Goal: Communication & Community: Answer question/provide support

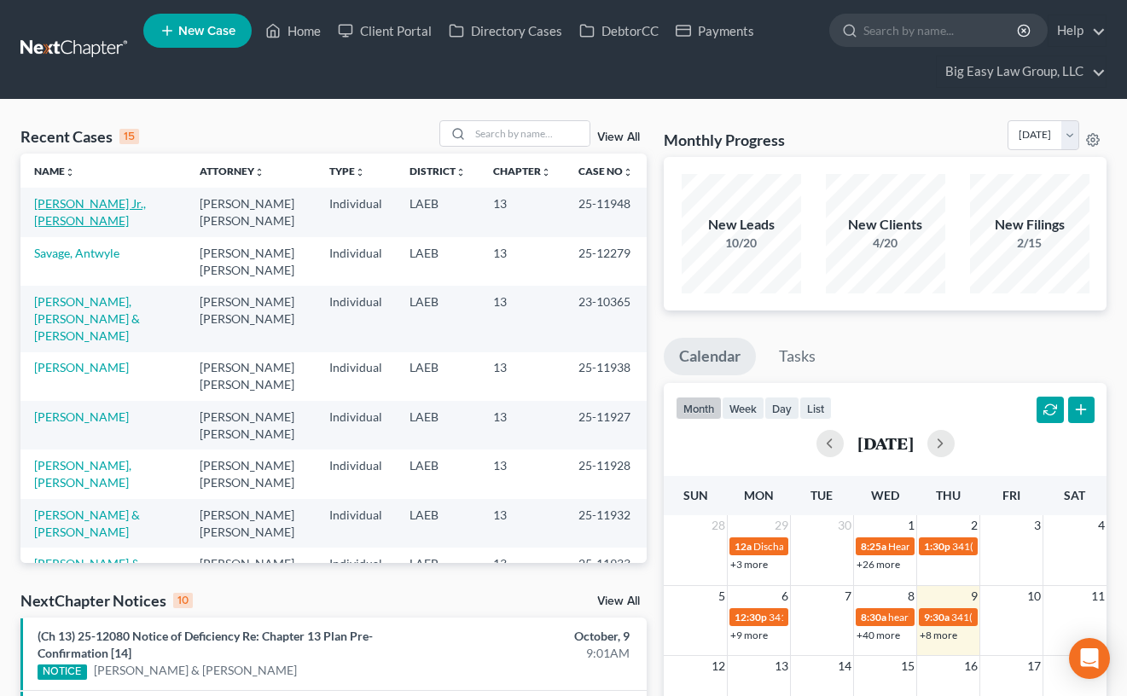
click at [88, 201] on link "[PERSON_NAME] Jr., [PERSON_NAME]" at bounding box center [90, 212] width 112 height 32
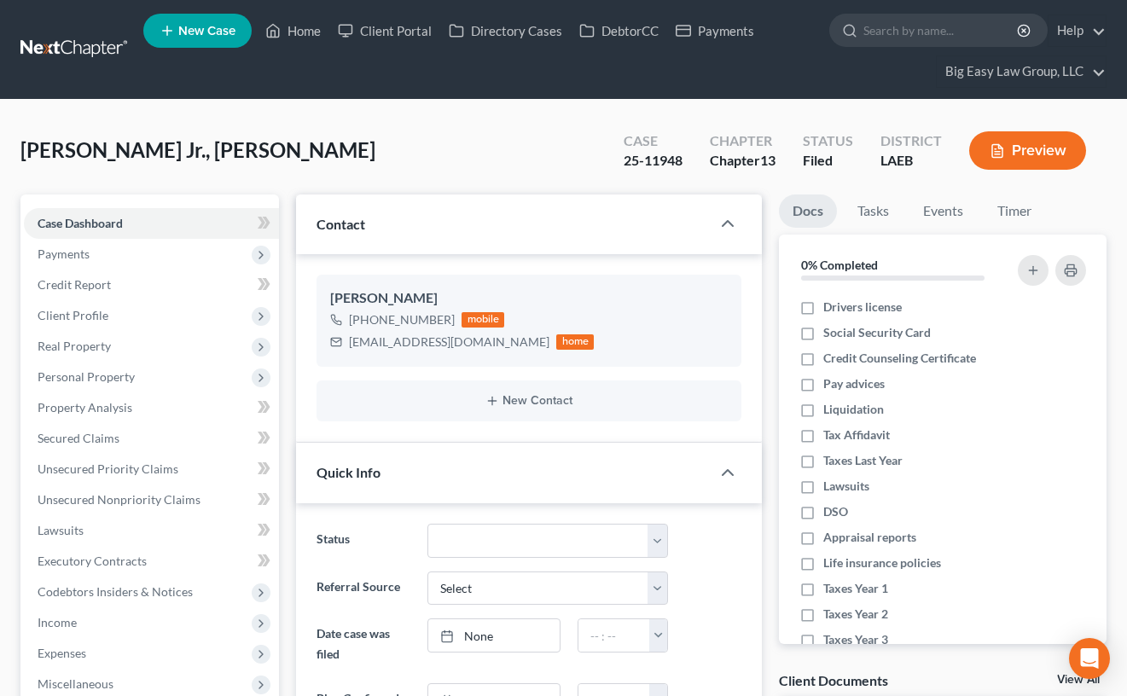
scroll to position [441, 0]
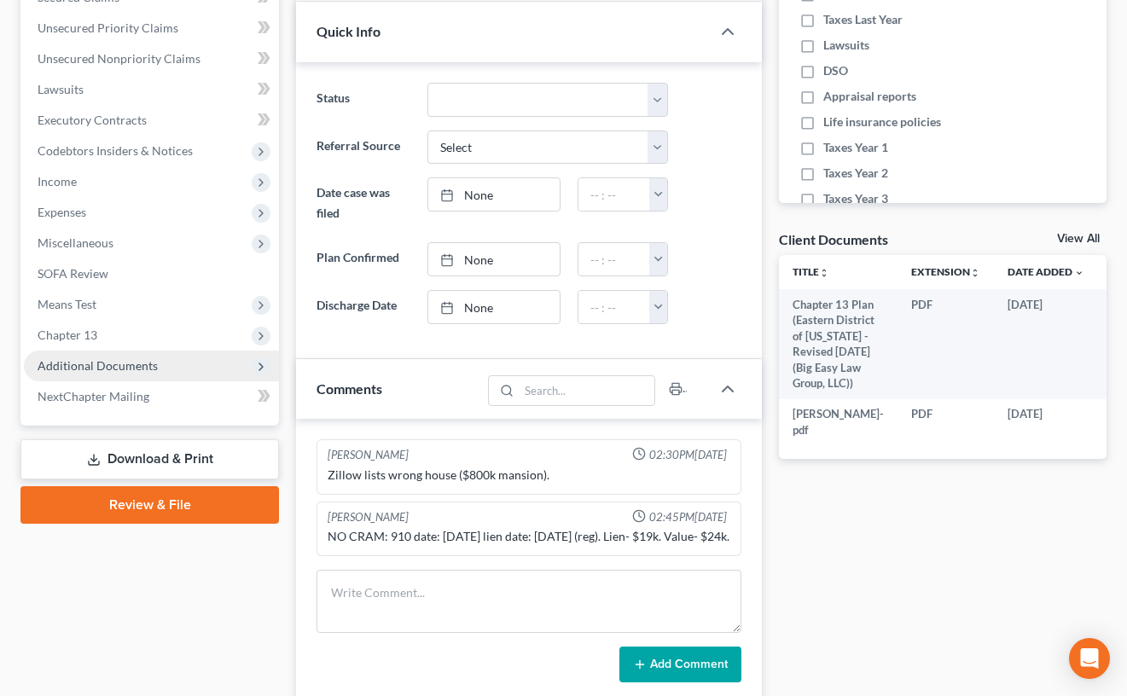
click at [197, 371] on span "Additional Documents" at bounding box center [151, 366] width 255 height 31
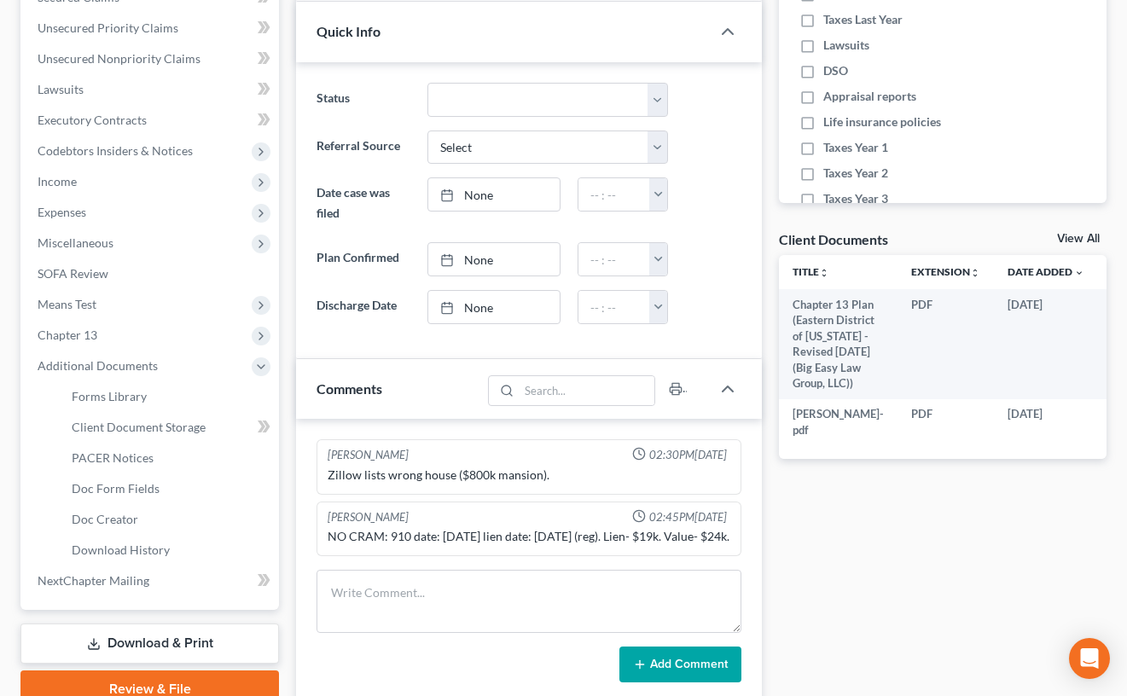
scroll to position [3292, 0]
drag, startPoint x: 196, startPoint y: 457, endPoint x: 212, endPoint y: 454, distance: 15.7
click at [196, 457] on link "PACER Notices" at bounding box center [168, 458] width 221 height 31
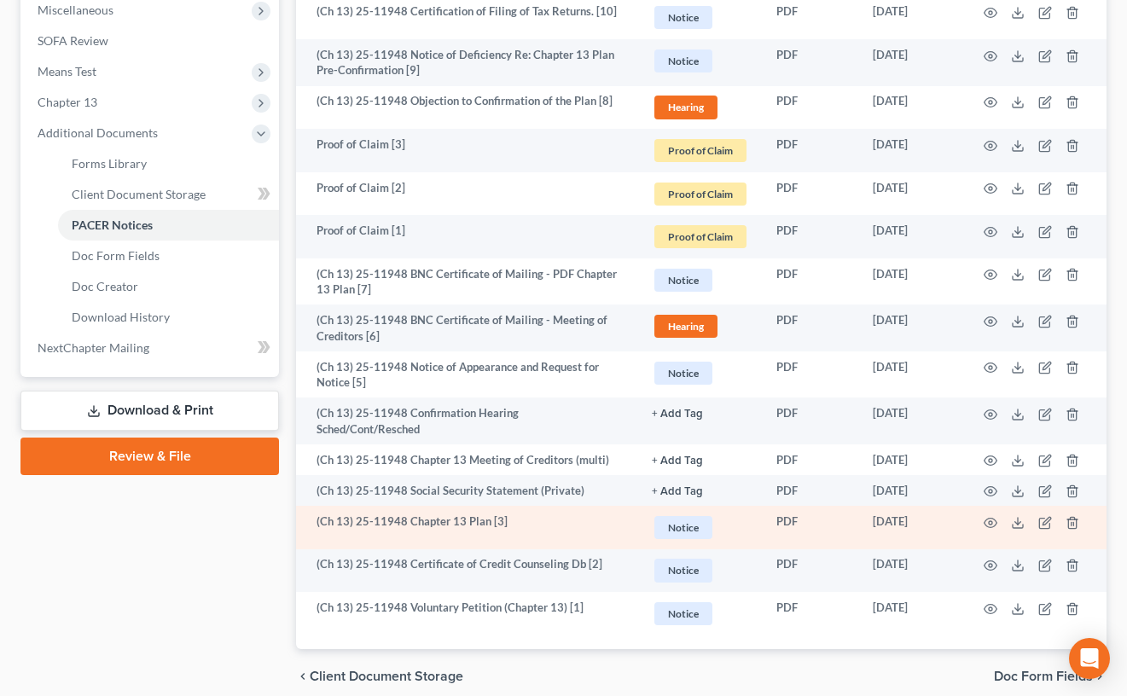
scroll to position [678, 0]
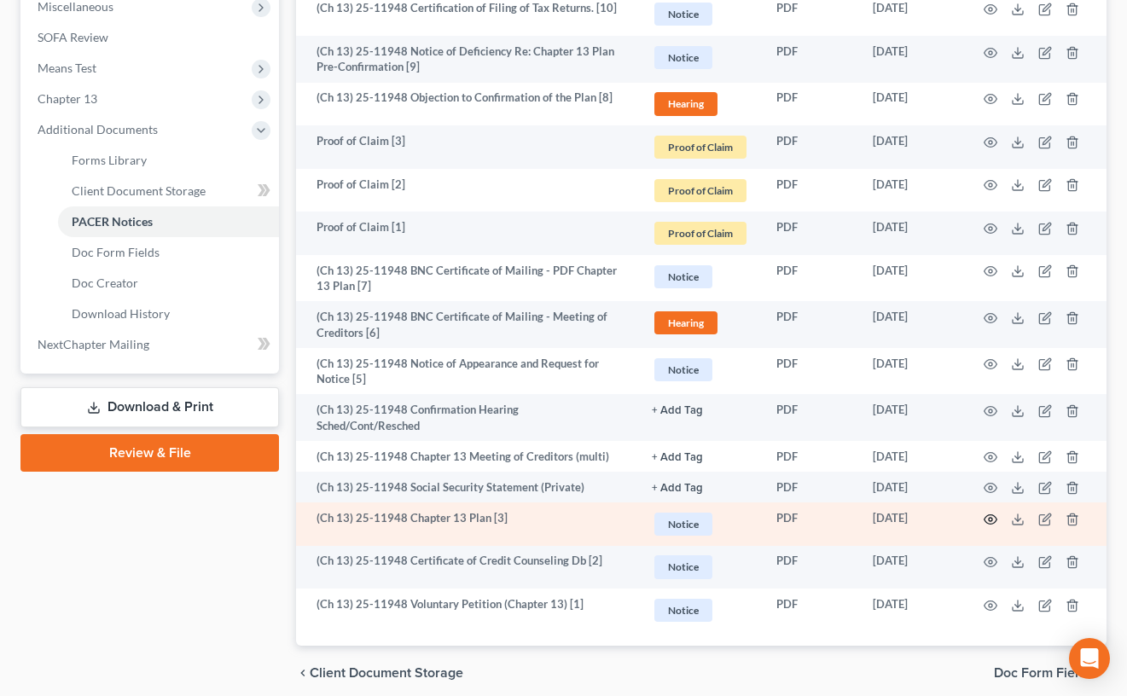
click at [992, 513] on icon "button" at bounding box center [991, 520] width 14 height 14
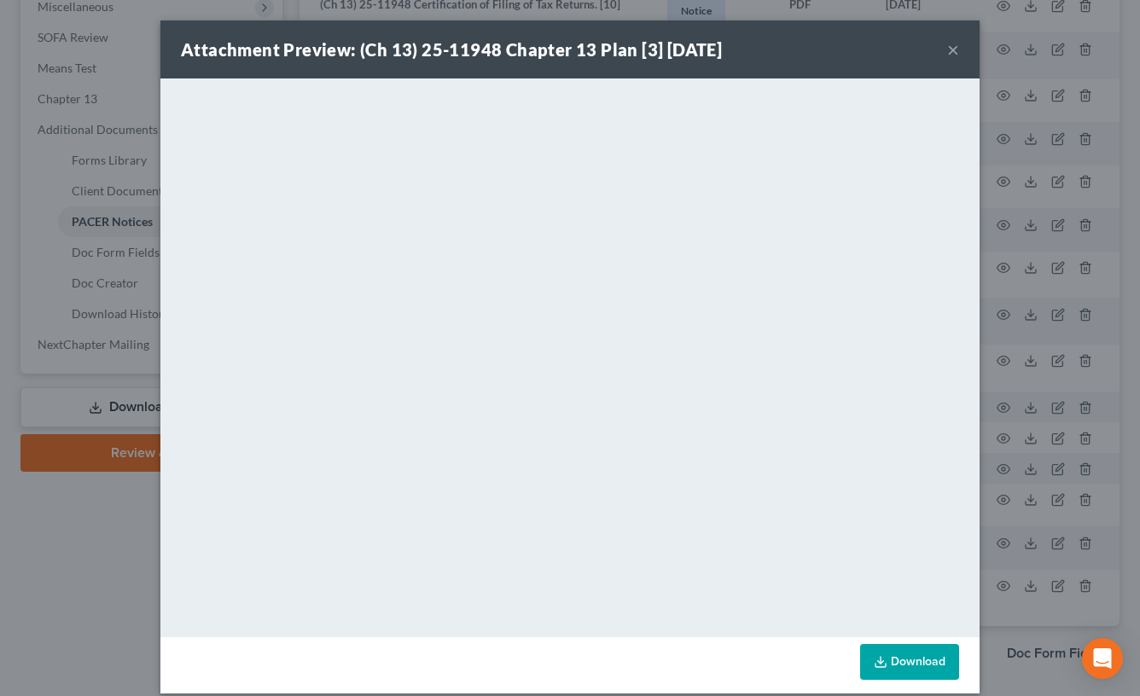
click at [951, 46] on button "×" at bounding box center [953, 49] width 12 height 20
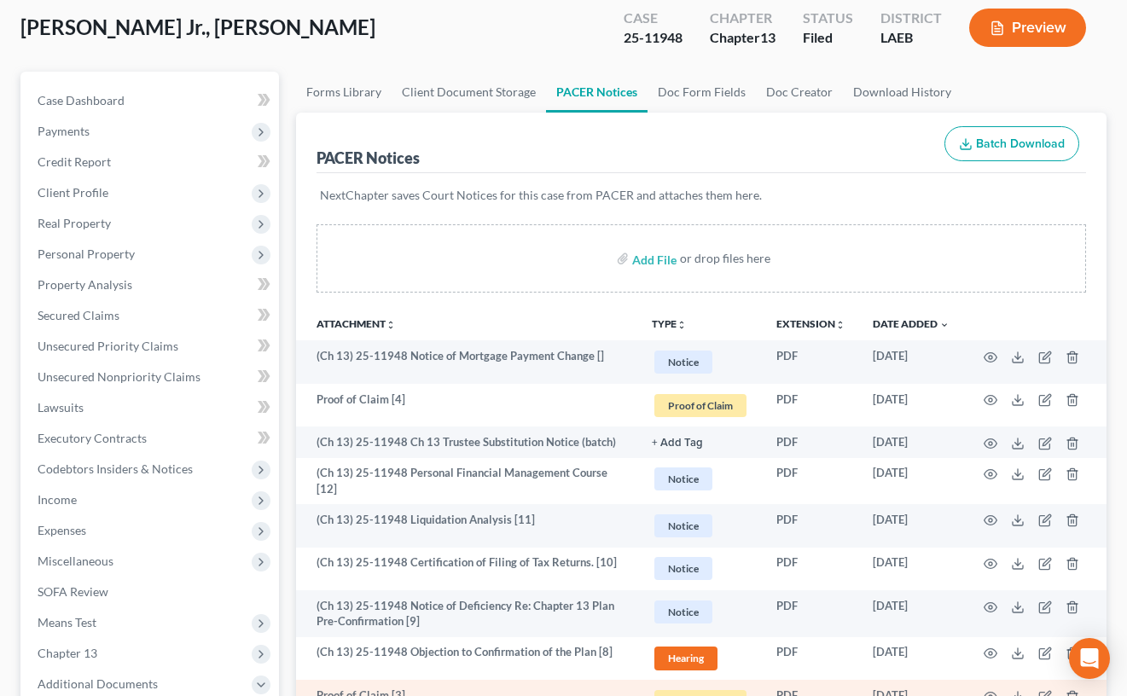
scroll to position [0, 0]
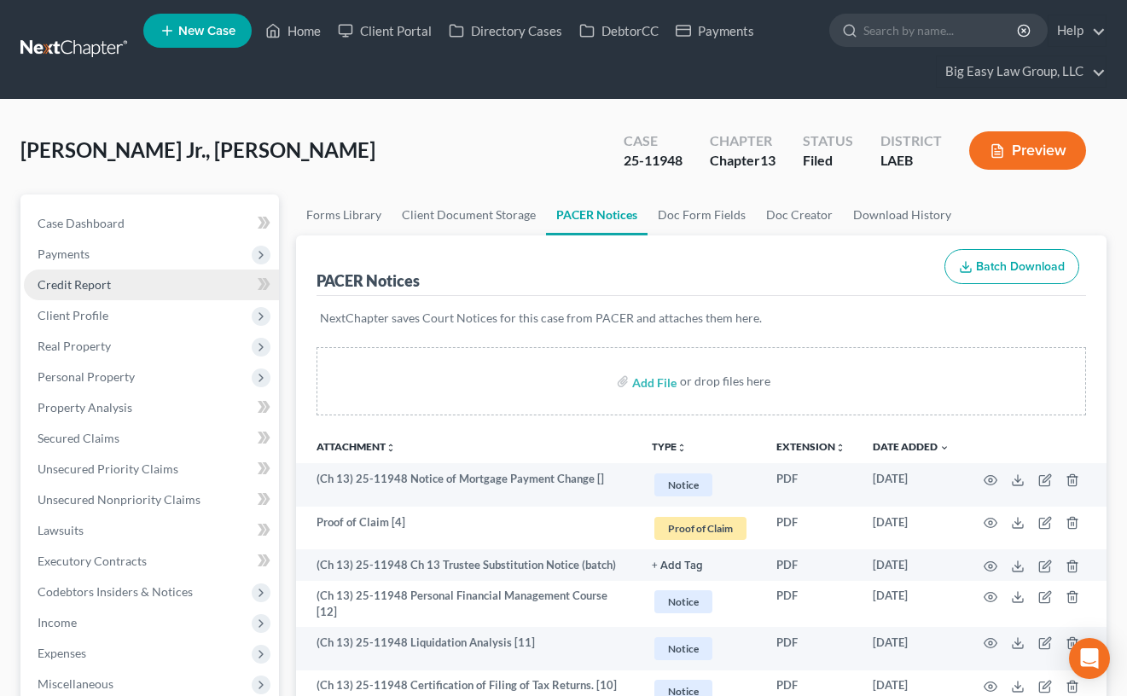
click at [82, 282] on span "Credit Report" at bounding box center [74, 284] width 73 height 15
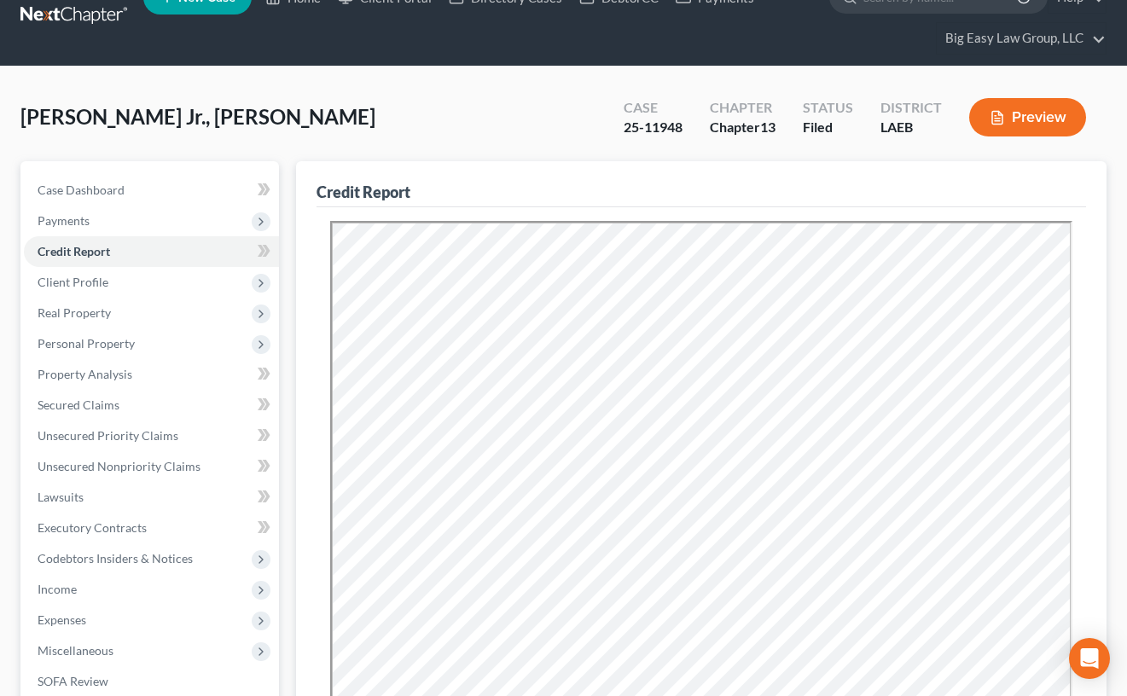
scroll to position [61, 0]
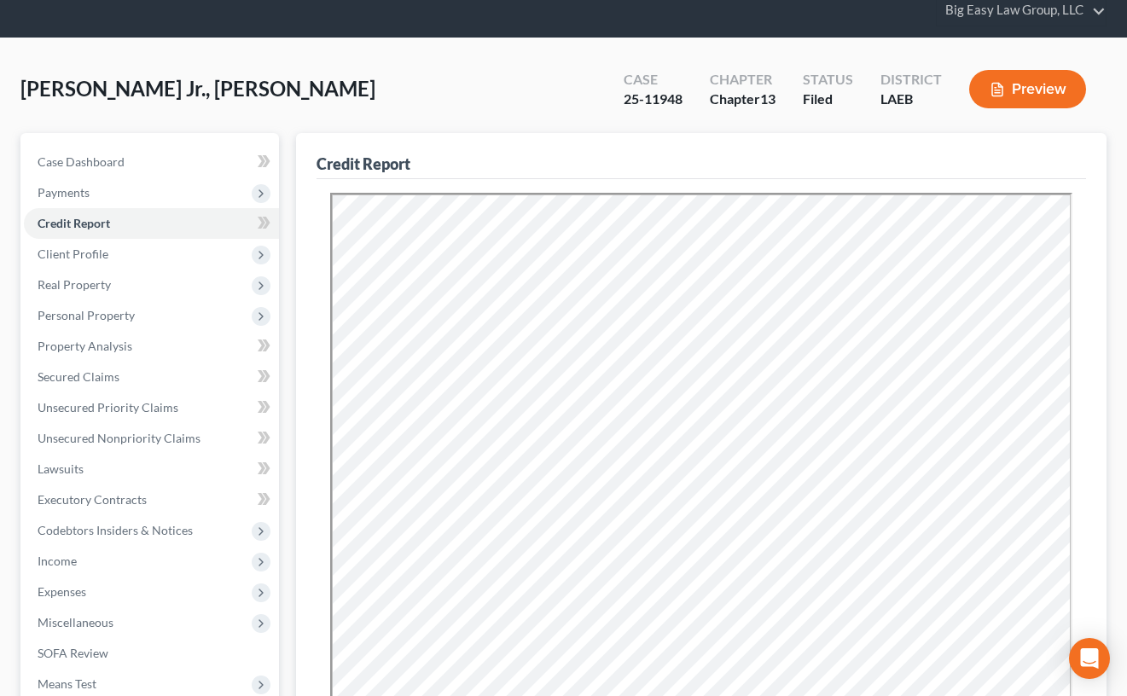
click at [517, 96] on div "[PERSON_NAME] Jr., [PERSON_NAME] Upgraded Case 25-11948 Chapter Chapter 13 Stat…" at bounding box center [563, 96] width 1086 height 74
click at [497, 81] on div "[PERSON_NAME] Jr., [PERSON_NAME] Upgraded Case 25-11948 Chapter Chapter 13 Stat…" at bounding box center [563, 96] width 1086 height 74
click at [144, 166] on link "Case Dashboard" at bounding box center [151, 162] width 255 height 31
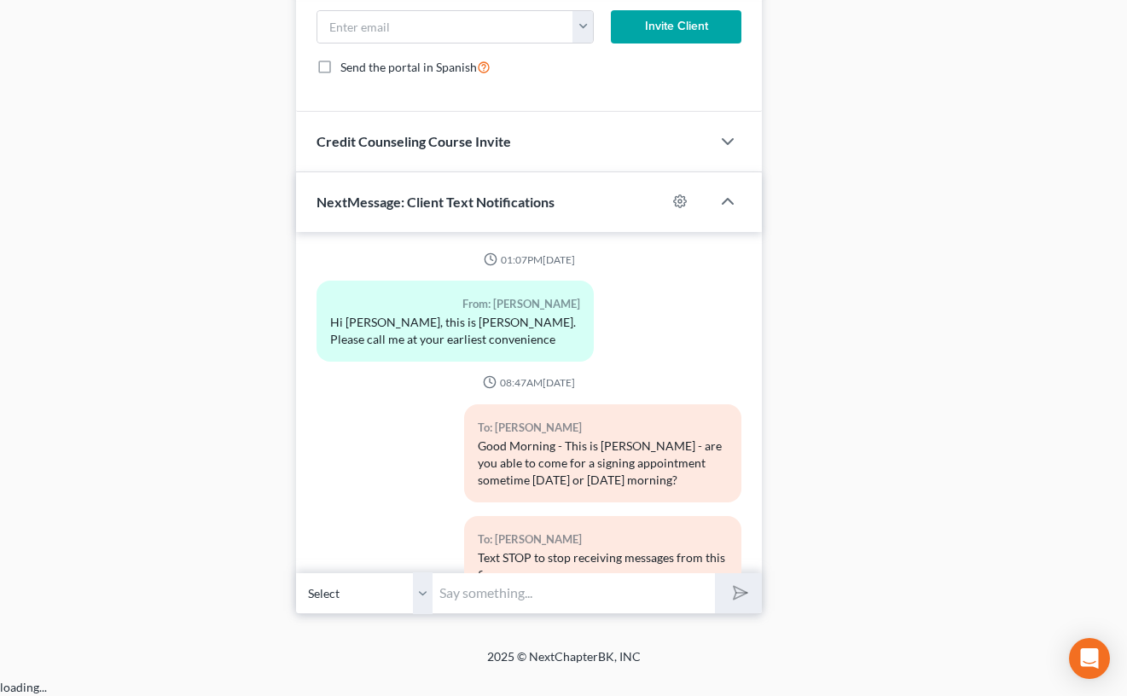
scroll to position [3292, 0]
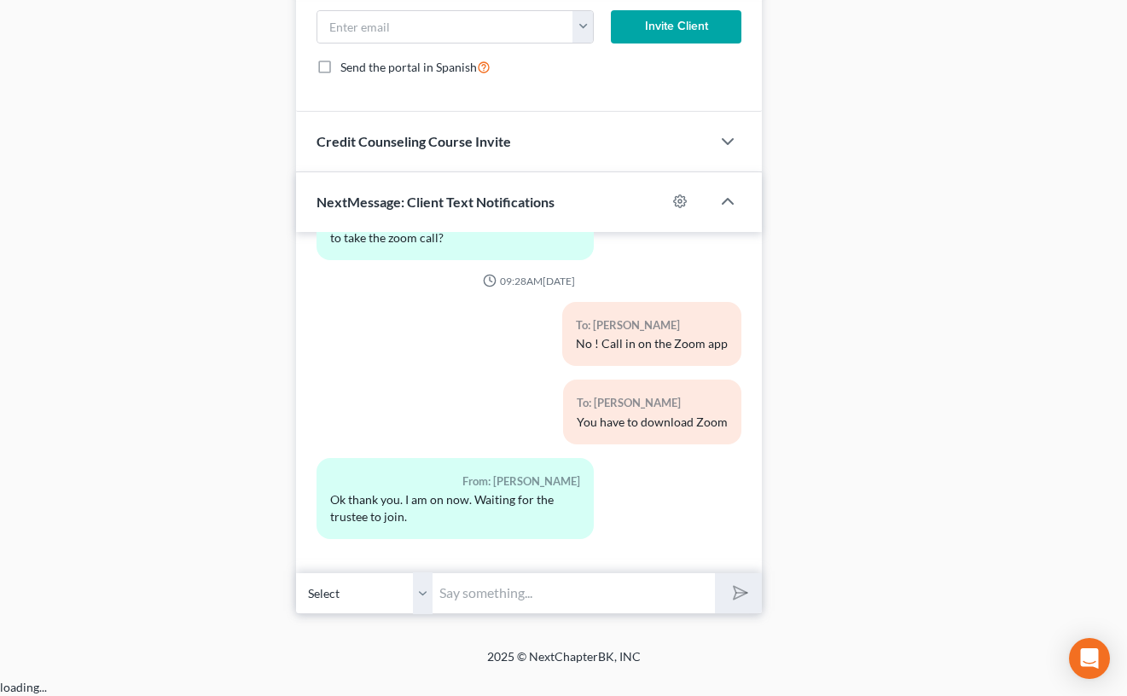
click at [561, 614] on input "text" at bounding box center [574, 594] width 282 height 42
click at [562, 614] on input "text" at bounding box center [574, 594] width 282 height 42
click at [567, 614] on input "Great job - Once all the claims are filed, I will giv eyou a call to go over an…" at bounding box center [574, 594] width 282 height 42
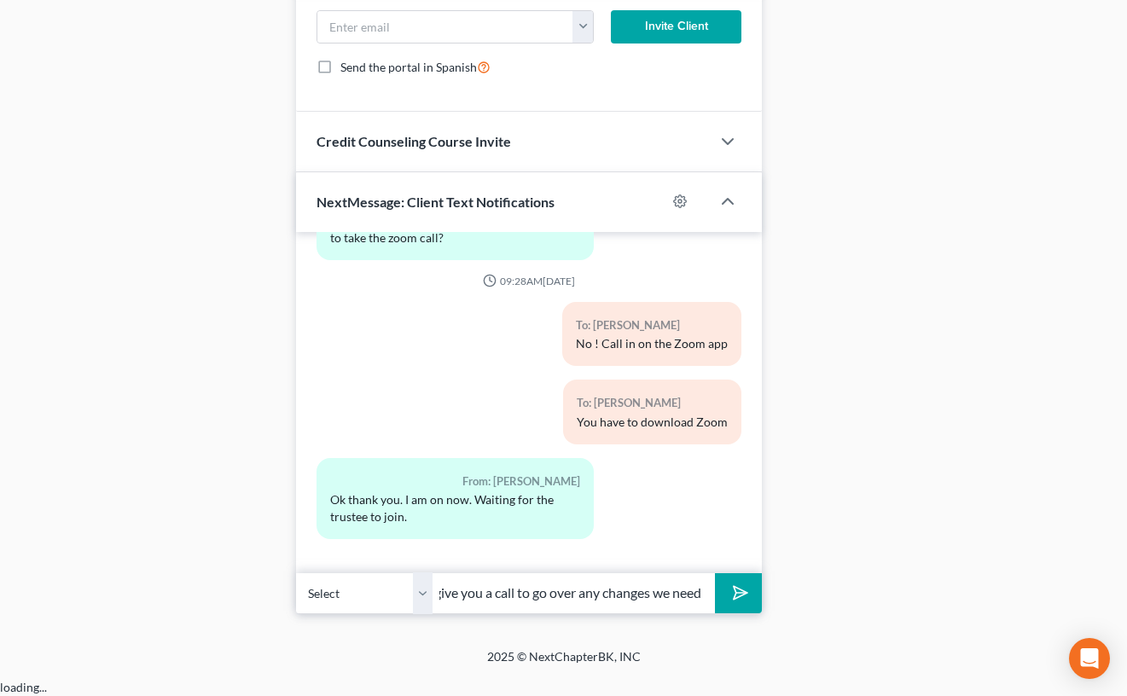
type input "Great job - Once all the claims are filed, I will give you a call to go over an…"
click at [738, 602] on icon "submit" at bounding box center [737, 593] width 24 height 24
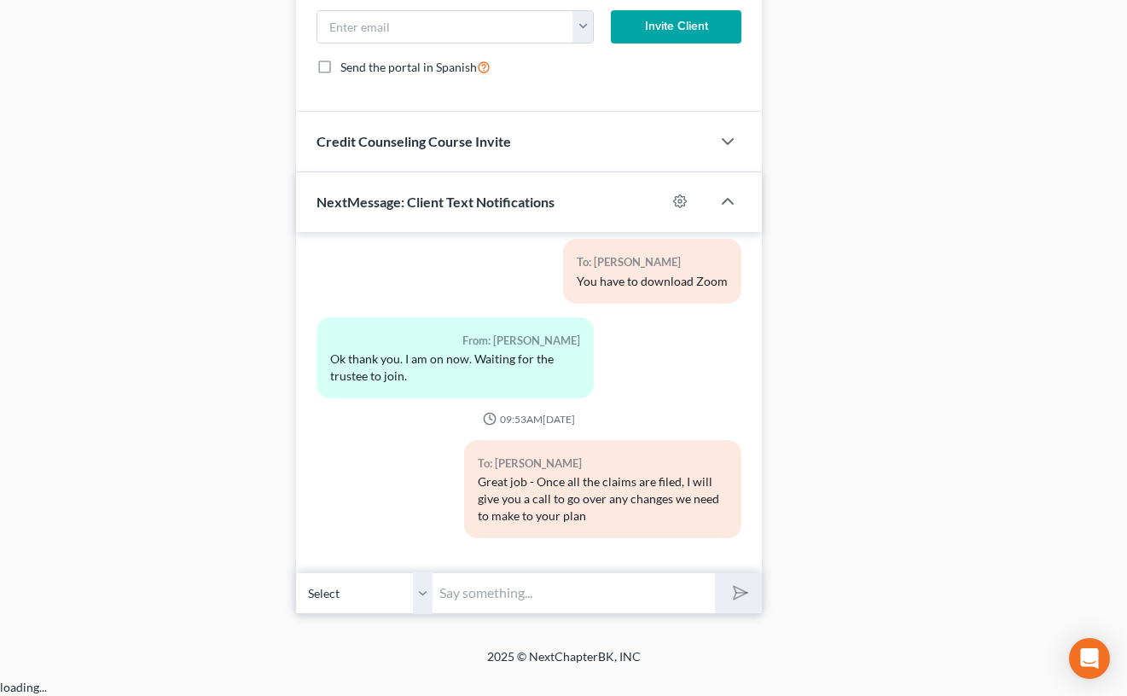
scroll to position [1272, 0]
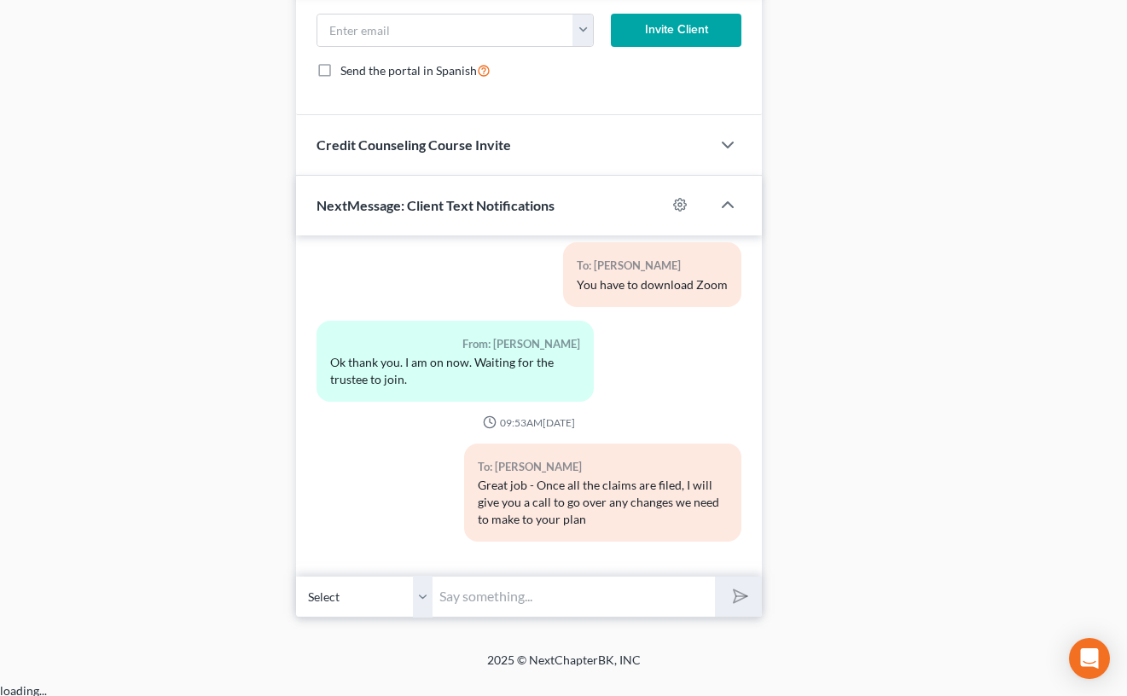
click at [534, 605] on input "text" at bounding box center [574, 597] width 282 height 42
type input "S"
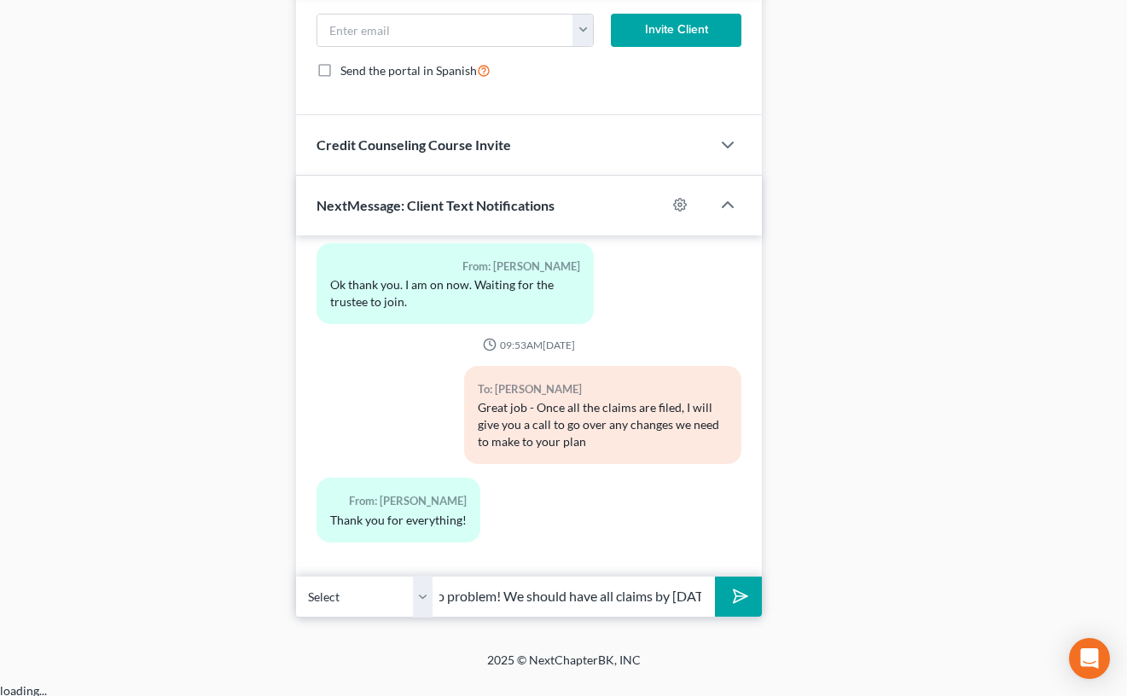
scroll to position [0, 21]
type input "No problem! We should have all claims by [DATE]"
click at [715, 577] on button "submit" at bounding box center [738, 597] width 47 height 40
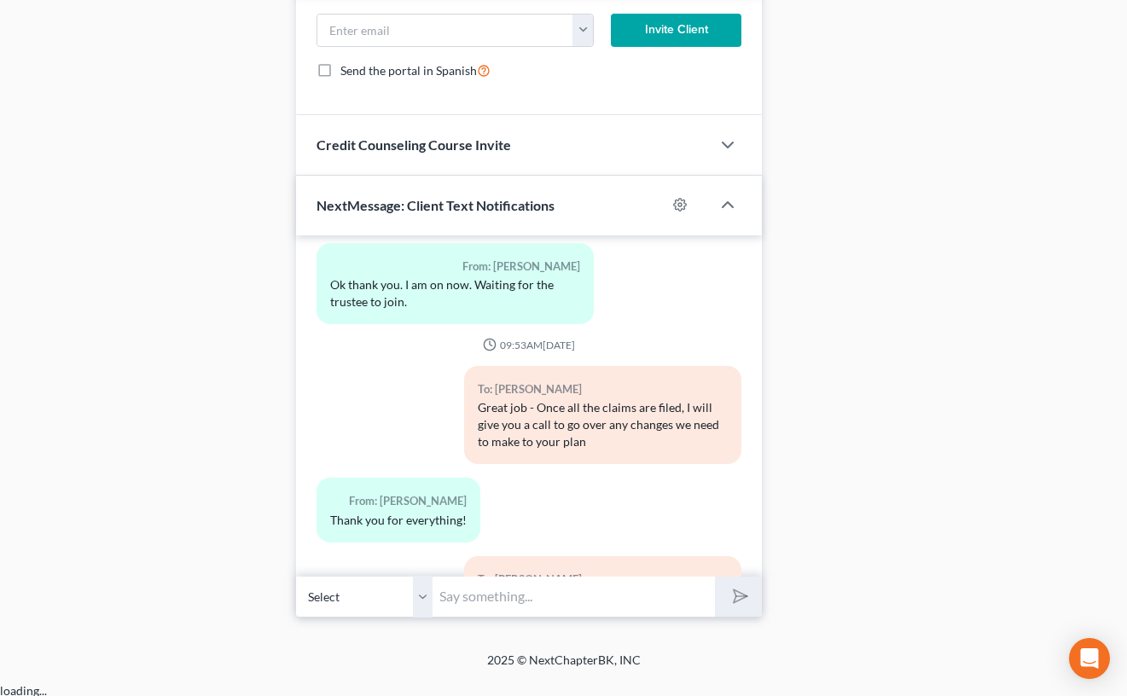
scroll to position [3605, 0]
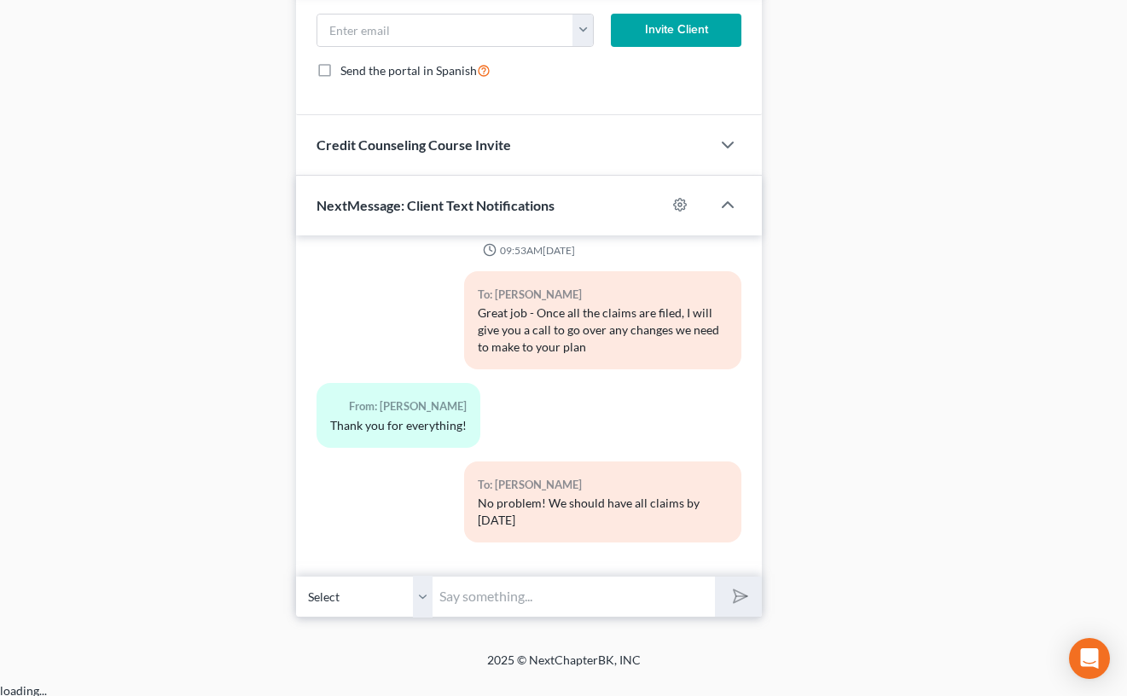
click at [462, 616] on input "text" at bounding box center [574, 597] width 282 height 42
click at [552, 618] on input "text" at bounding box center [574, 597] width 282 height 42
type input "And I see your first payment on TFS already so you are GOOD to go for now! Than…"
click at [715, 577] on button "submit" at bounding box center [738, 597] width 47 height 40
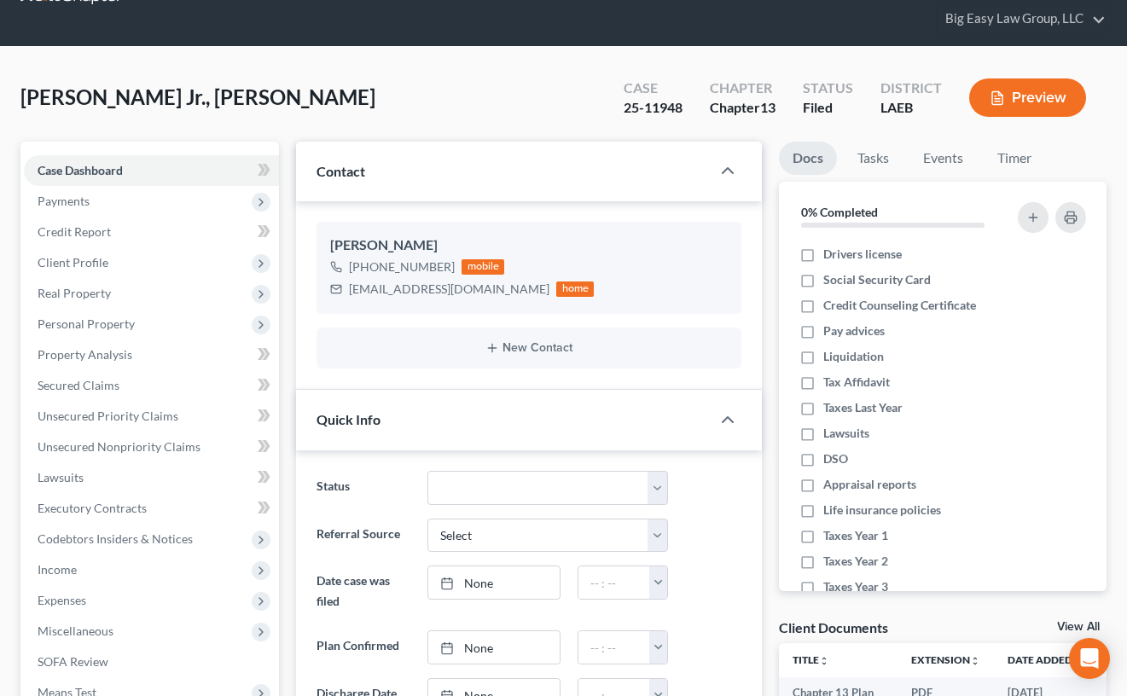
scroll to position [0, 0]
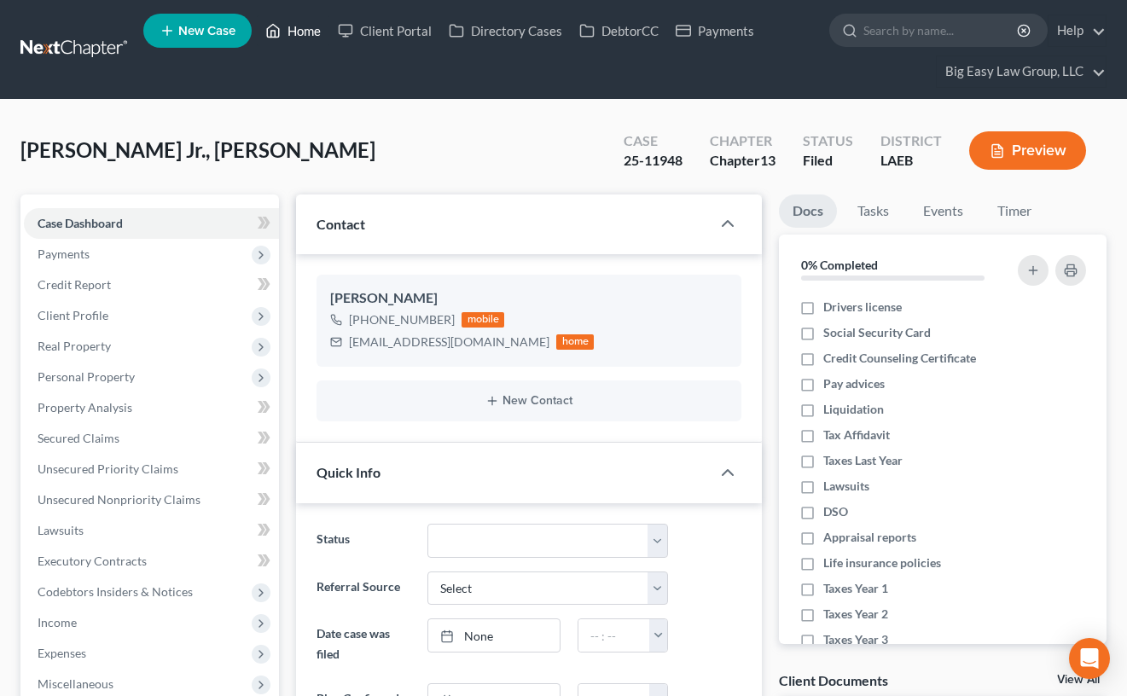
click at [288, 37] on link "Home" at bounding box center [293, 30] width 73 height 31
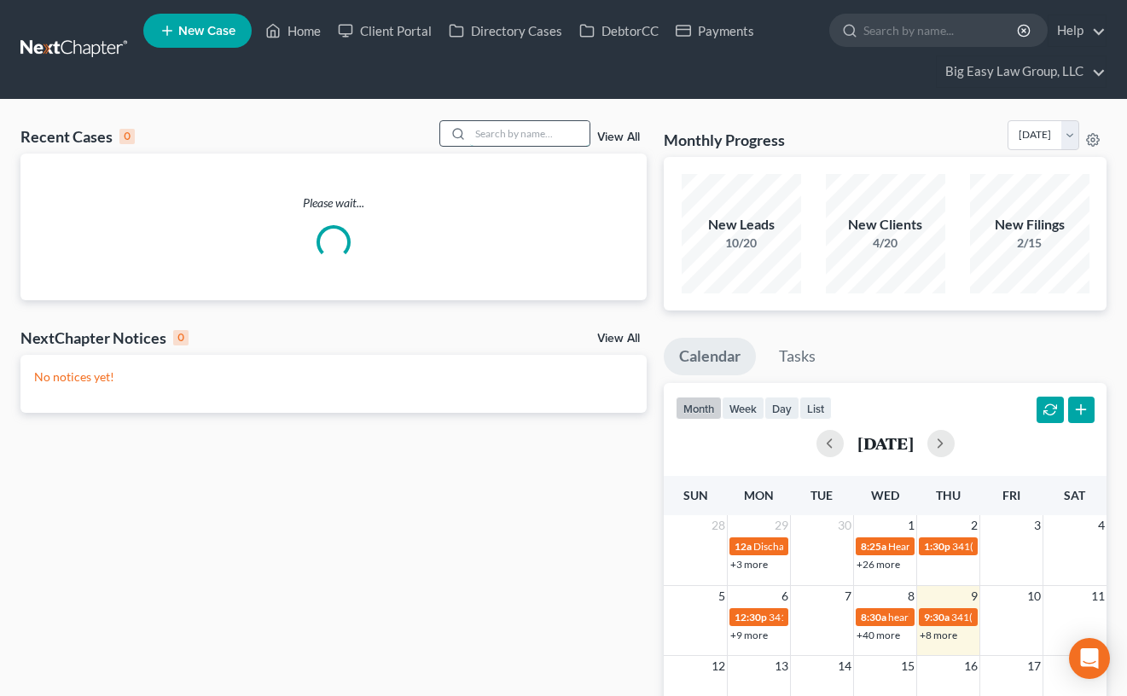
click at [538, 132] on input "search" at bounding box center [529, 133] width 119 height 25
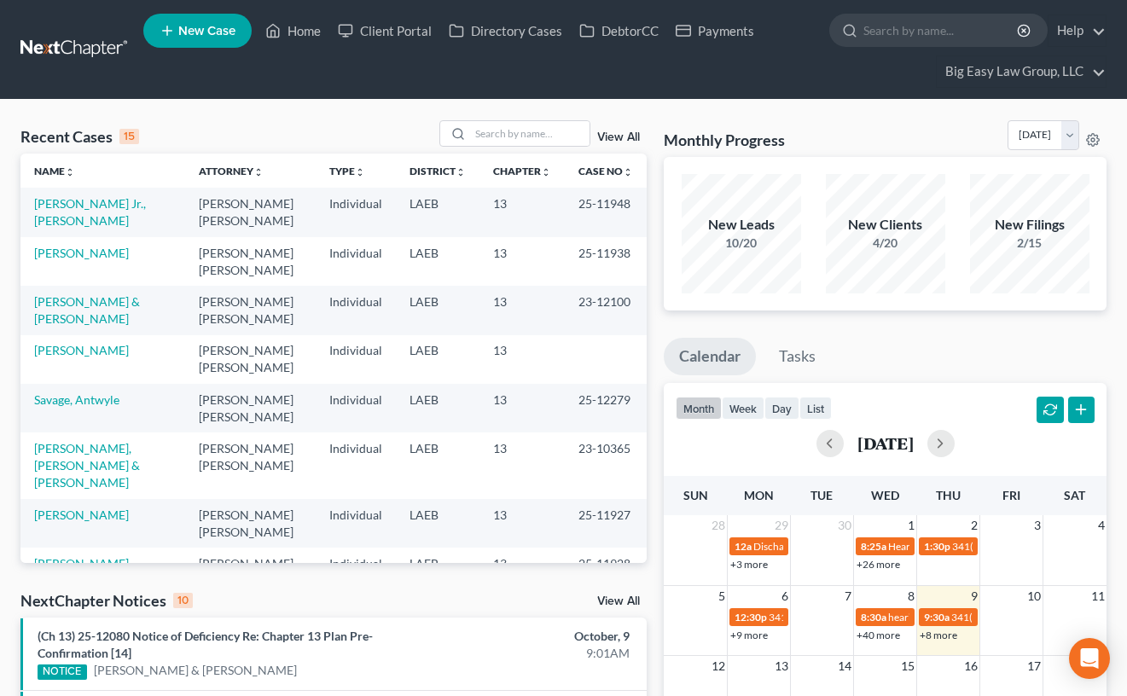
click at [539, 149] on div "Recent Cases 15 View All" at bounding box center [333, 136] width 626 height 33
click at [486, 129] on input "search" at bounding box center [529, 133] width 119 height 25
type input "[PERSON_NAME]"
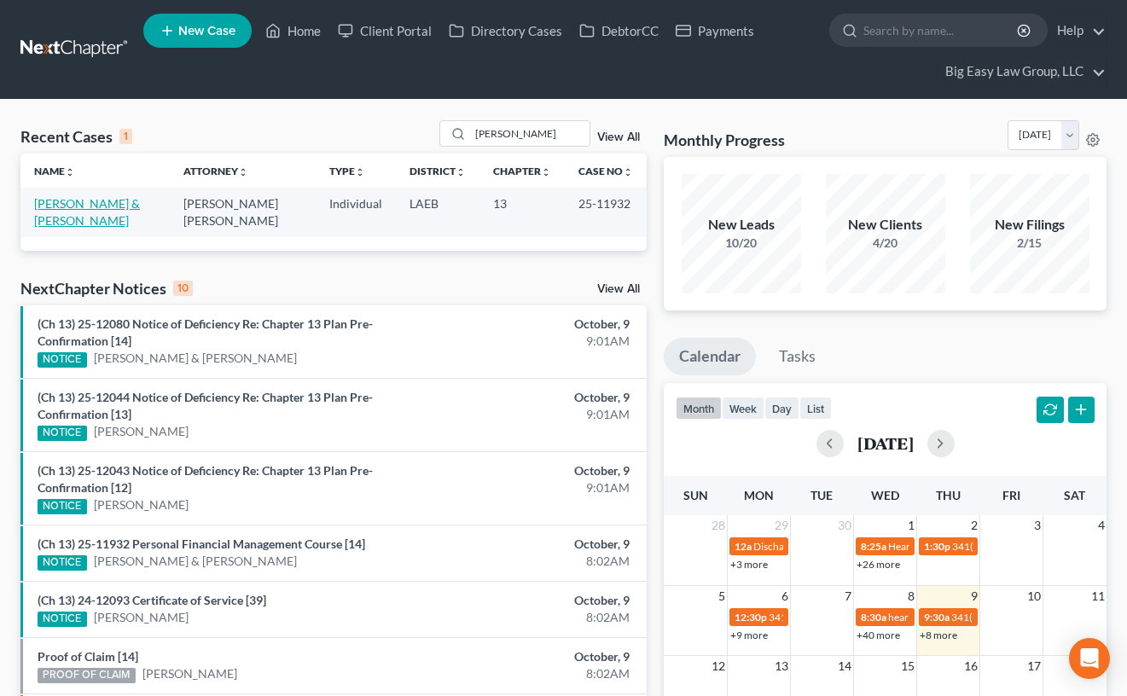
click at [93, 203] on link "[PERSON_NAME] & [PERSON_NAME]" at bounding box center [87, 212] width 106 height 32
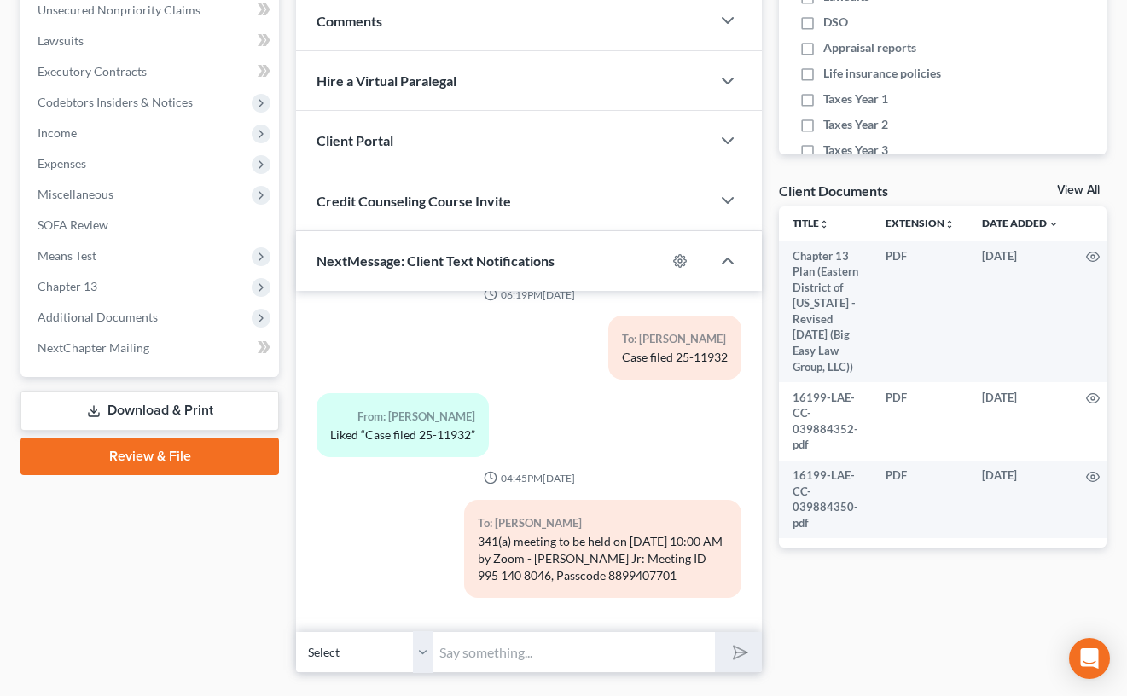
scroll to position [532, 0]
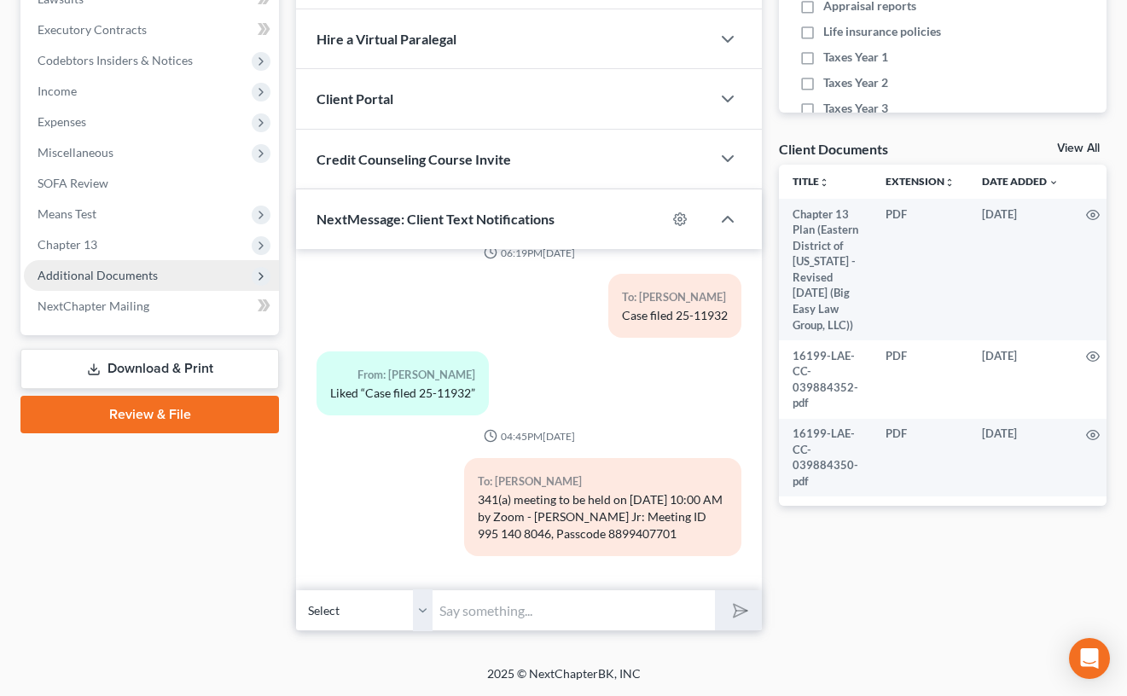
click at [165, 279] on span "Additional Documents" at bounding box center [151, 275] width 255 height 31
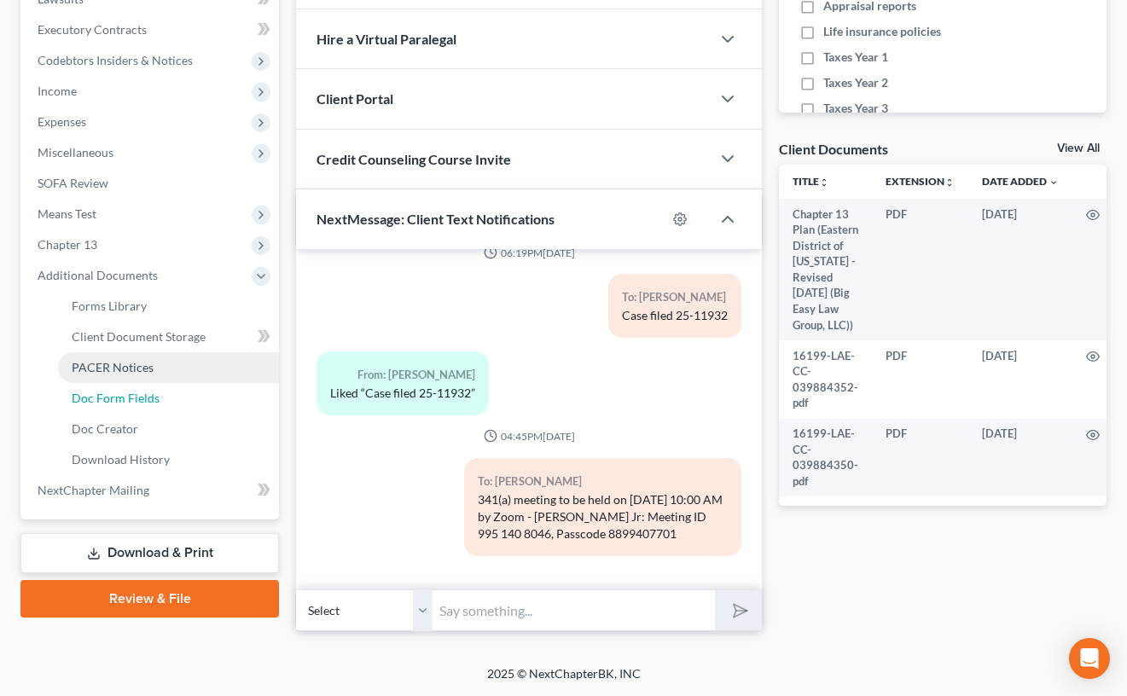
click at [180, 384] on link "Doc Form Fields" at bounding box center [168, 398] width 221 height 31
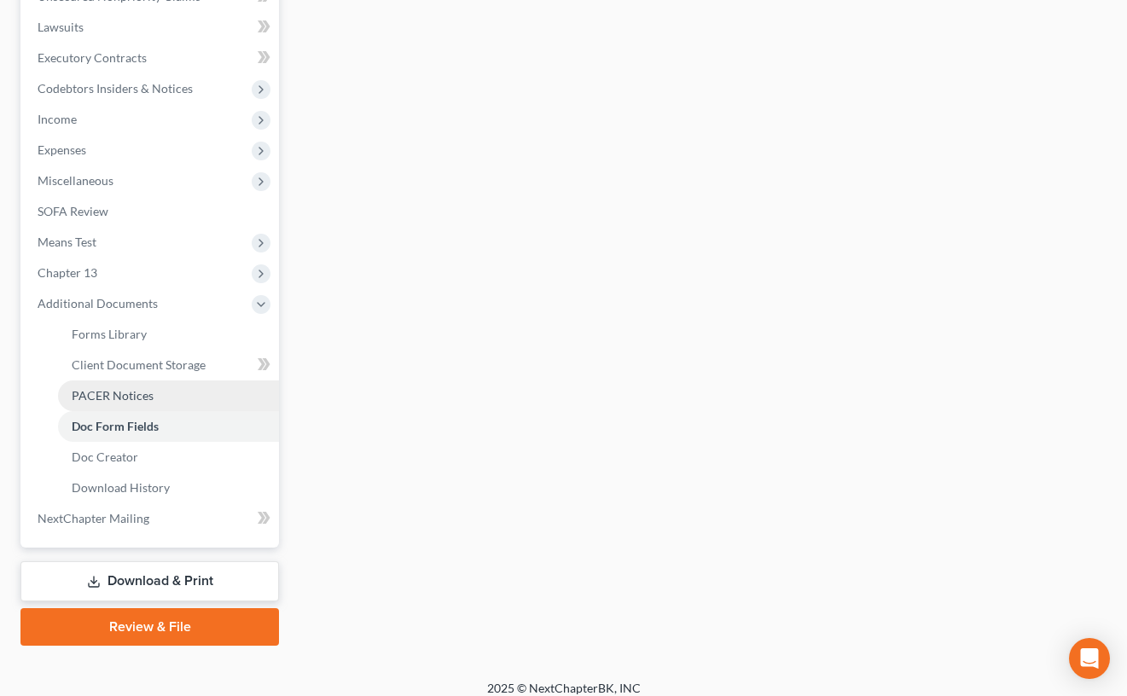
click at [177, 391] on link "PACER Notices" at bounding box center [168, 396] width 221 height 31
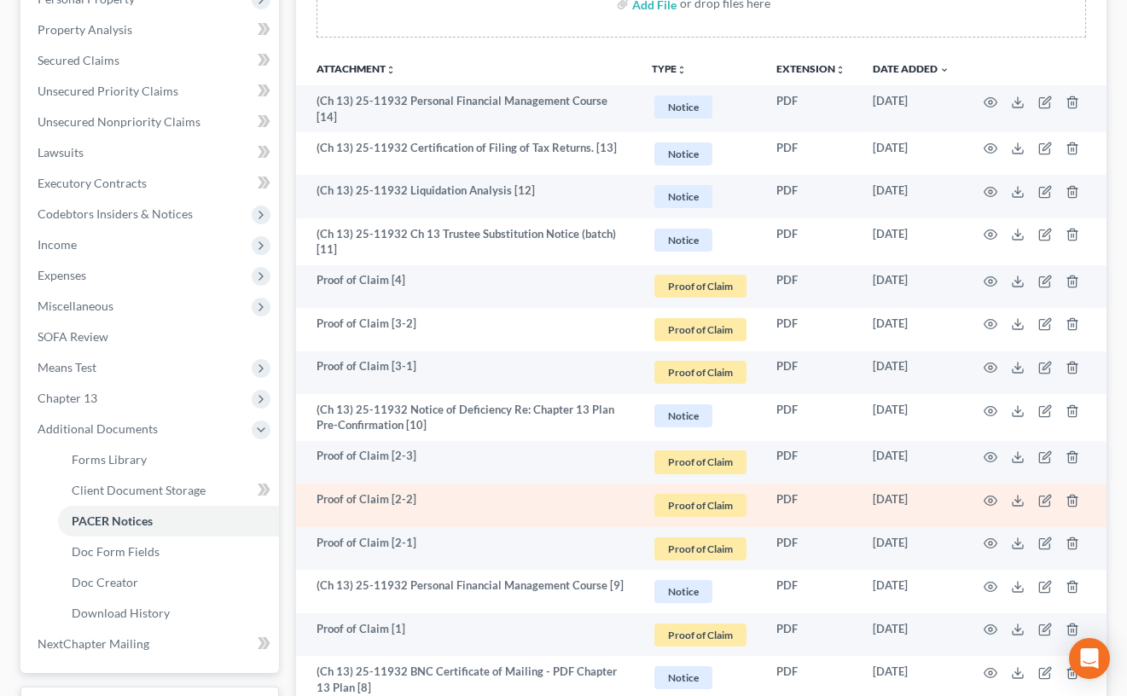
scroll to position [398, 0]
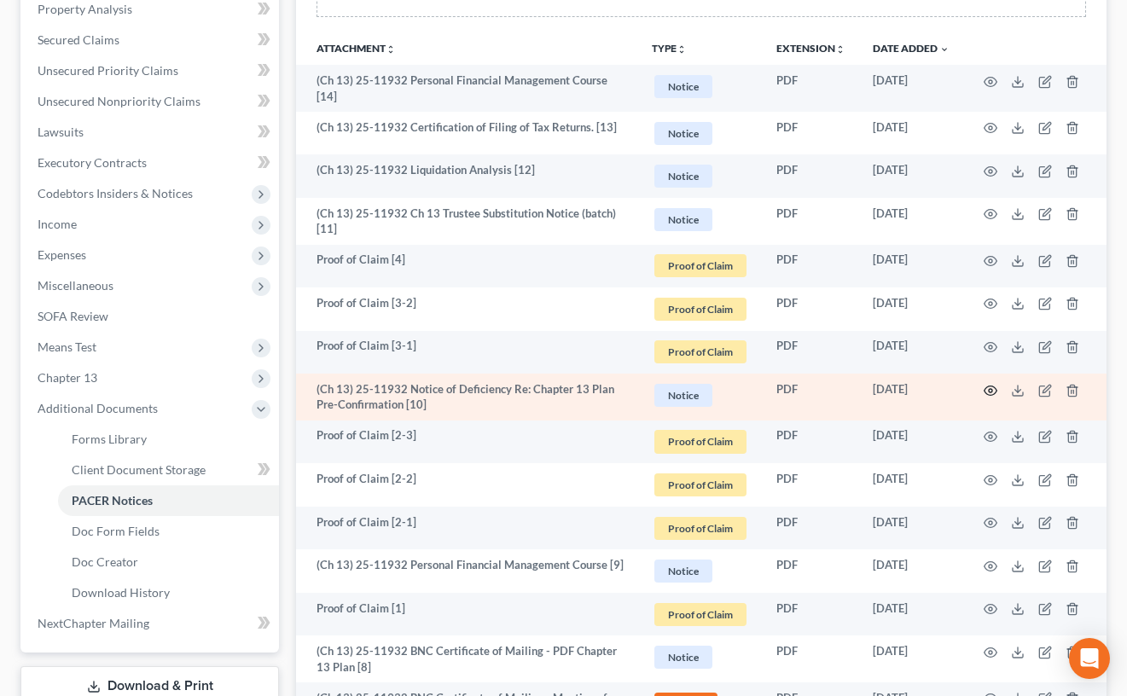
click at [989, 392] on icon "button" at bounding box center [991, 391] width 14 height 14
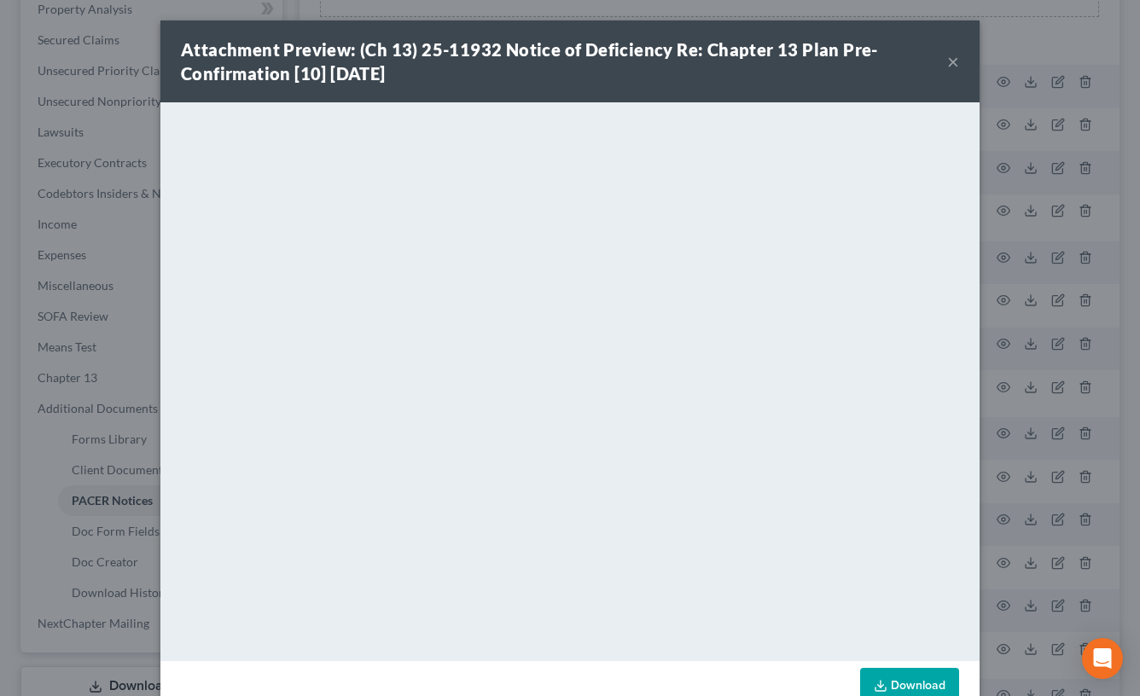
click at [947, 61] on button "×" at bounding box center [953, 61] width 12 height 20
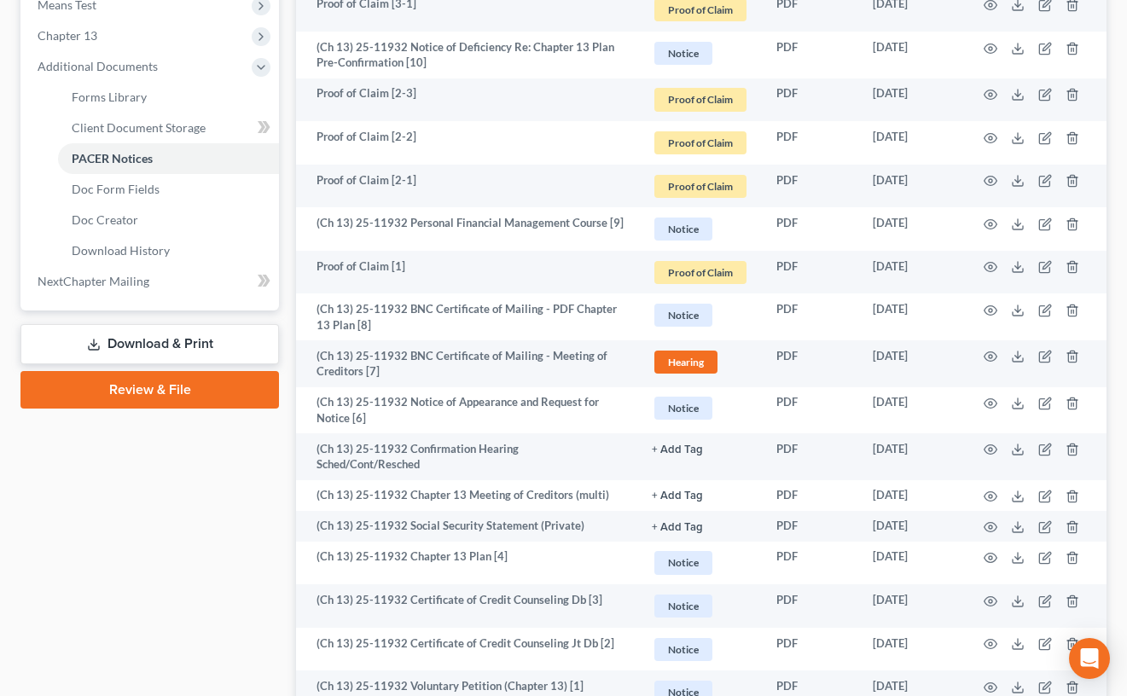
scroll to position [872, 0]
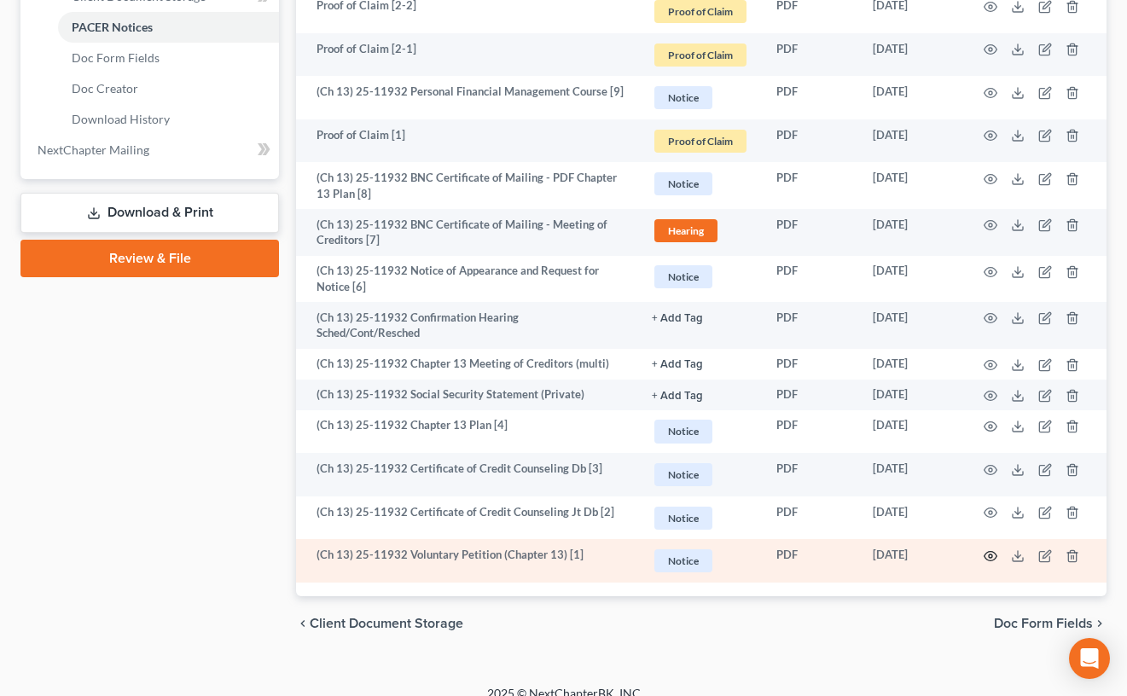
click at [993, 550] on icon "button" at bounding box center [991, 557] width 14 height 14
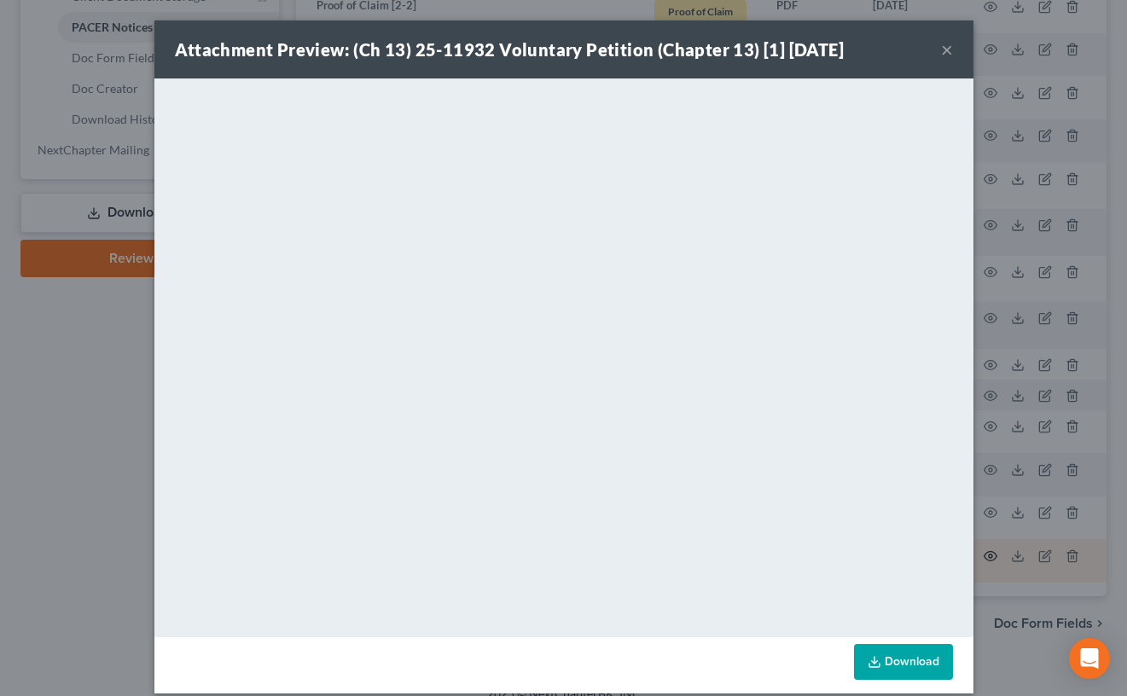
scroll to position [869, 0]
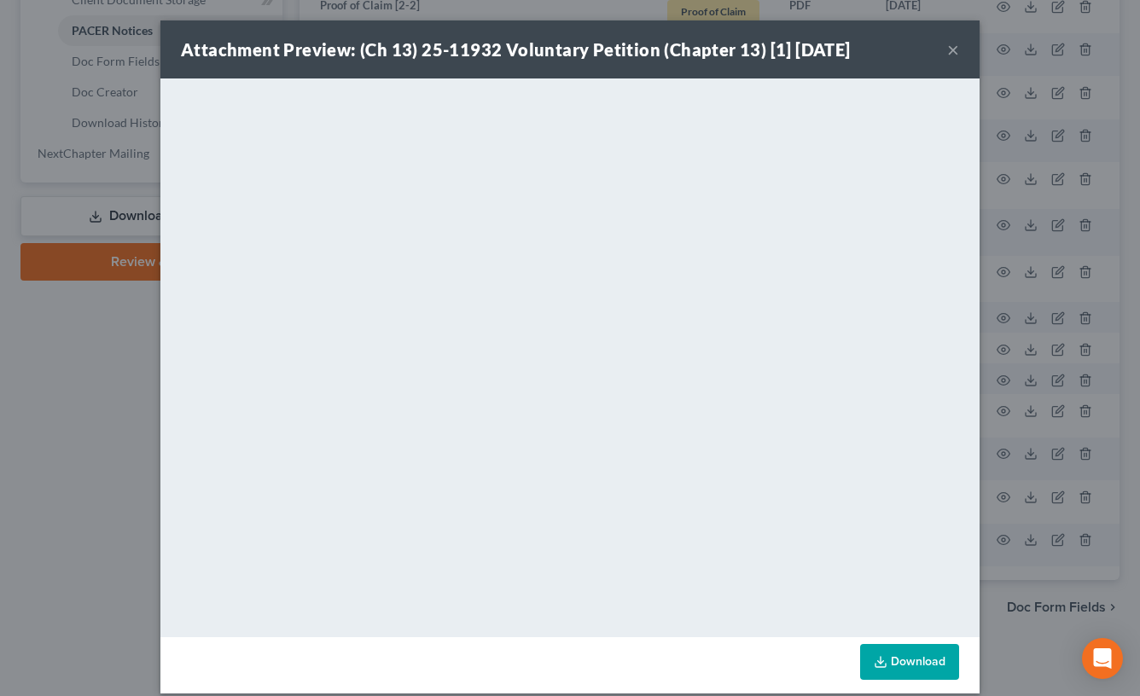
click at [947, 55] on button "×" at bounding box center [953, 49] width 12 height 20
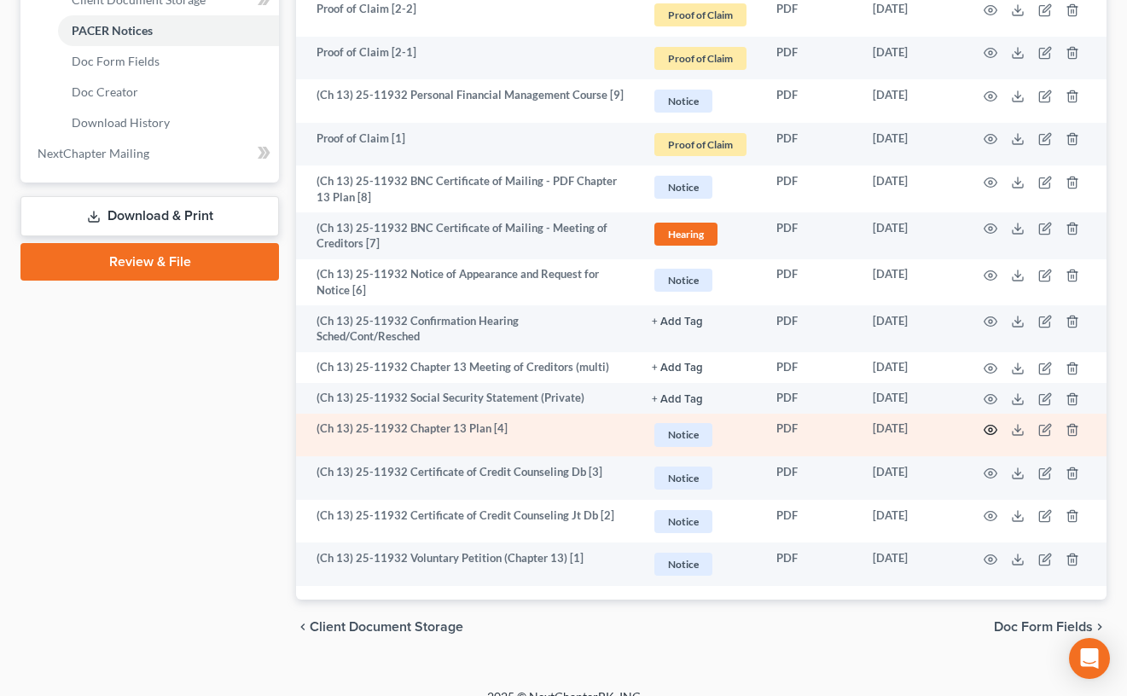
click at [987, 423] on icon "button" at bounding box center [991, 430] width 14 height 14
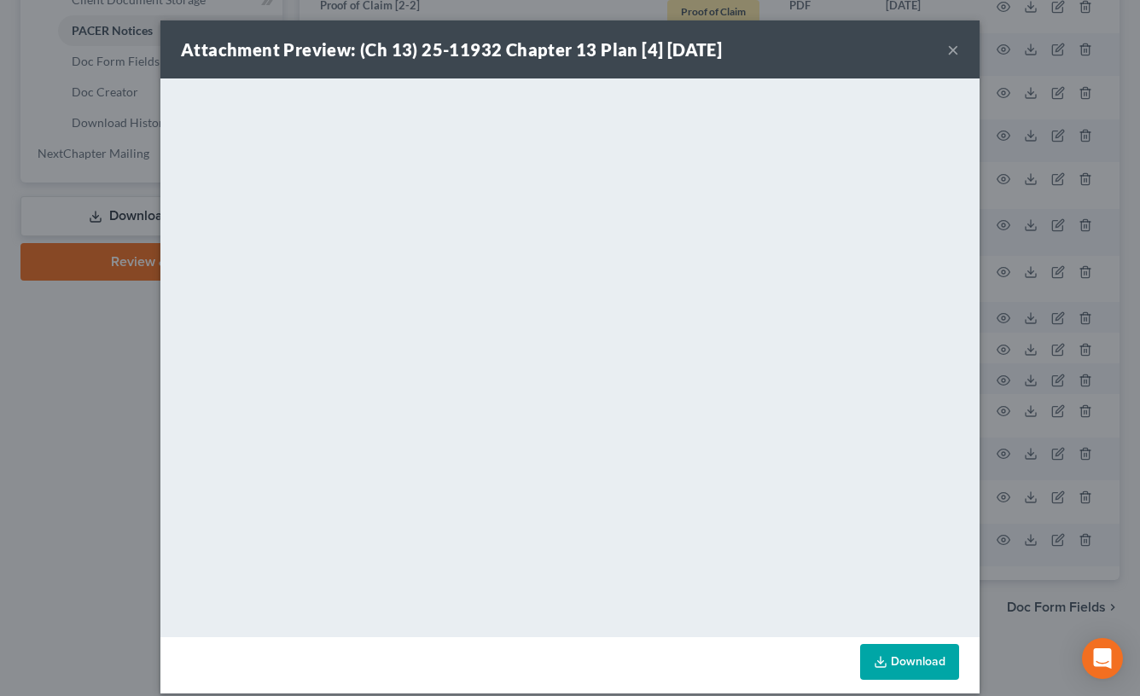
click at [948, 50] on button "×" at bounding box center [953, 49] width 12 height 20
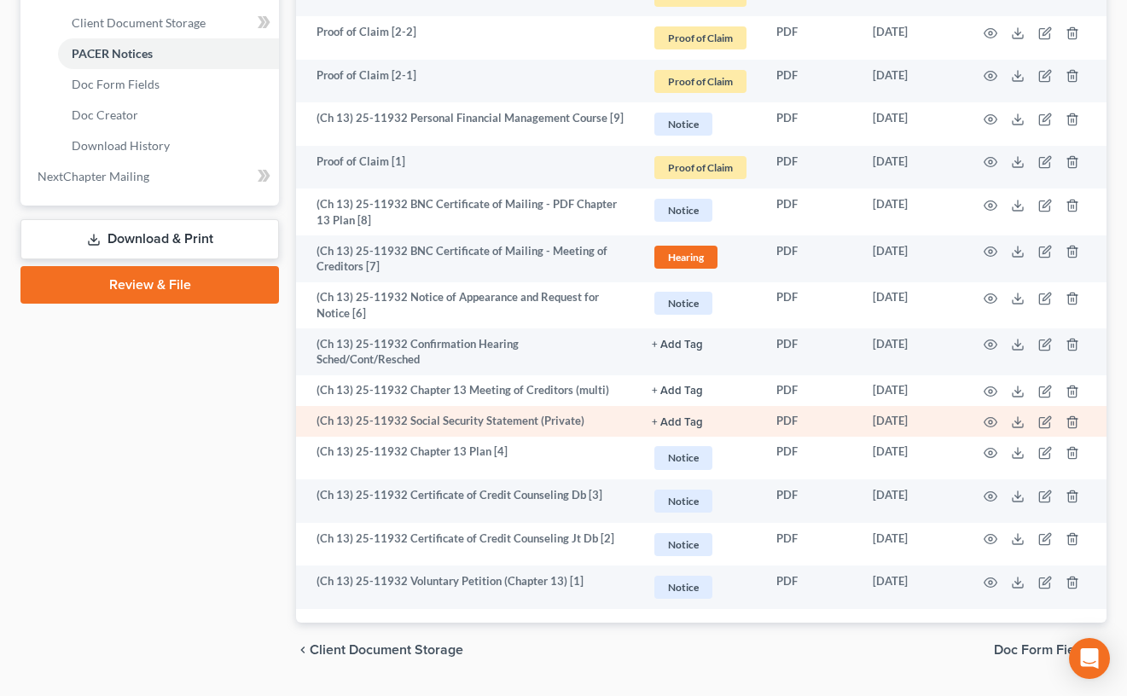
scroll to position [872, 0]
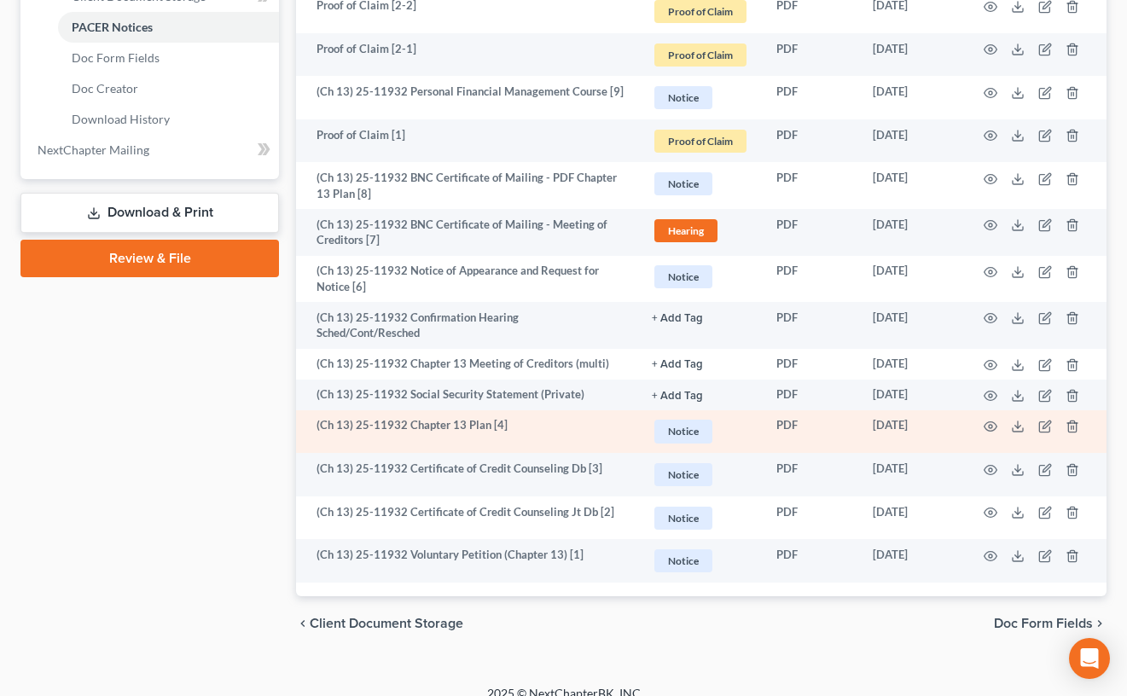
drag, startPoint x: 527, startPoint y: 407, endPoint x: 540, endPoint y: 399, distance: 14.9
click at [527, 410] on td "(Ch 13) 25-11932 Chapter 13 Plan [4]" at bounding box center [467, 432] width 342 height 44
click at [991, 420] on icon "button" at bounding box center [991, 427] width 14 height 14
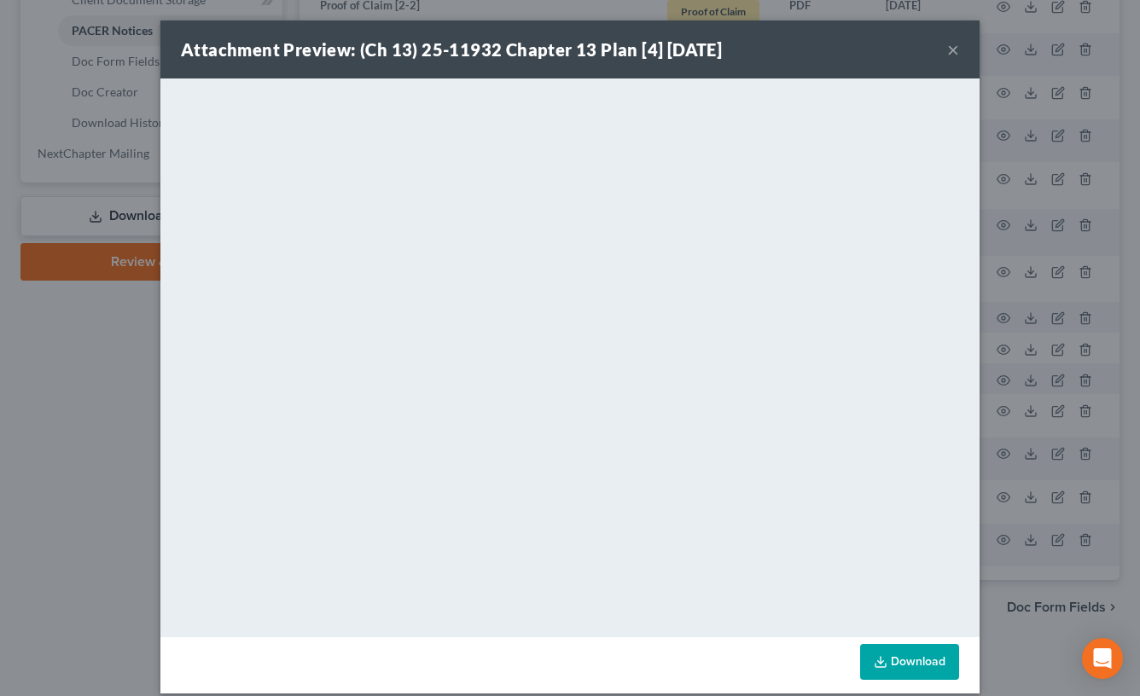
click at [947, 49] on button "×" at bounding box center [953, 49] width 12 height 20
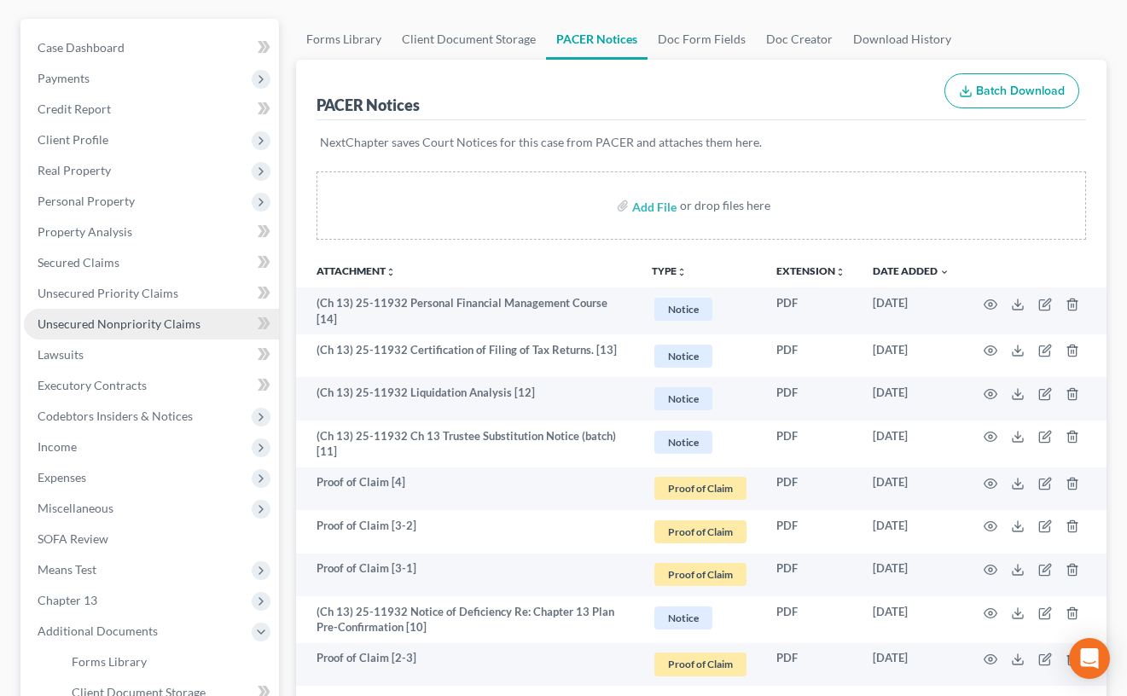
scroll to position [177, 0]
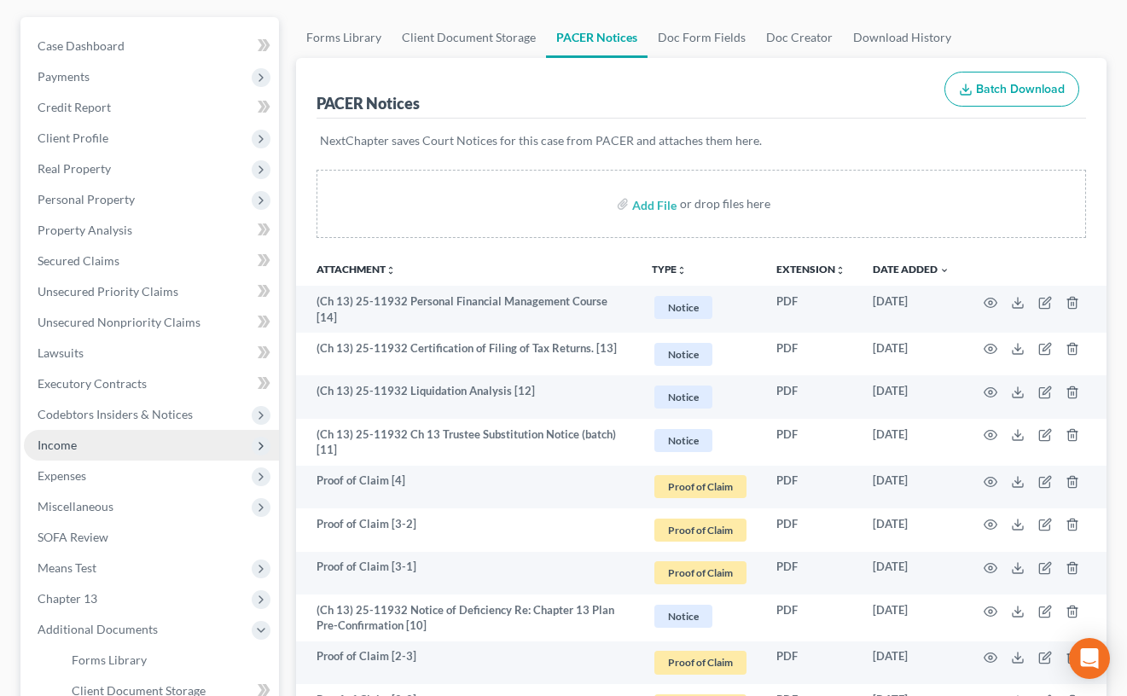
click at [136, 453] on span "Income" at bounding box center [151, 445] width 255 height 31
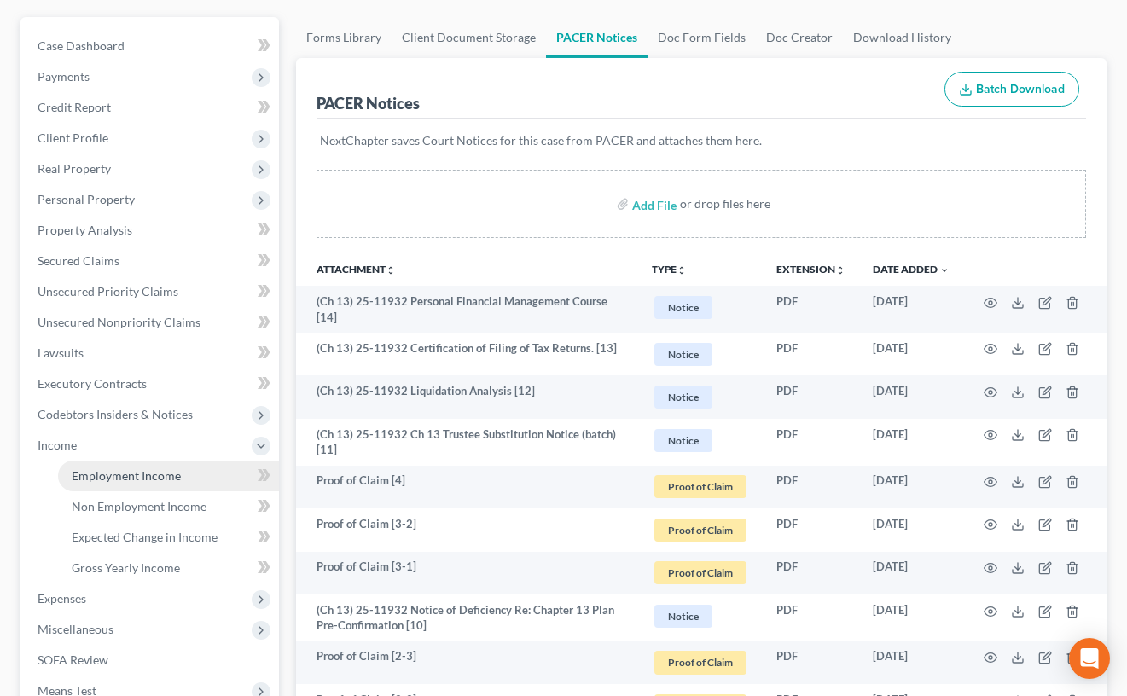
drag, startPoint x: 159, startPoint y: 471, endPoint x: 170, endPoint y: 474, distance: 11.6
click at [159, 471] on span "Employment Income" at bounding box center [126, 475] width 109 height 15
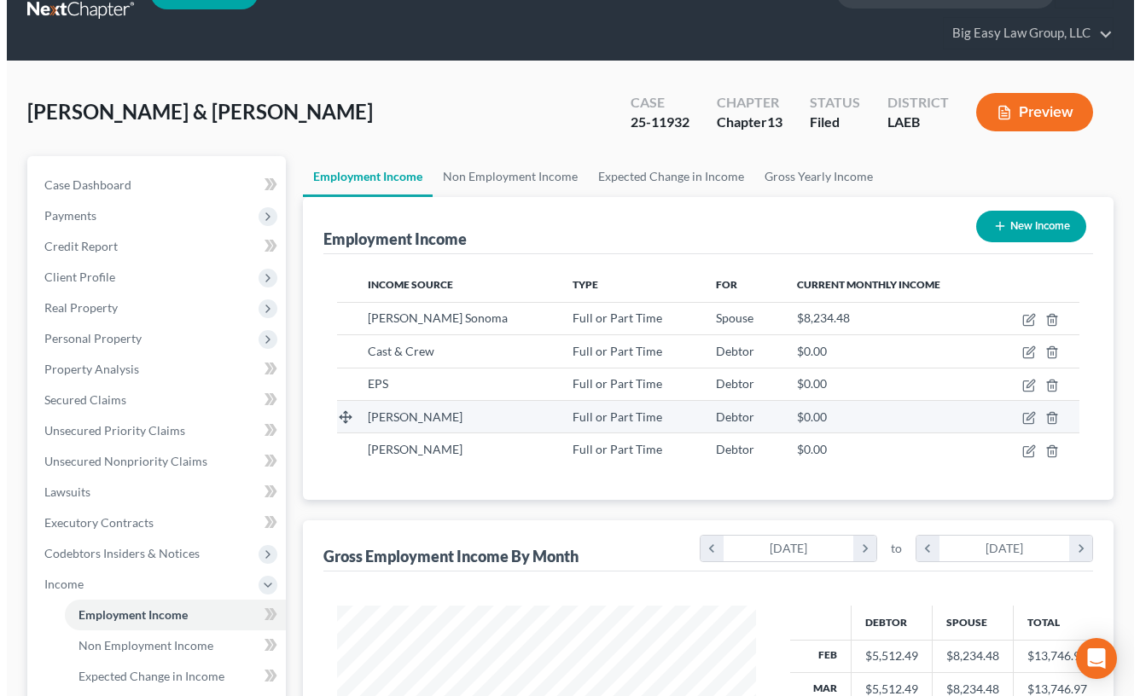
scroll to position [39, 0]
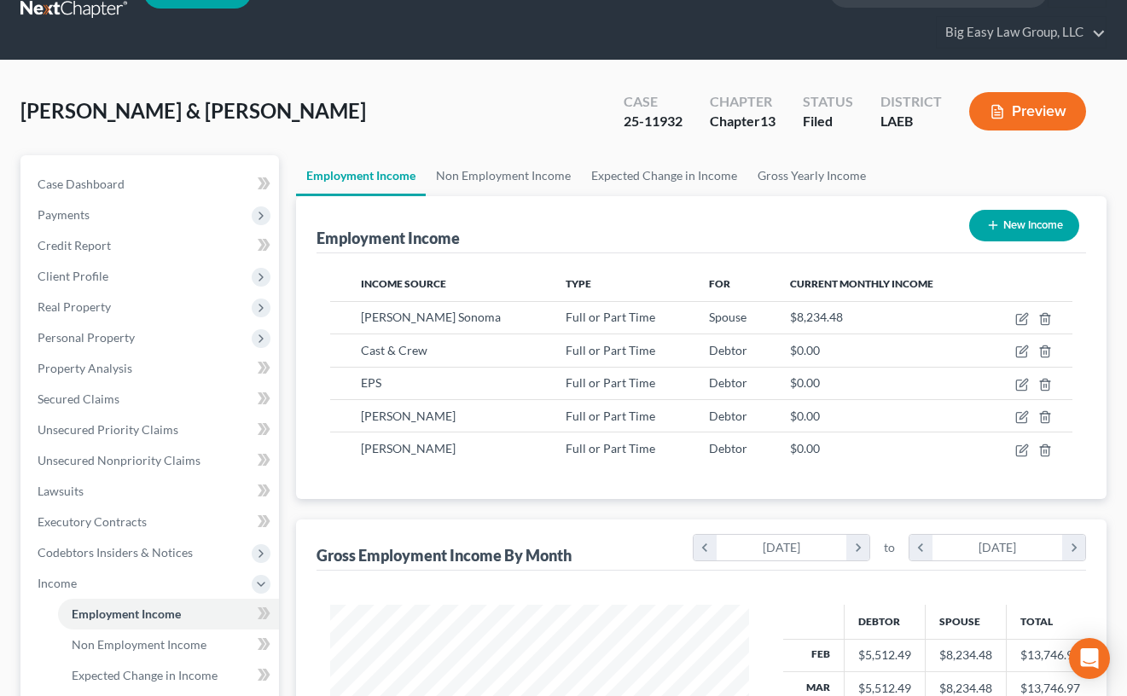
click at [1009, 110] on button "Preview" at bounding box center [1027, 111] width 117 height 38
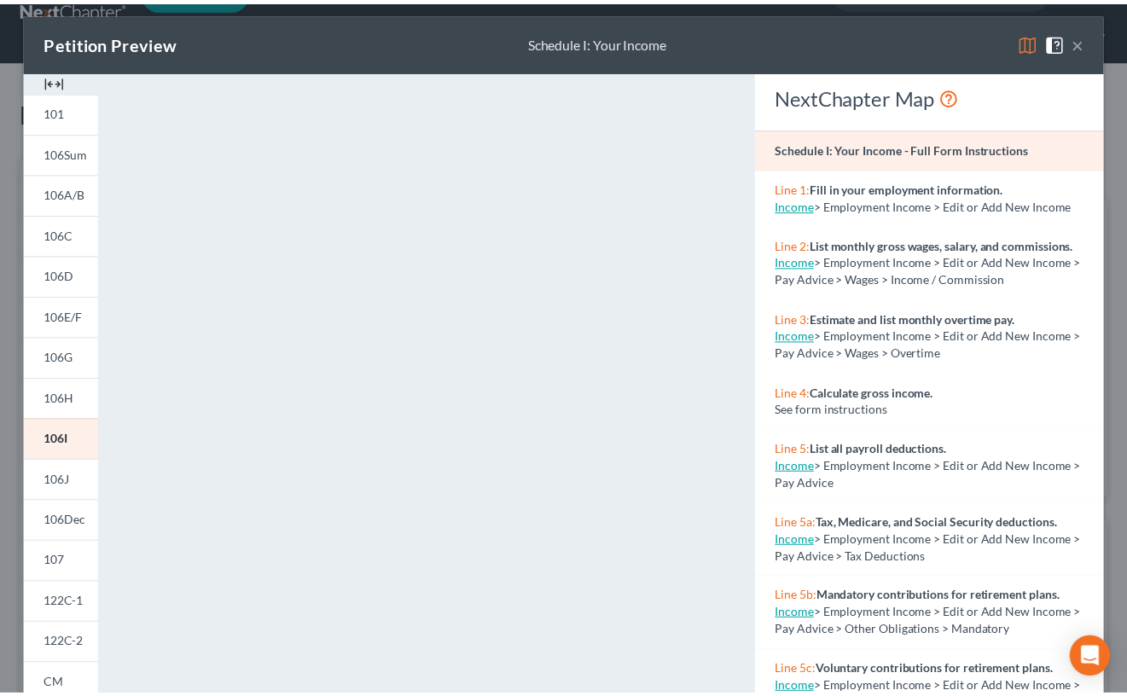
scroll to position [0, 0]
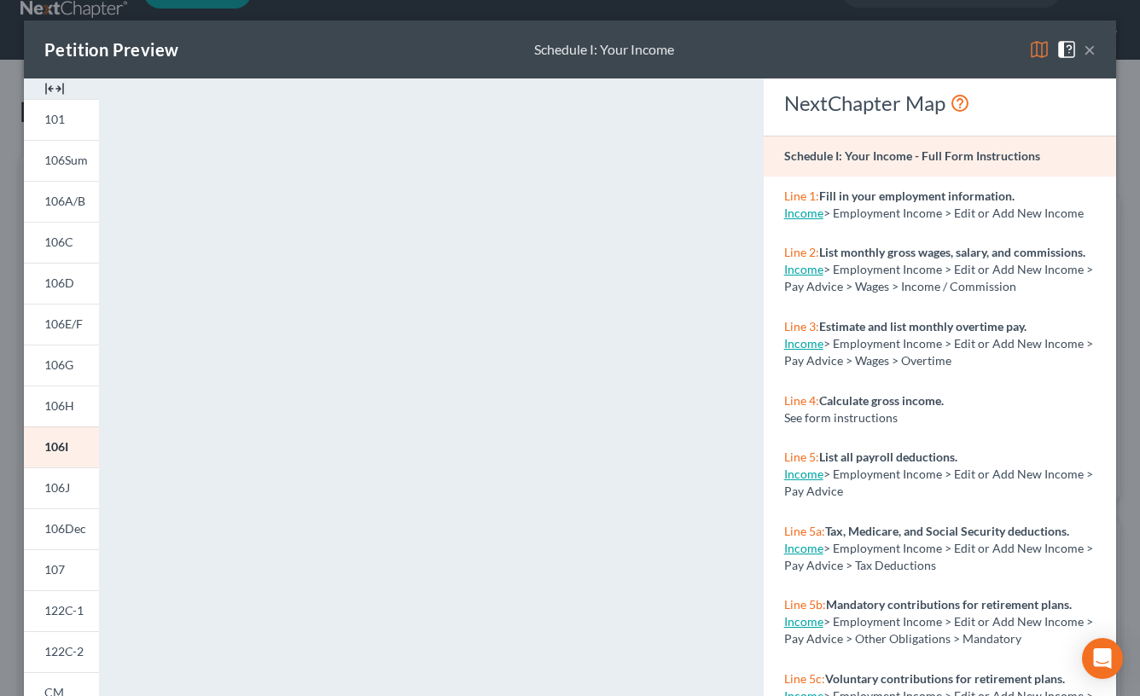
click at [1084, 53] on button "×" at bounding box center [1090, 49] width 12 height 20
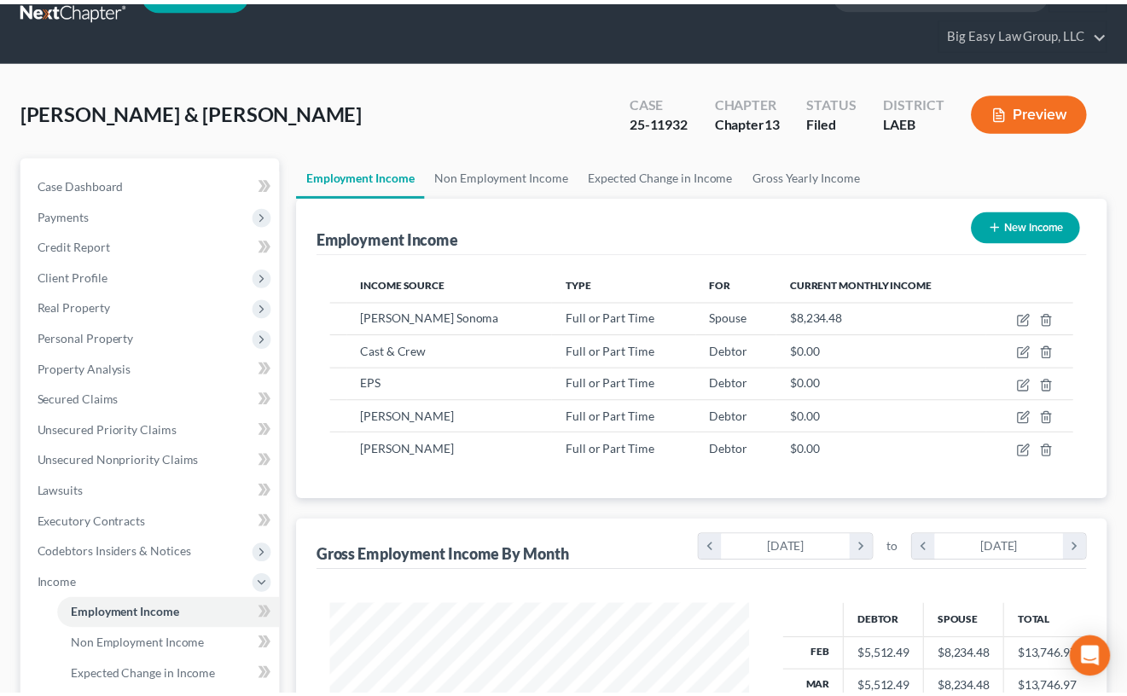
scroll to position [853005, 852857]
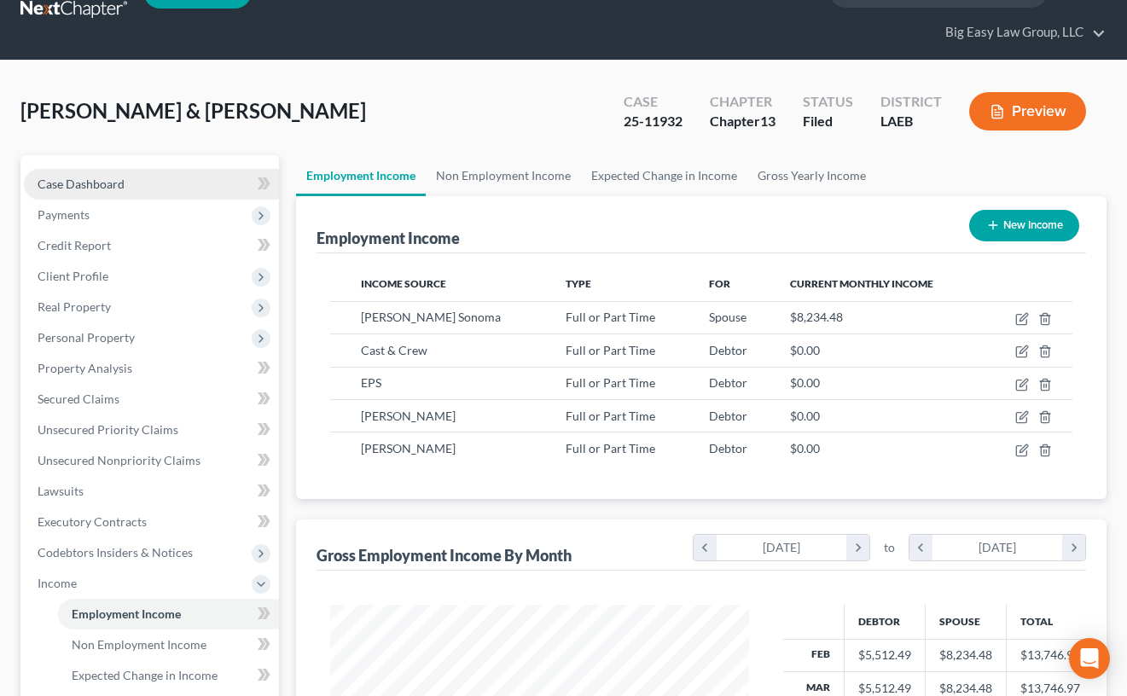
click at [122, 169] on link "Case Dashboard" at bounding box center [151, 184] width 255 height 31
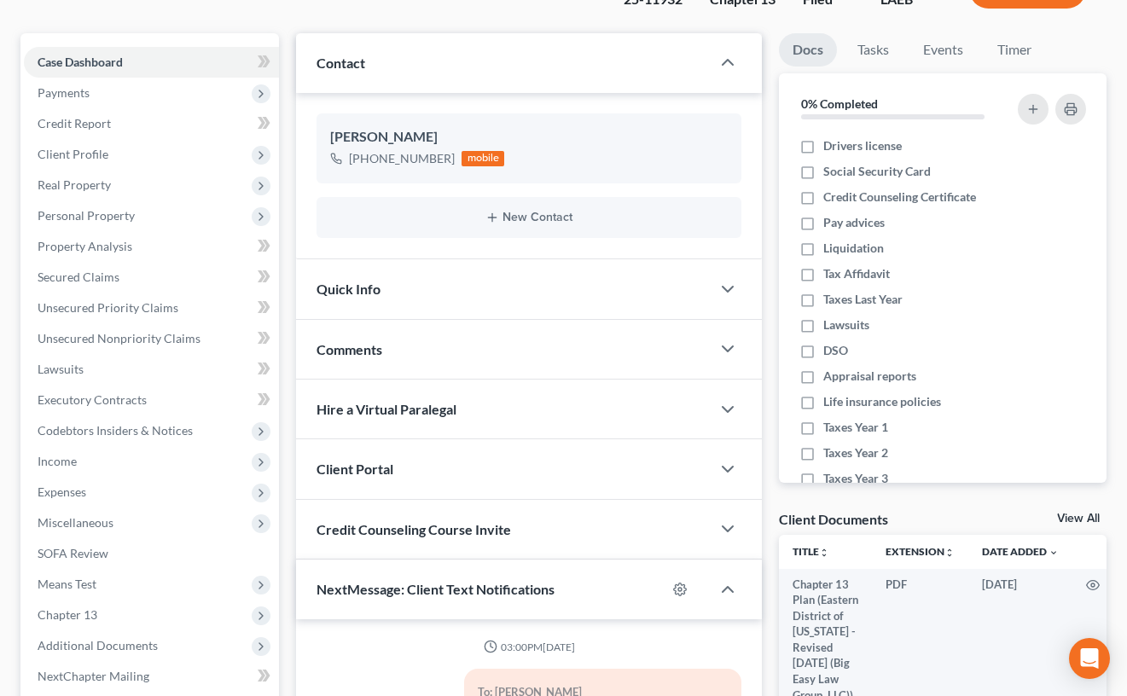
scroll to position [1835, 0]
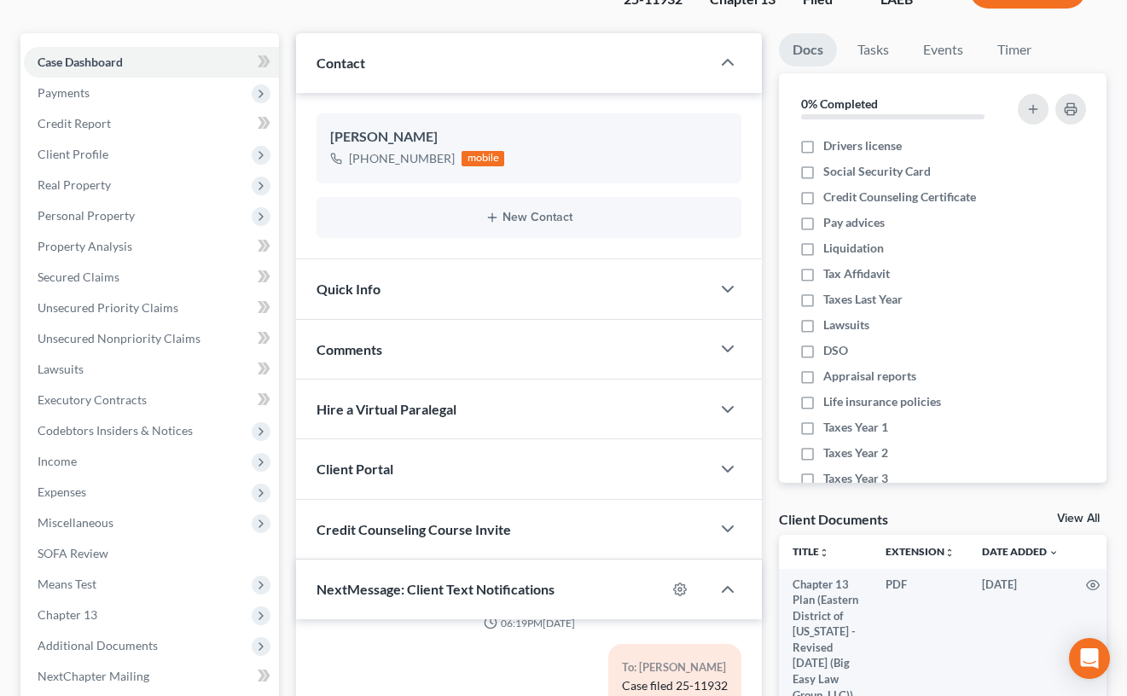
click at [439, 356] on div "Comments" at bounding box center [503, 349] width 415 height 59
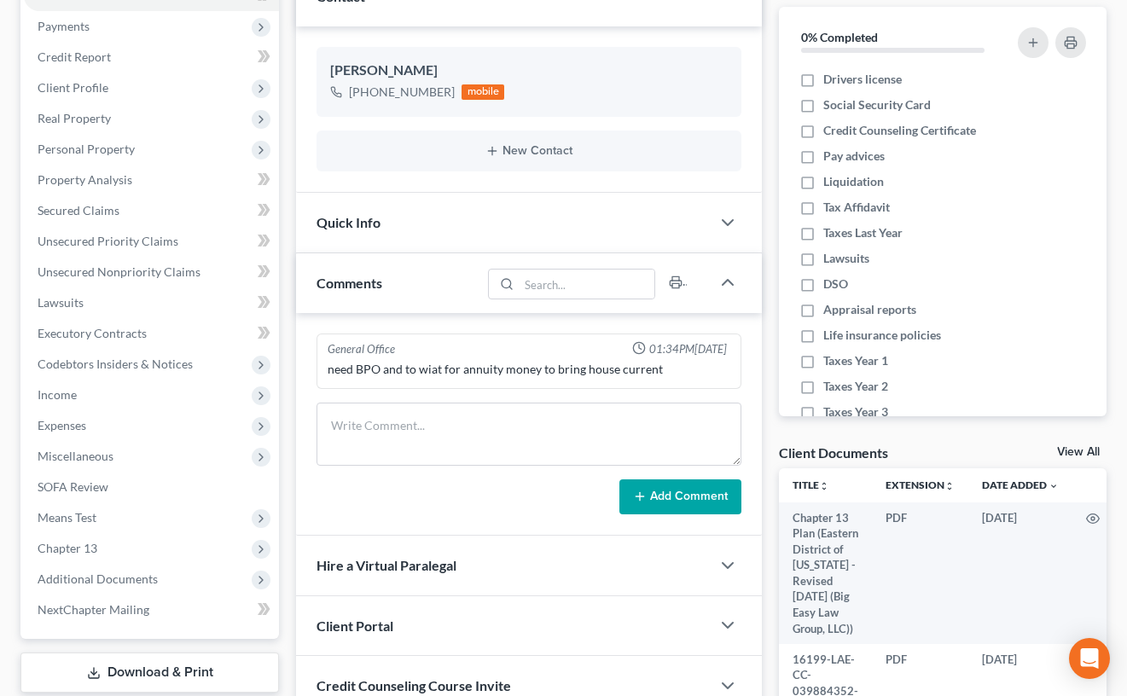
scroll to position [282, 0]
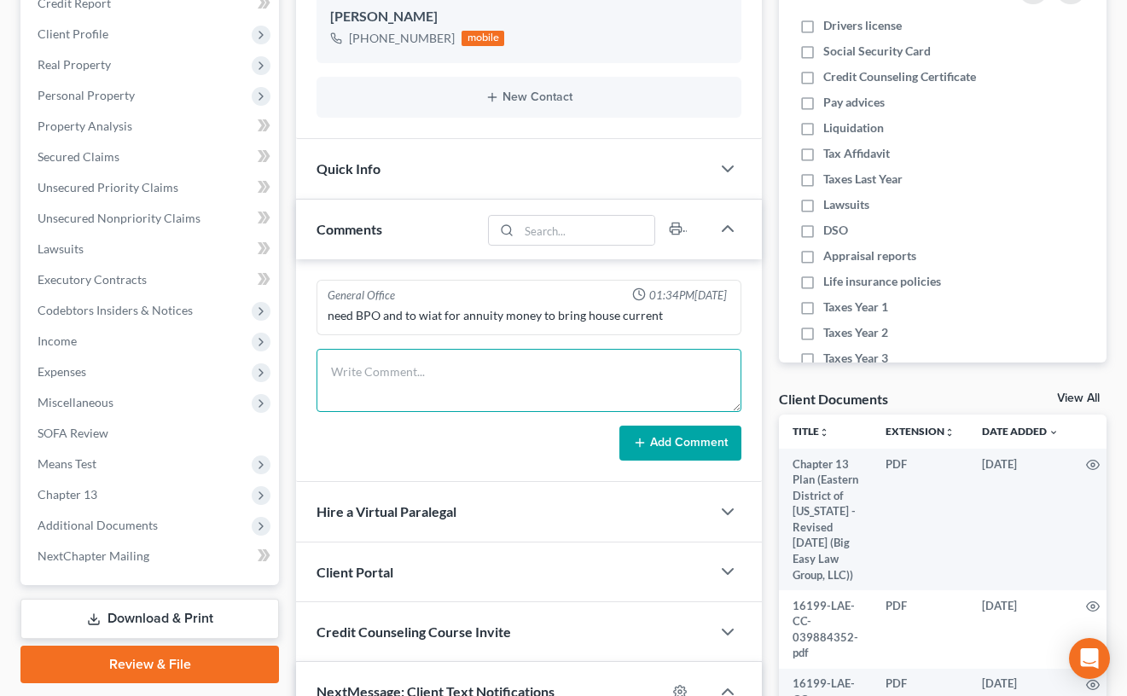
click at [464, 401] on textarea at bounding box center [529, 380] width 425 height 63
type textarea "341 - good -- need to review his income -- told [PERSON_NAME] to update stubs"
click at [638, 443] on line at bounding box center [640, 443] width 8 height 0
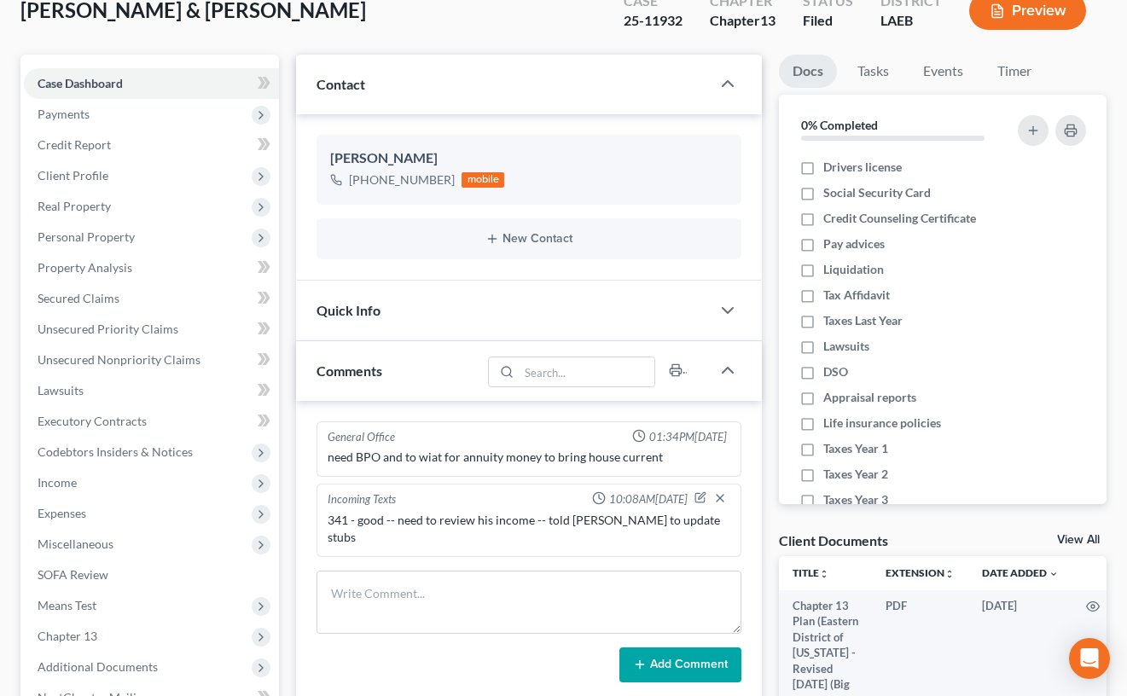
scroll to position [0, 0]
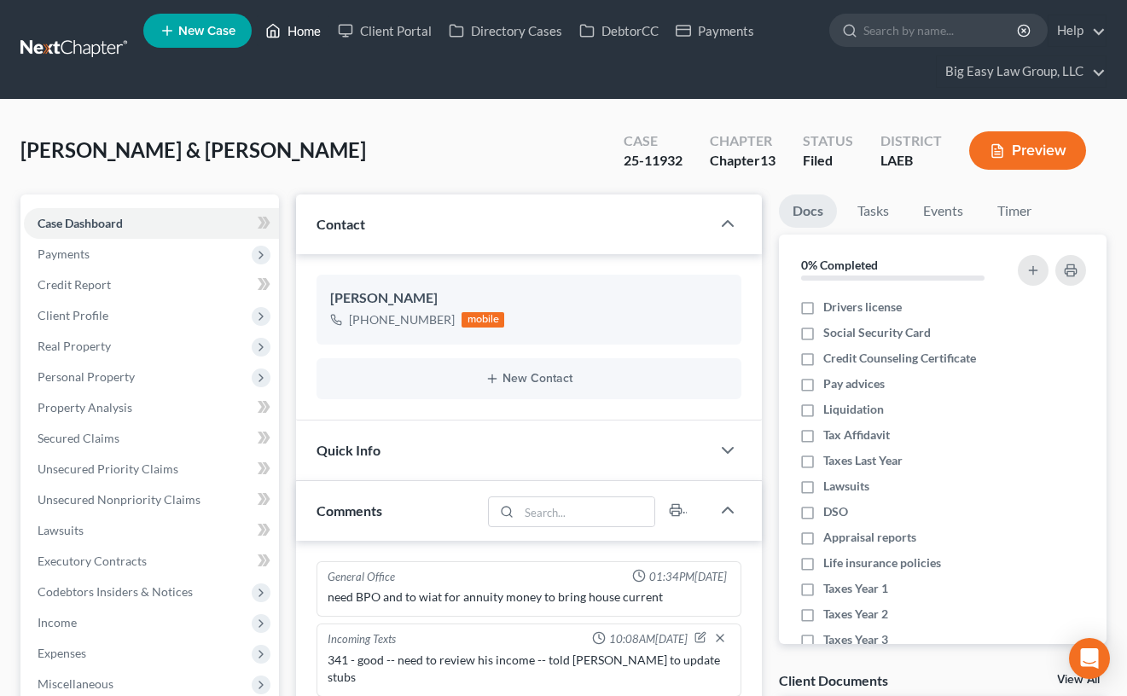
click at [294, 30] on link "Home" at bounding box center [293, 30] width 73 height 31
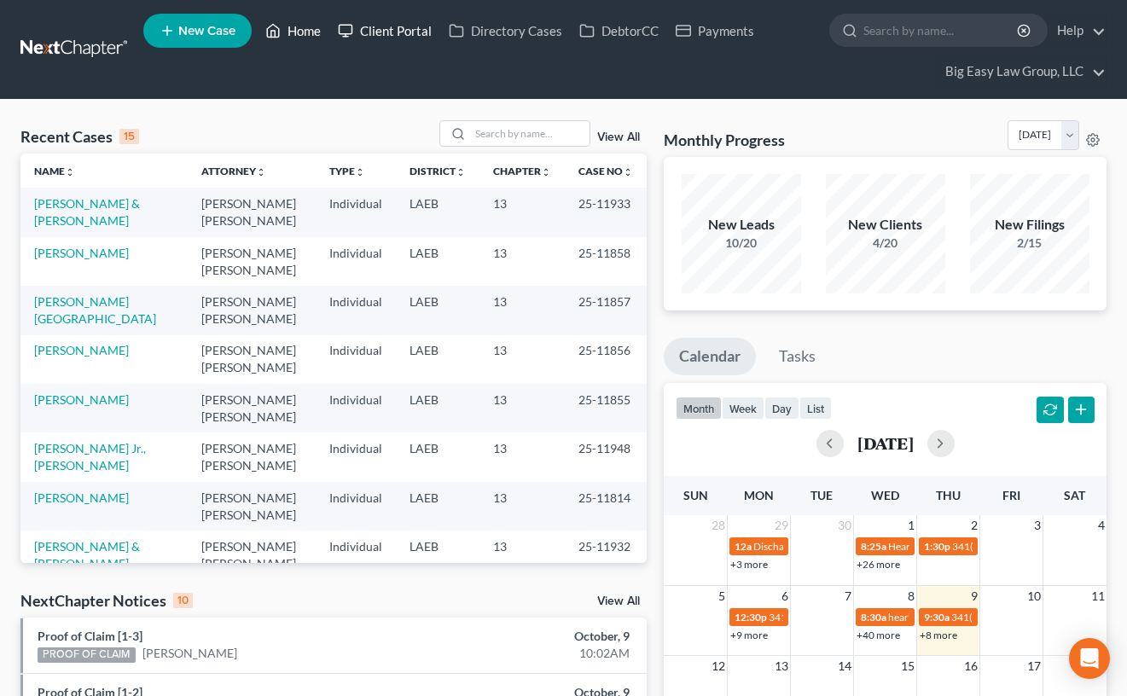
drag, startPoint x: 306, startPoint y: 33, endPoint x: 334, endPoint y: 34, distance: 27.3
click at [307, 32] on link "Home" at bounding box center [293, 30] width 73 height 31
click at [525, 139] on input "search" at bounding box center [529, 133] width 119 height 25
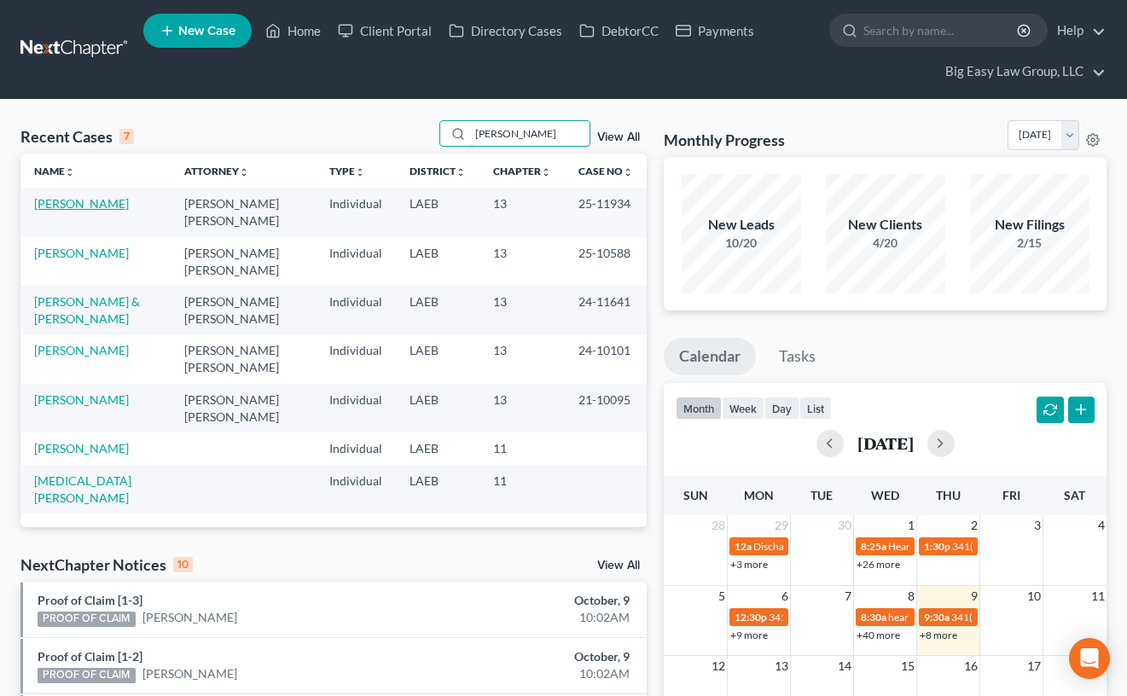
type input "[PERSON_NAME]"
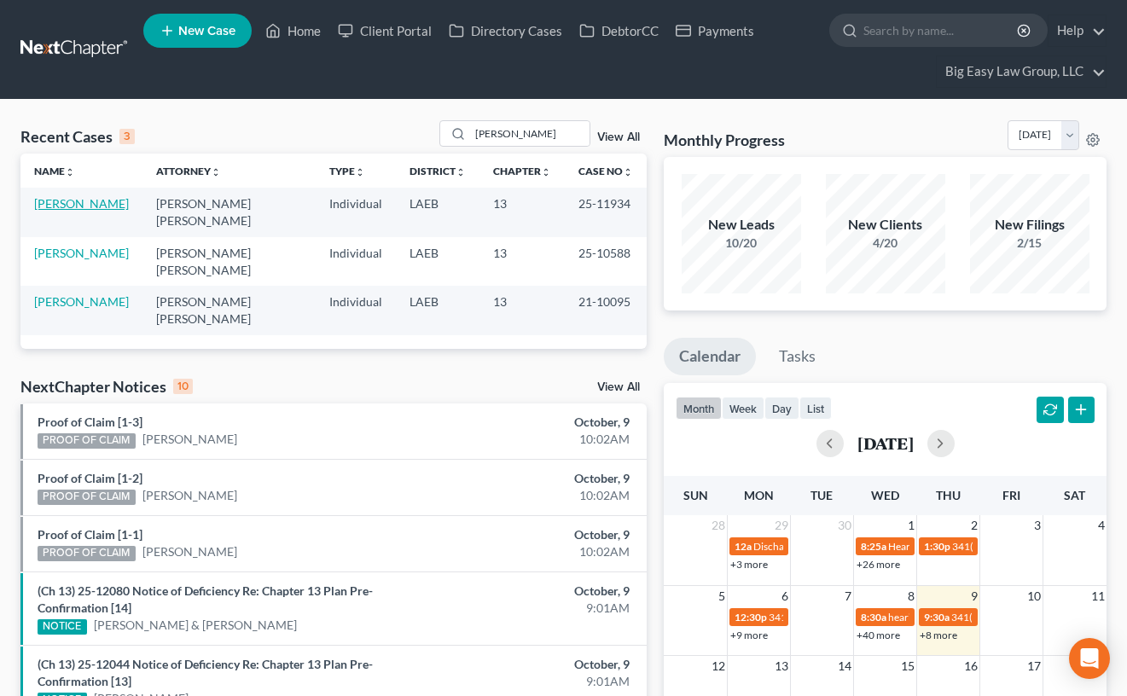
click at [73, 207] on link "[PERSON_NAME]" at bounding box center [81, 203] width 95 height 15
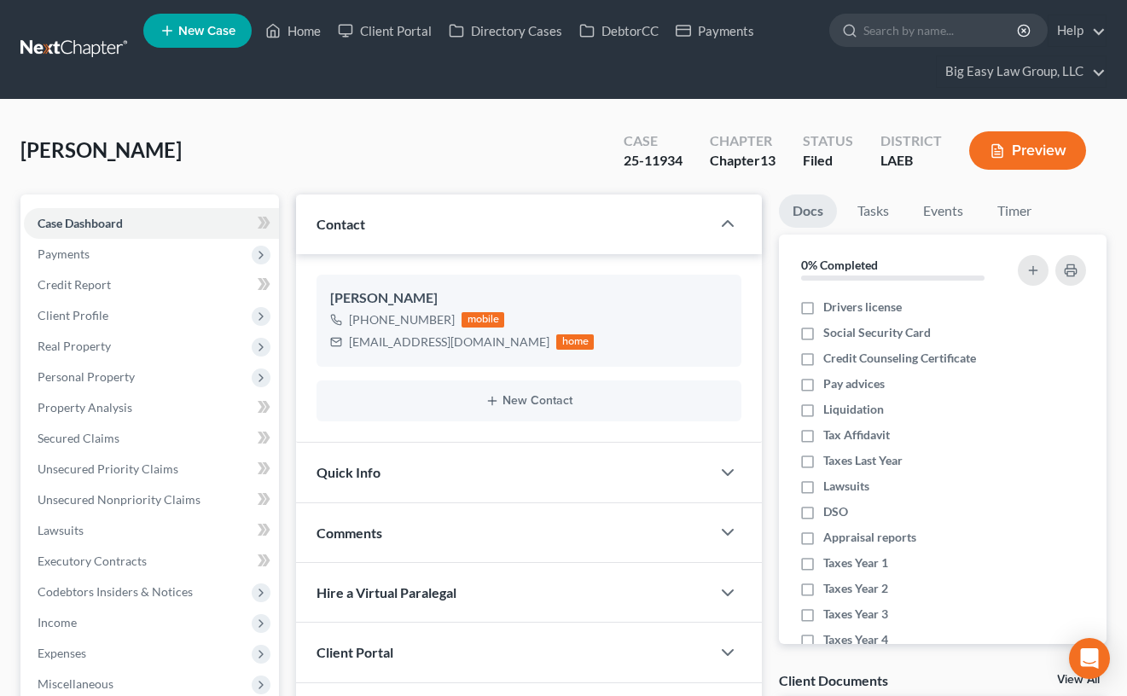
scroll to position [360, 0]
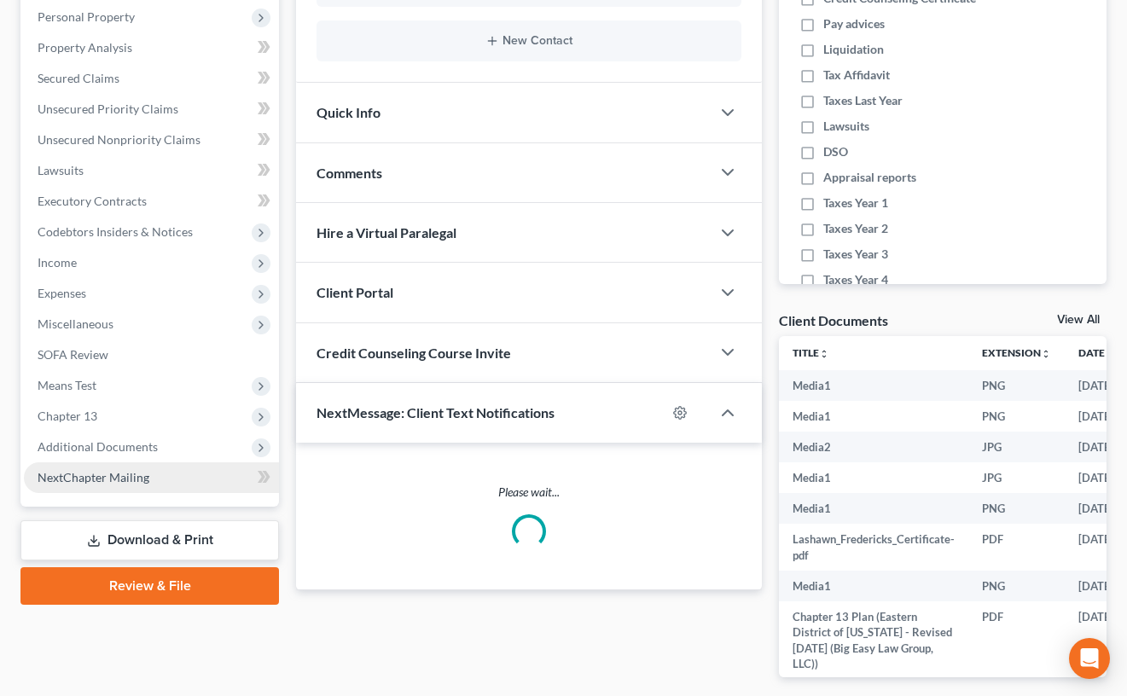
drag, startPoint x: 183, startPoint y: 456, endPoint x: 193, endPoint y: 490, distance: 35.6
click at [183, 456] on span "Additional Documents" at bounding box center [151, 447] width 255 height 31
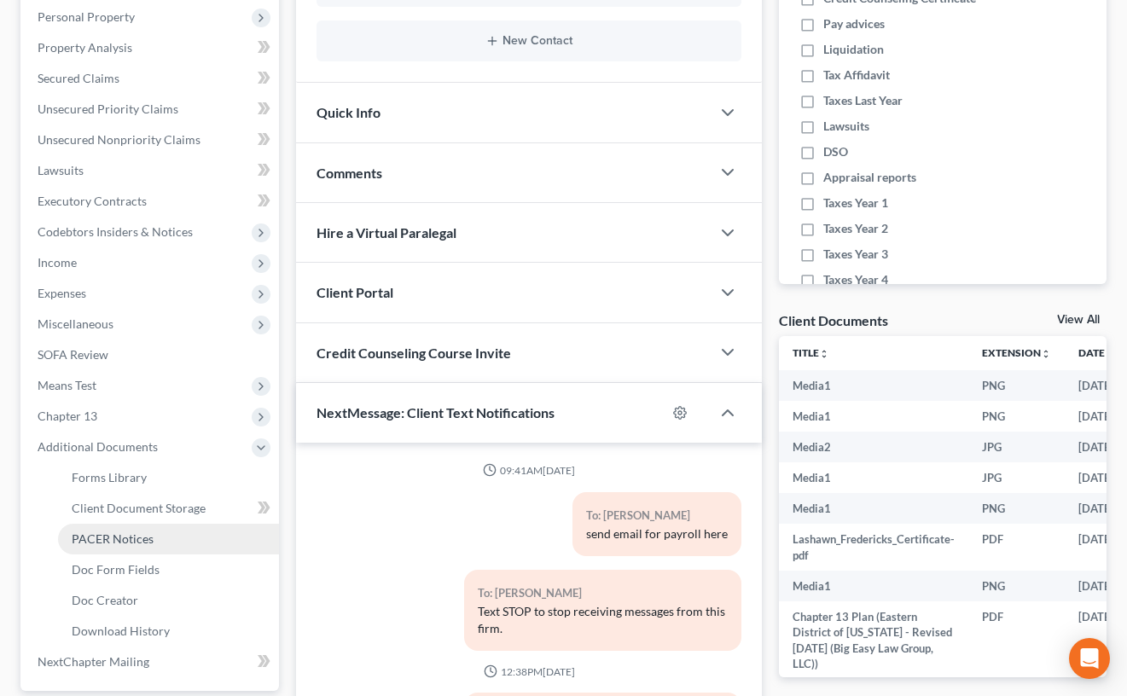
click at [192, 526] on link "PACER Notices" at bounding box center [168, 539] width 221 height 31
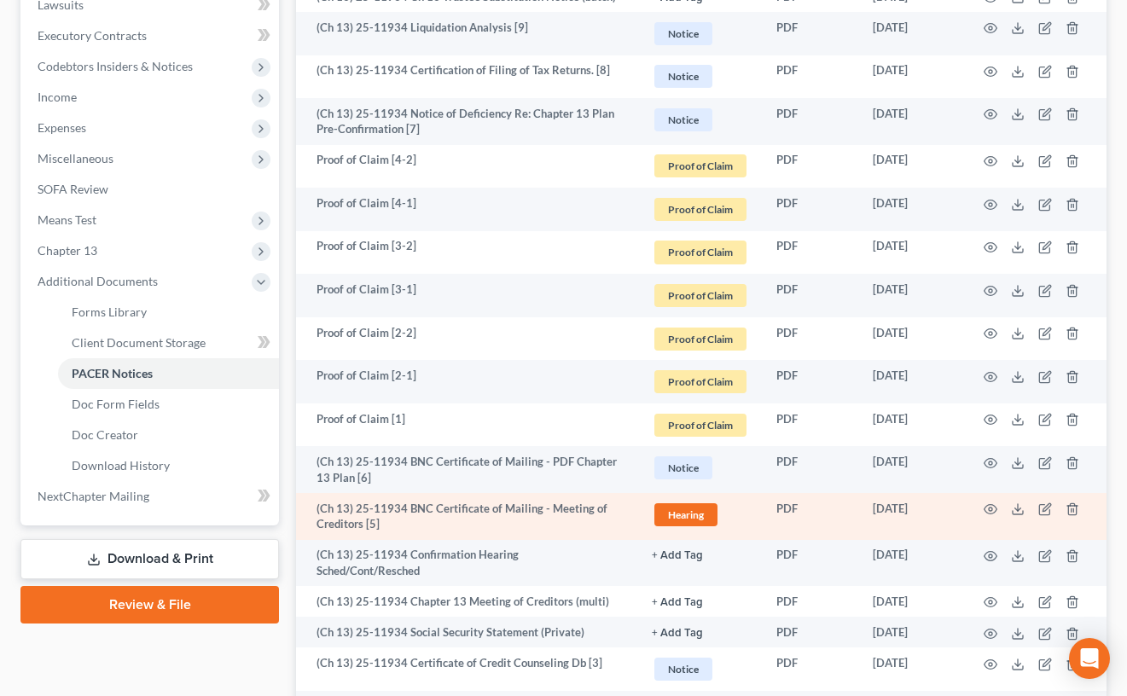
scroll to position [724, 0]
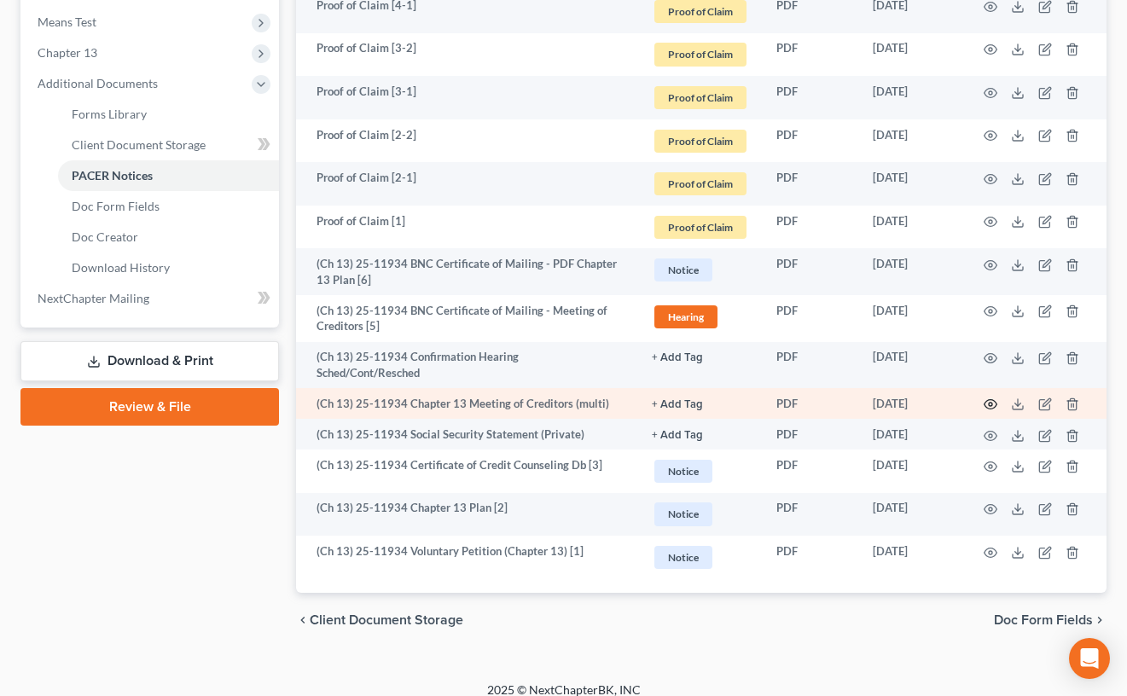
click at [986, 400] on icon "button" at bounding box center [991, 404] width 13 height 9
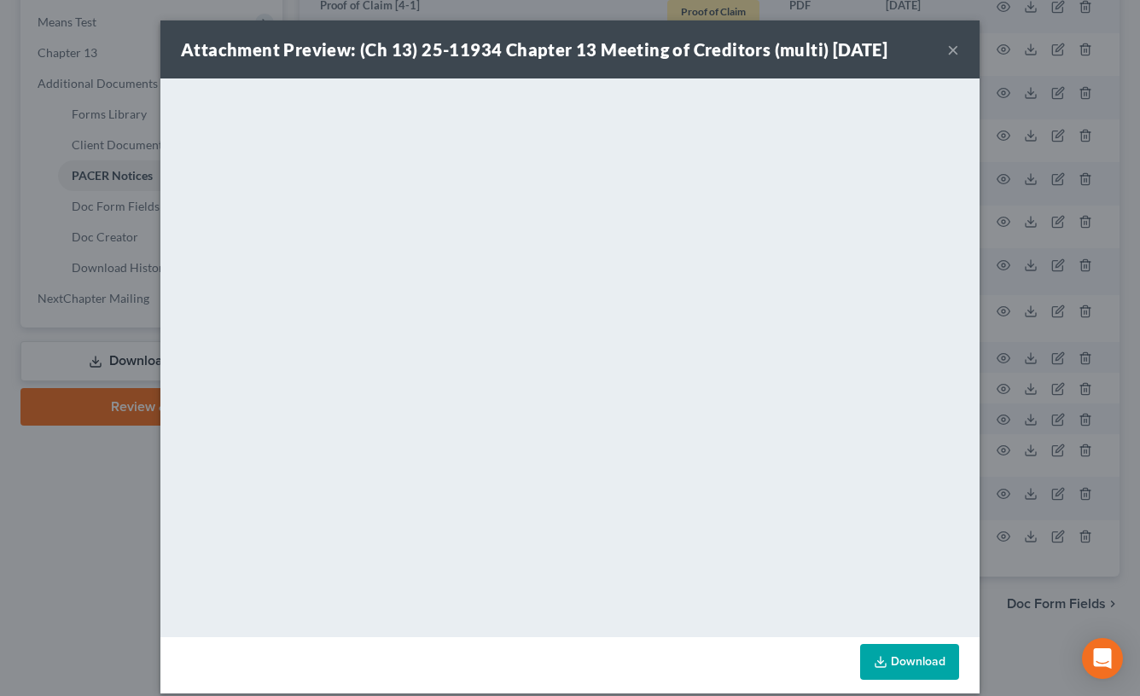
click at [947, 49] on button "×" at bounding box center [953, 49] width 12 height 20
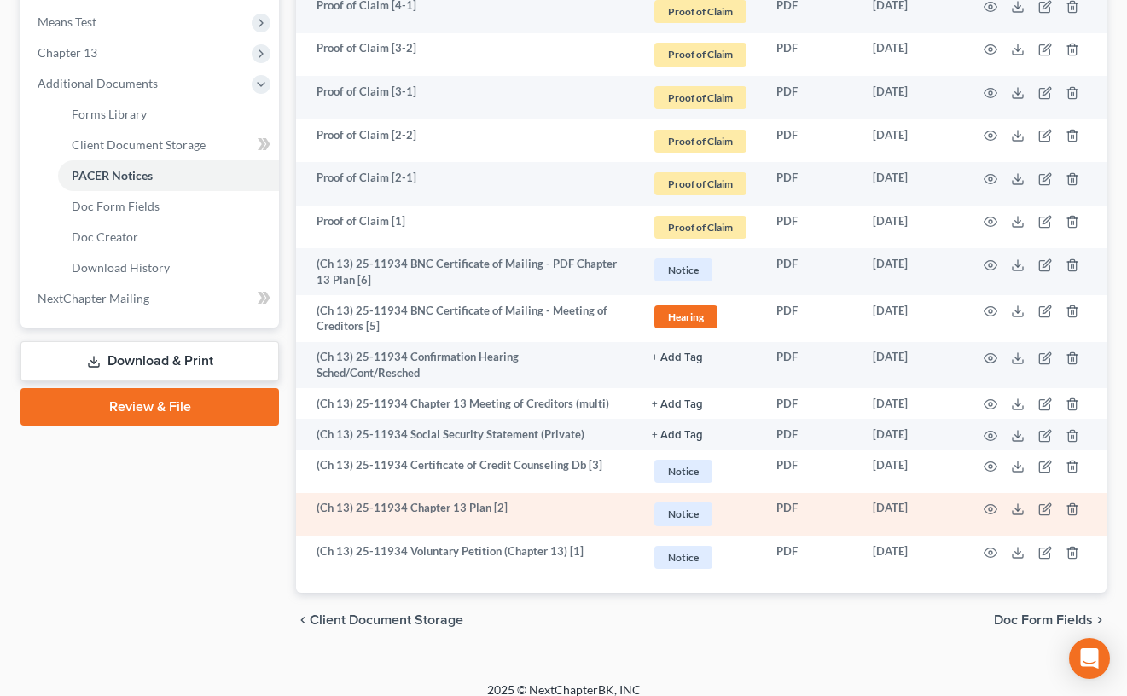
click at [998, 494] on td at bounding box center [1034, 515] width 143 height 44
click at [996, 505] on icon "button" at bounding box center [991, 509] width 13 height 9
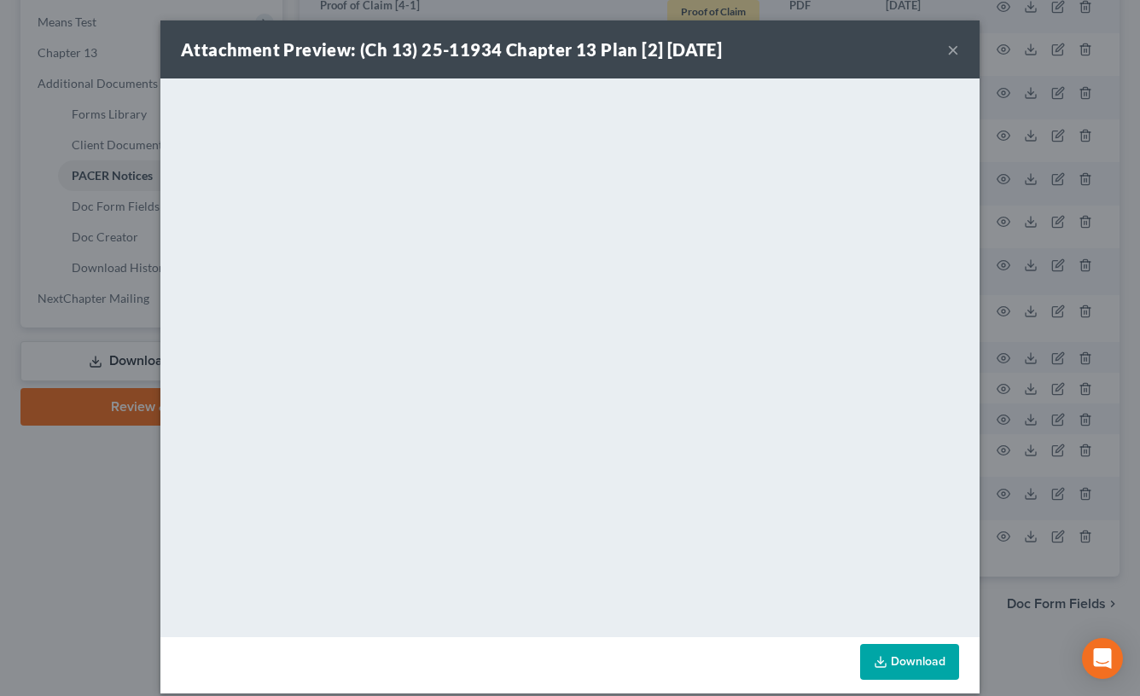
click at [947, 49] on button "×" at bounding box center [953, 49] width 12 height 20
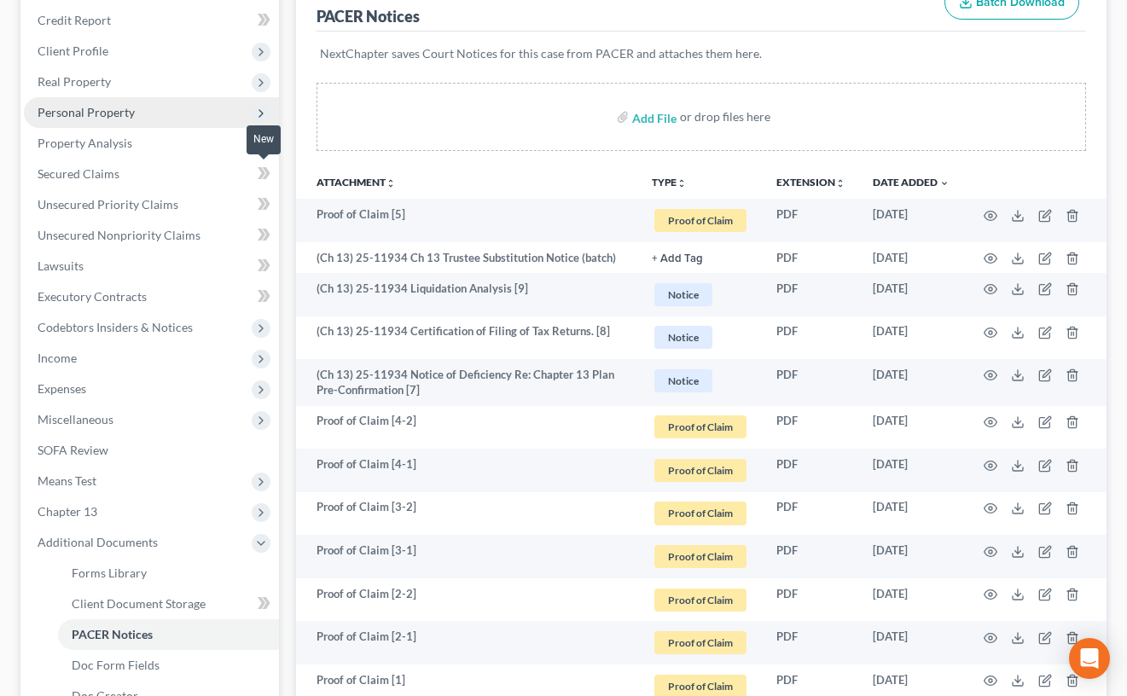
scroll to position [188, 0]
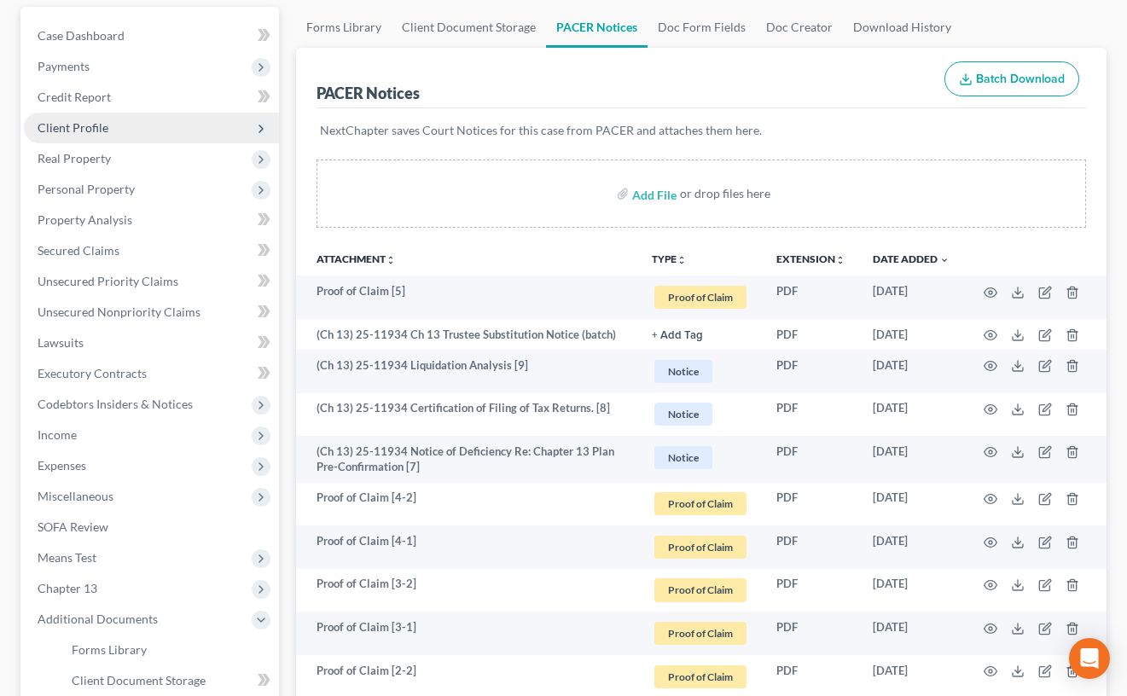
click at [189, 119] on span "Client Profile" at bounding box center [151, 128] width 255 height 31
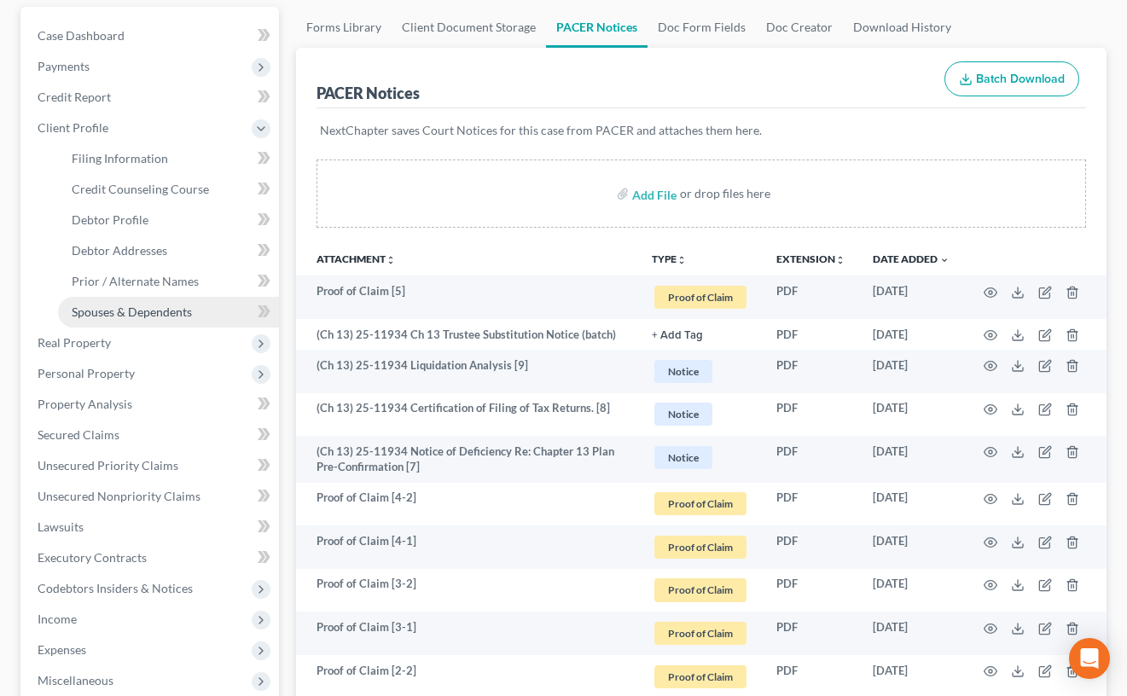
drag, startPoint x: 197, startPoint y: 311, endPoint x: 242, endPoint y: 297, distance: 47.2
click at [197, 311] on link "Spouses & Dependents" at bounding box center [168, 312] width 221 height 31
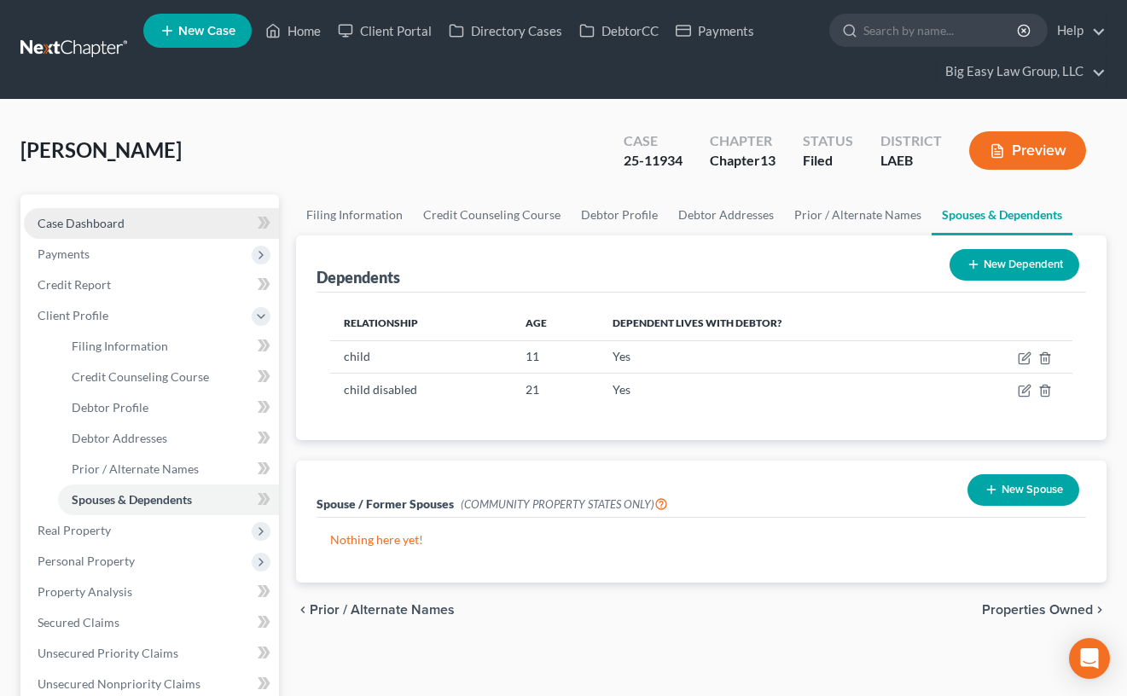
click at [114, 221] on span "Case Dashboard" at bounding box center [81, 223] width 87 height 15
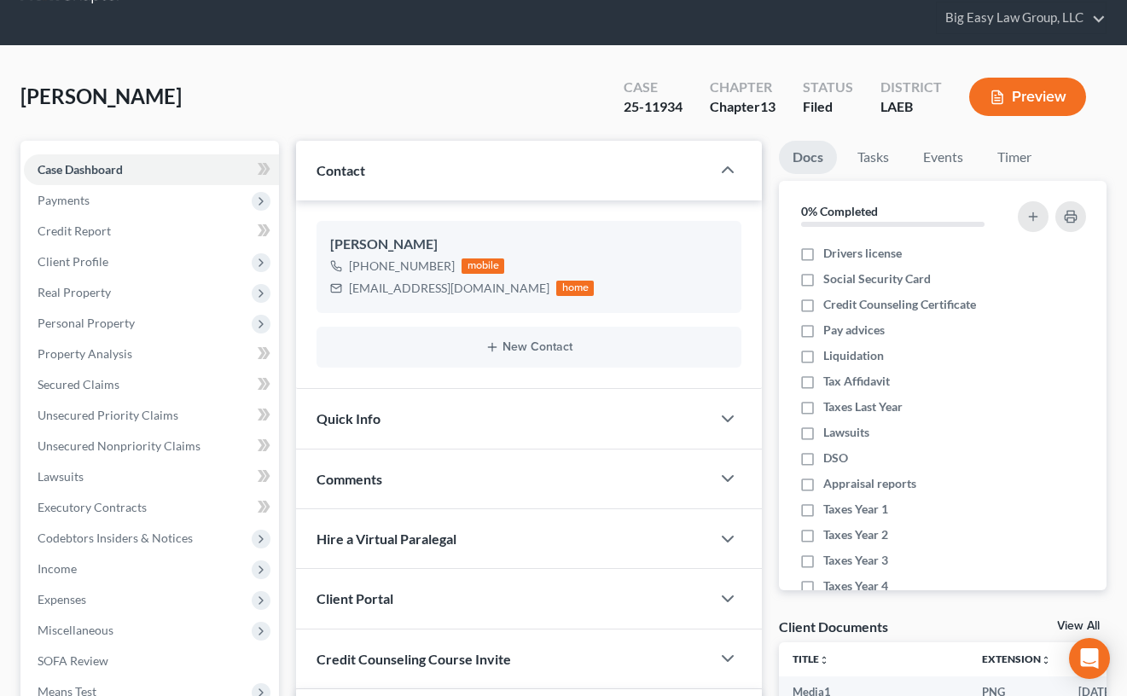
scroll to position [62, 0]
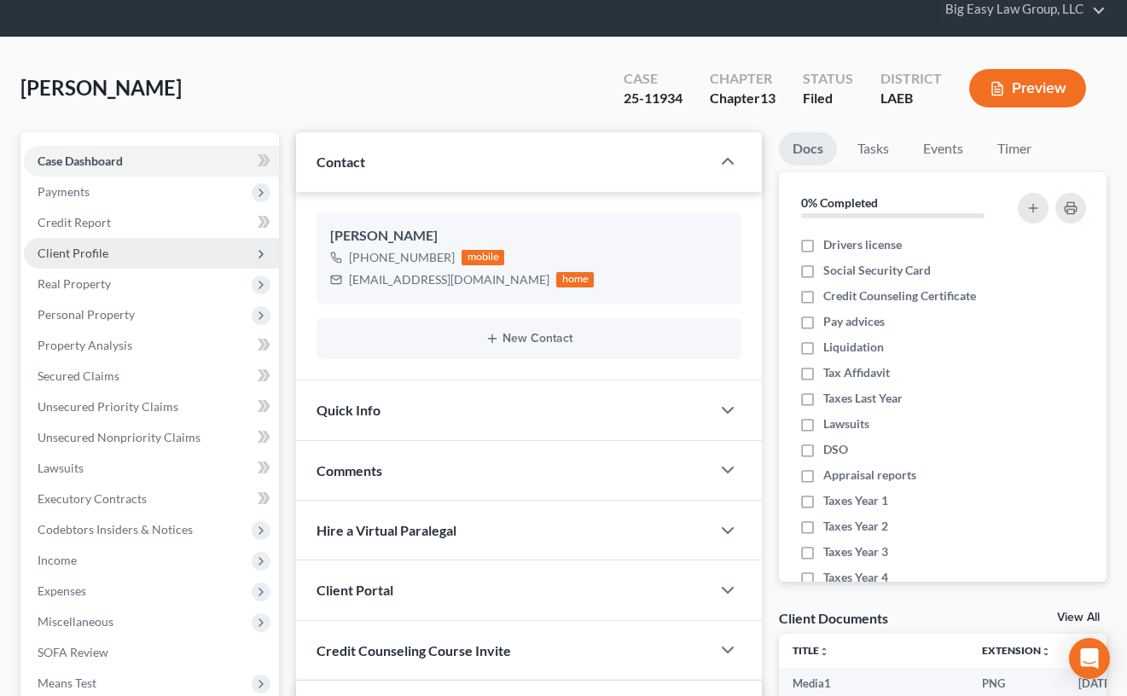
drag, startPoint x: 165, startPoint y: 258, endPoint x: 188, endPoint y: 247, distance: 25.2
click at [165, 257] on span "Client Profile" at bounding box center [151, 253] width 255 height 31
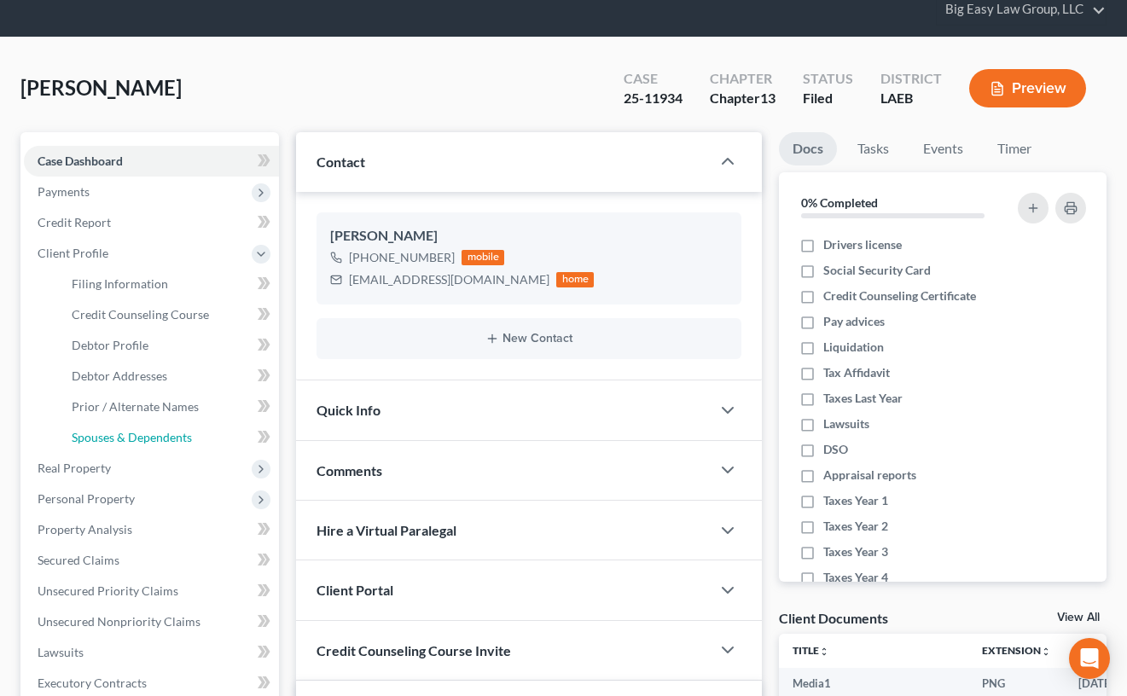
click at [198, 436] on link "Spouses & Dependents" at bounding box center [168, 437] width 221 height 31
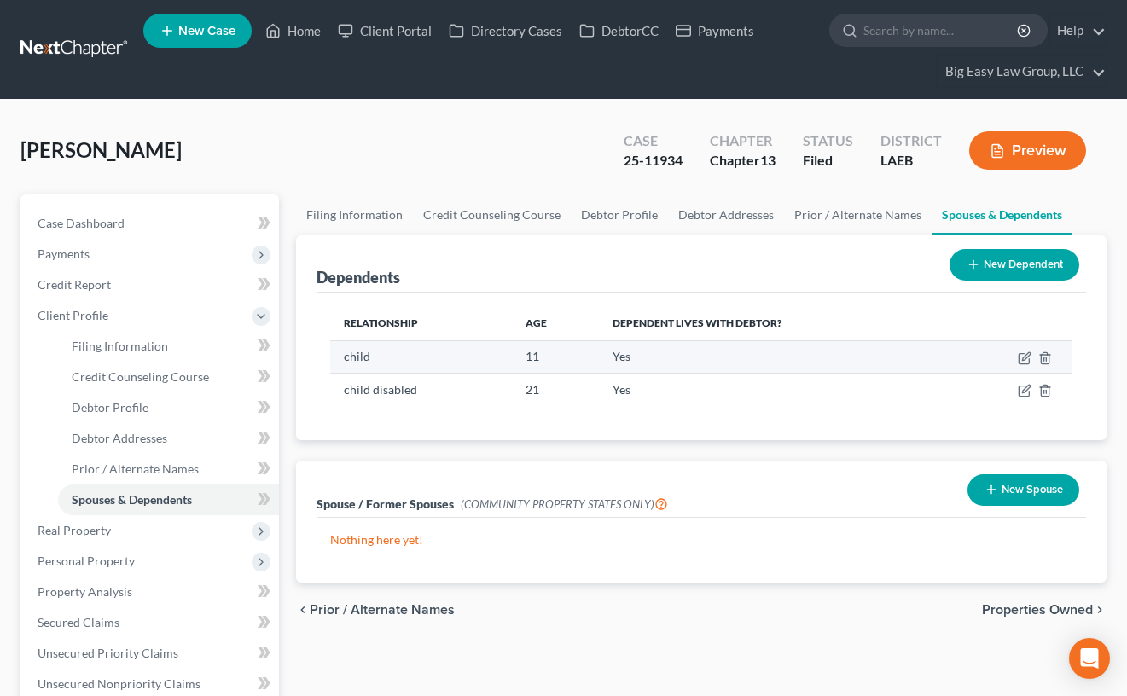
click at [438, 347] on td "child" at bounding box center [421, 356] width 182 height 32
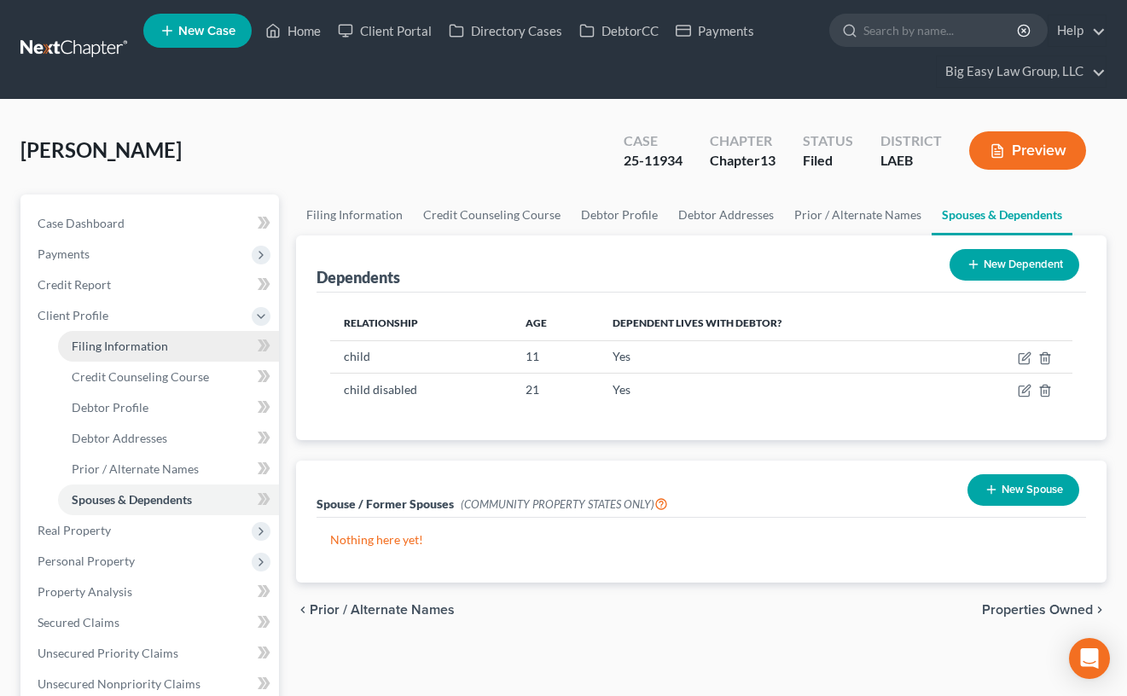
click at [172, 343] on link "Filing Information" at bounding box center [168, 346] width 221 height 31
select select "1"
select select "0"
select select "3"
select select "19"
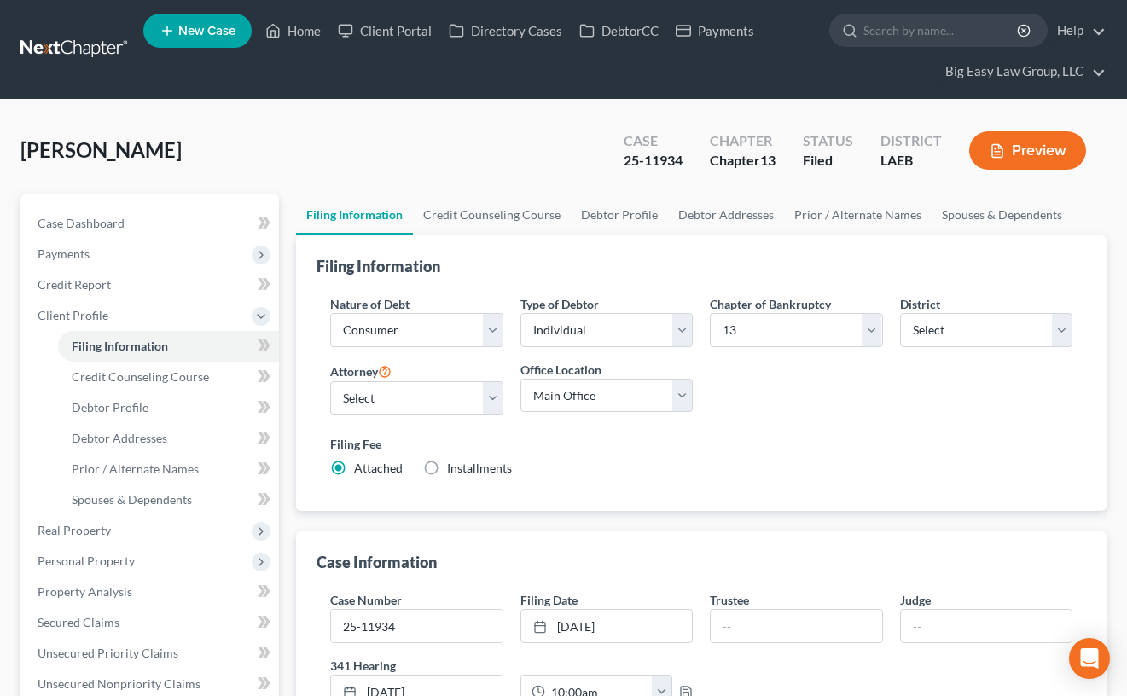
click at [479, 172] on div "[PERSON_NAME] Upgraded Case 25-11934 Chapter Chapter 13 Status Filed District L…" at bounding box center [563, 157] width 1086 height 74
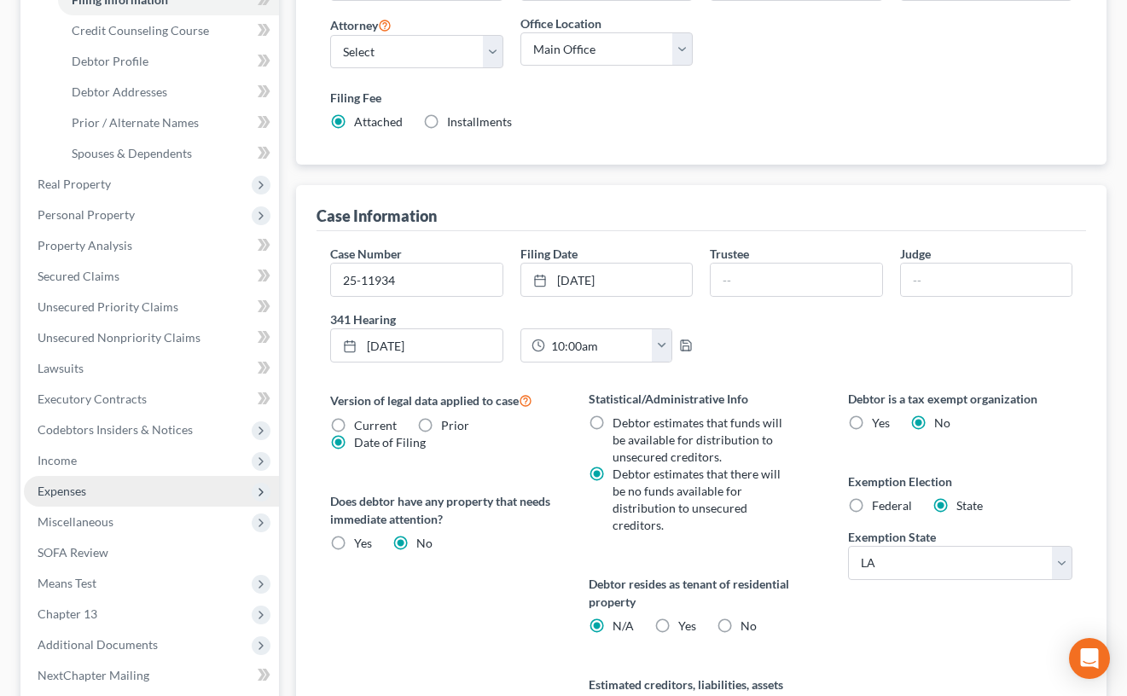
scroll to position [371, 0]
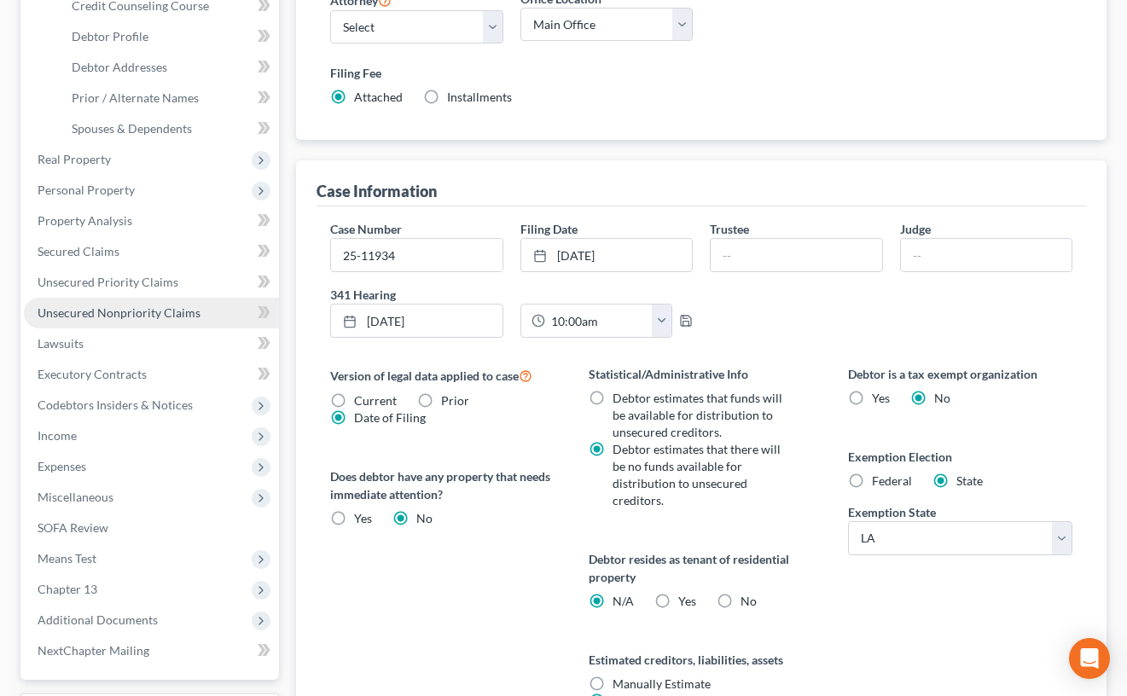
drag, startPoint x: 183, startPoint y: 324, endPoint x: 204, endPoint y: 317, distance: 21.6
click at [183, 324] on link "Unsecured Nonpriority Claims" at bounding box center [151, 313] width 255 height 31
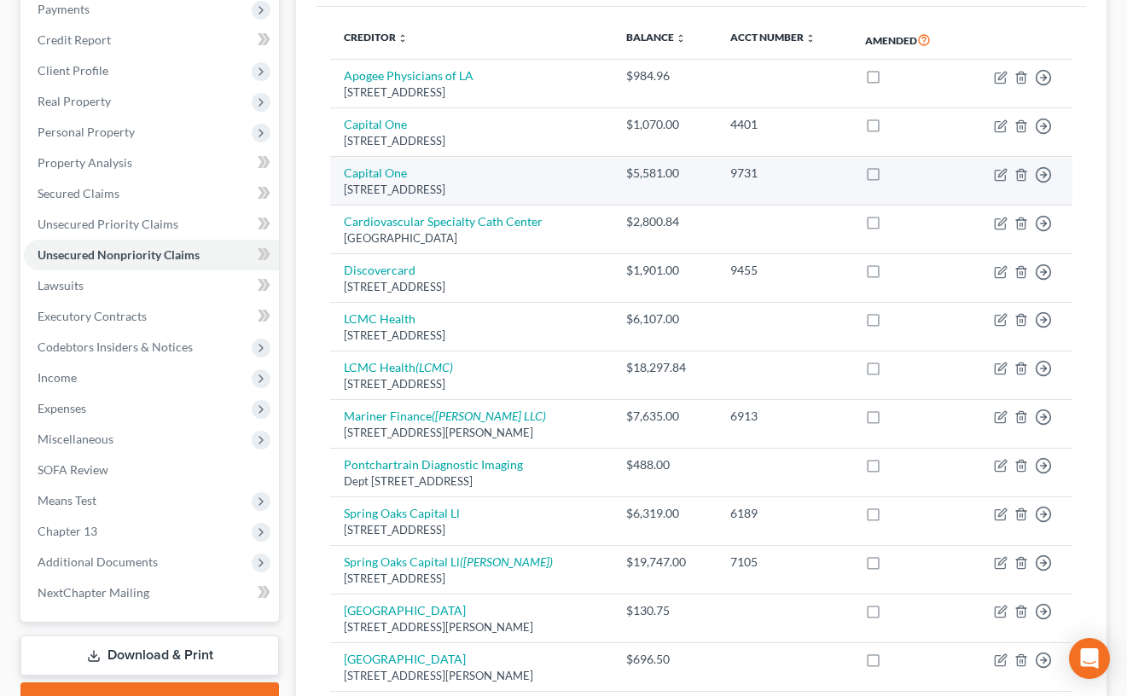
scroll to position [212, 0]
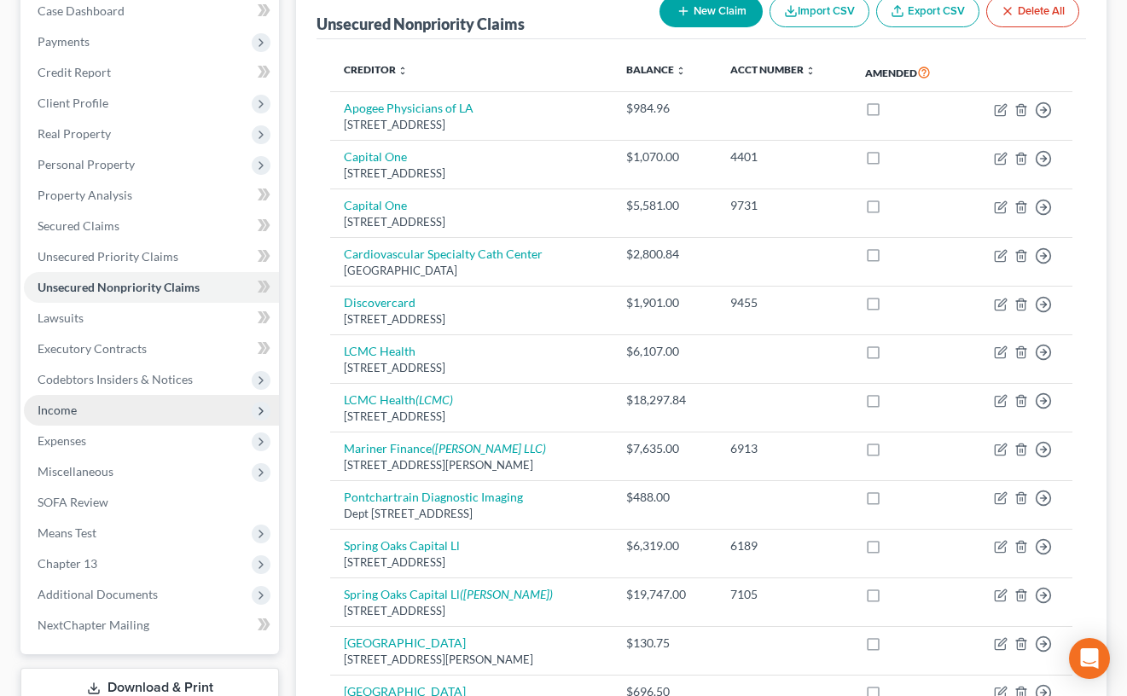
click at [168, 416] on span "Income" at bounding box center [151, 410] width 255 height 31
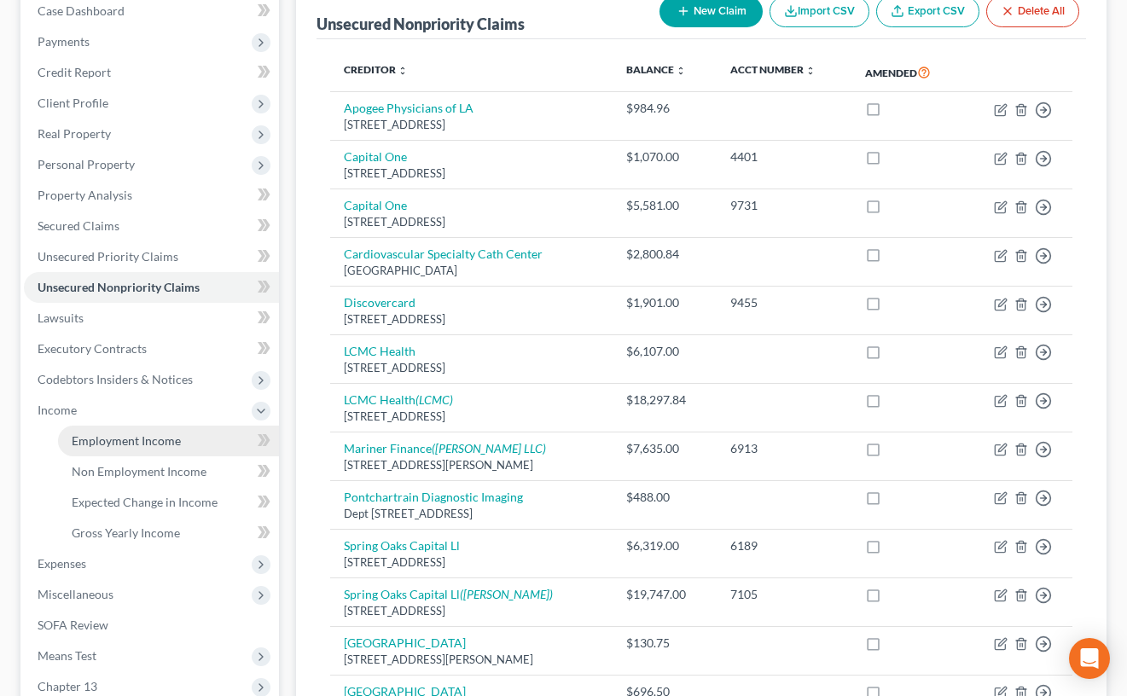
click at [198, 436] on link "Employment Income" at bounding box center [168, 441] width 221 height 31
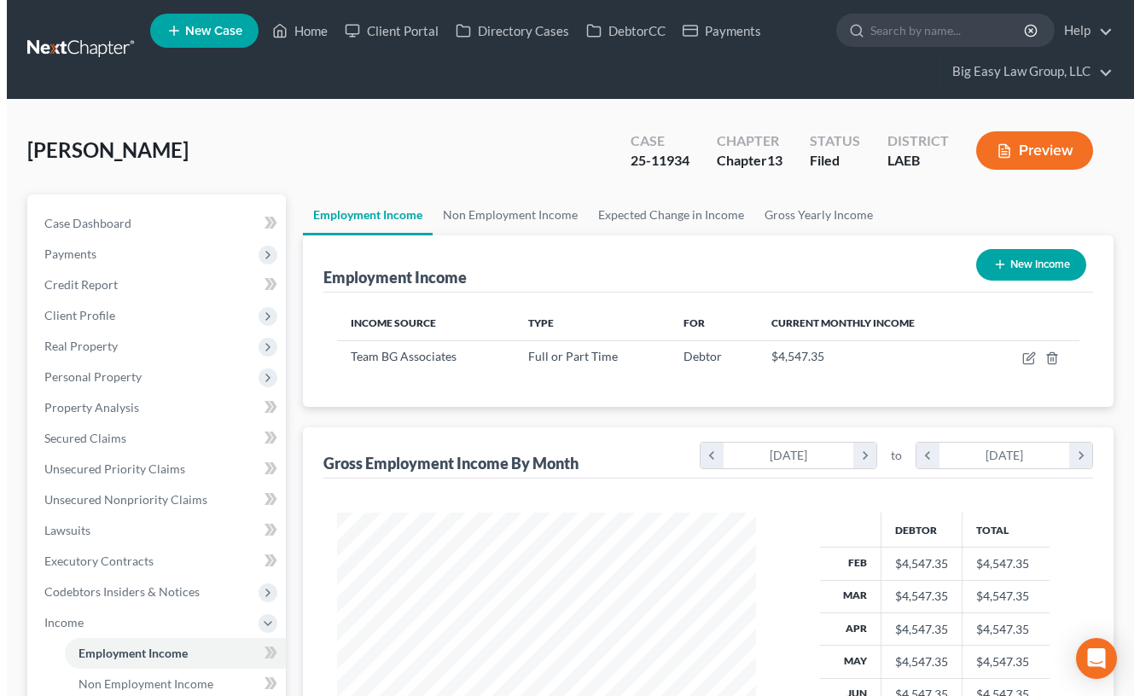
scroll to position [306, 452]
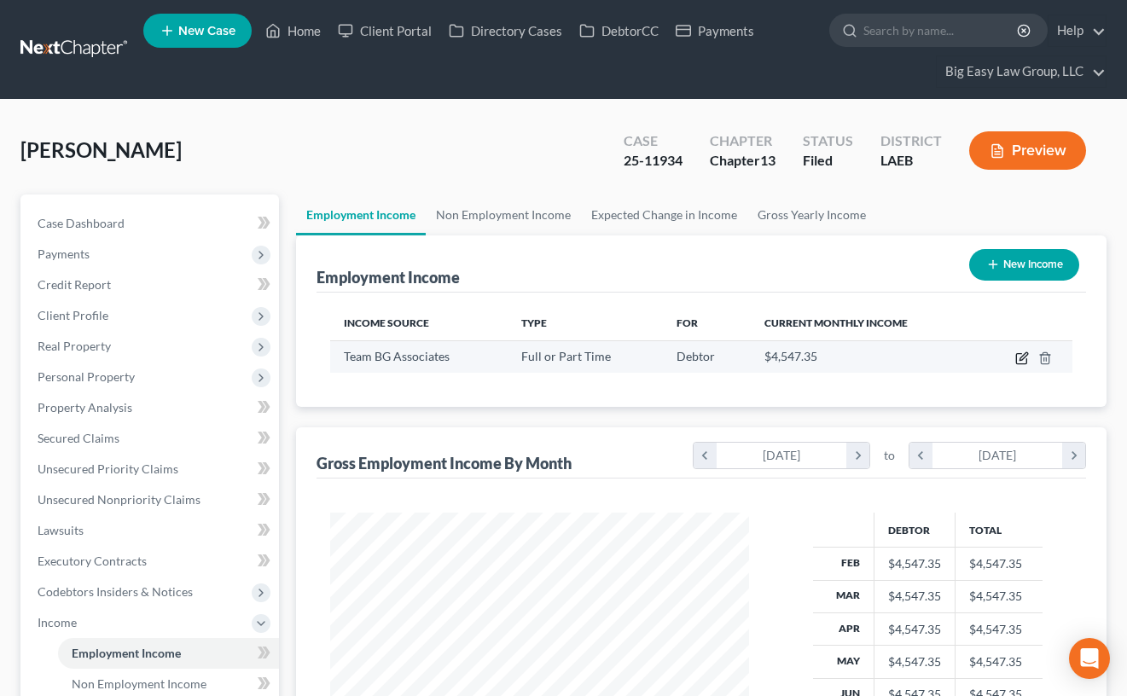
click at [1018, 358] on icon "button" at bounding box center [1022, 359] width 14 height 14
select select "0"
select select "19"
select select "3"
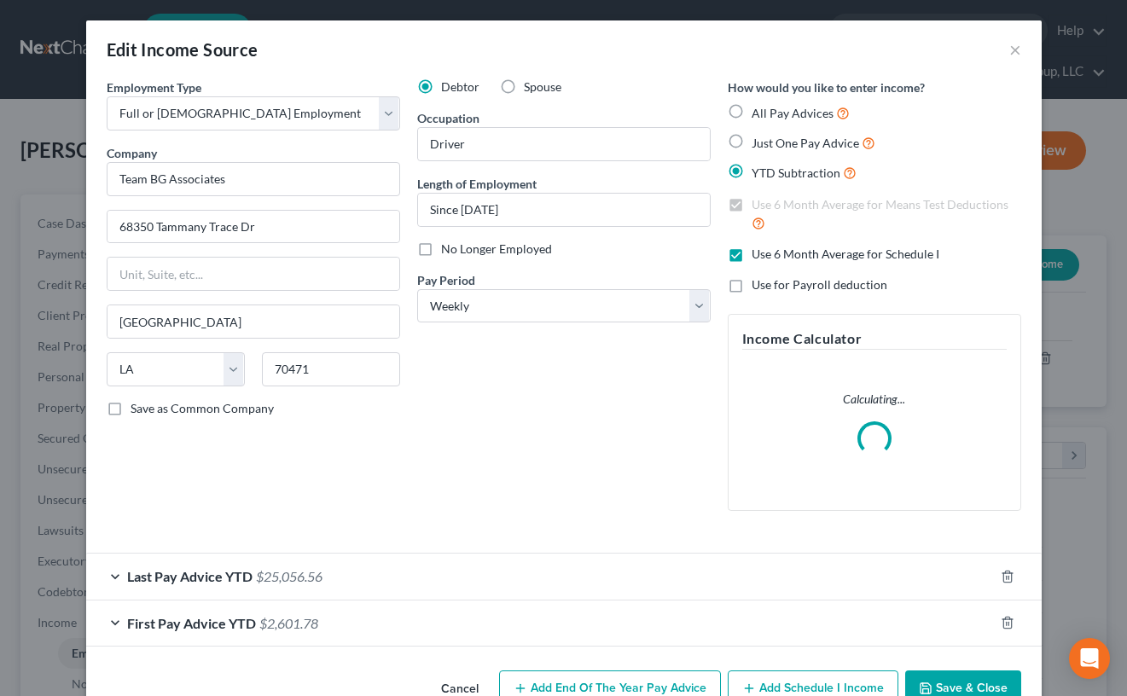
scroll to position [306, 459]
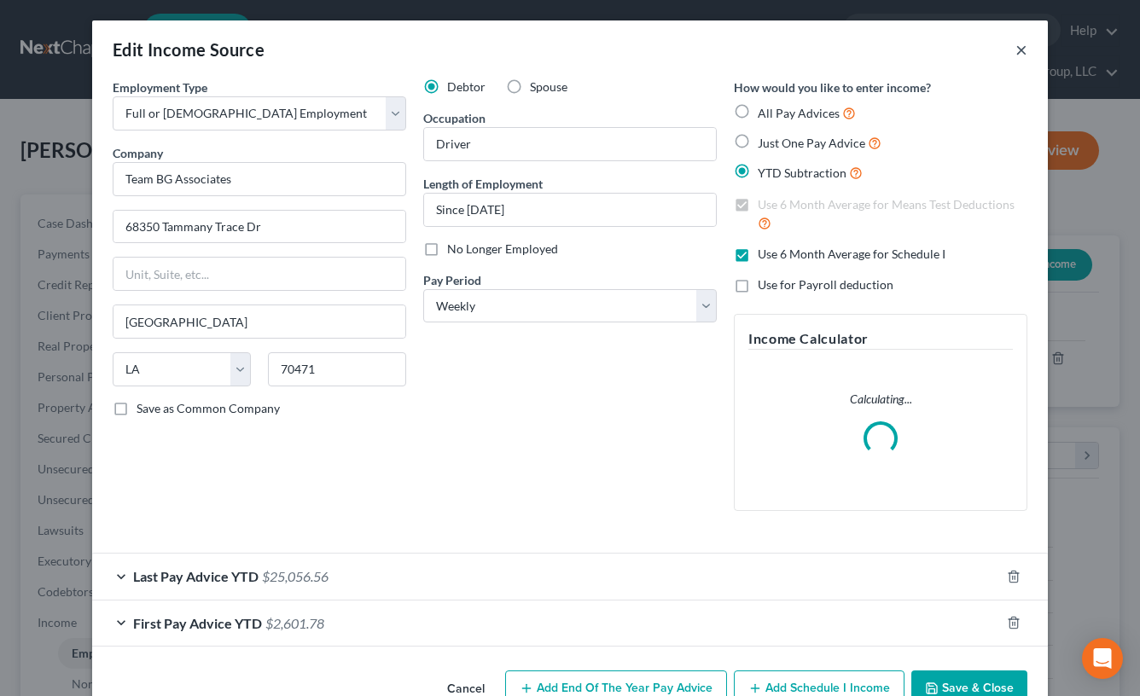
click at [1016, 44] on button "×" at bounding box center [1021, 49] width 12 height 20
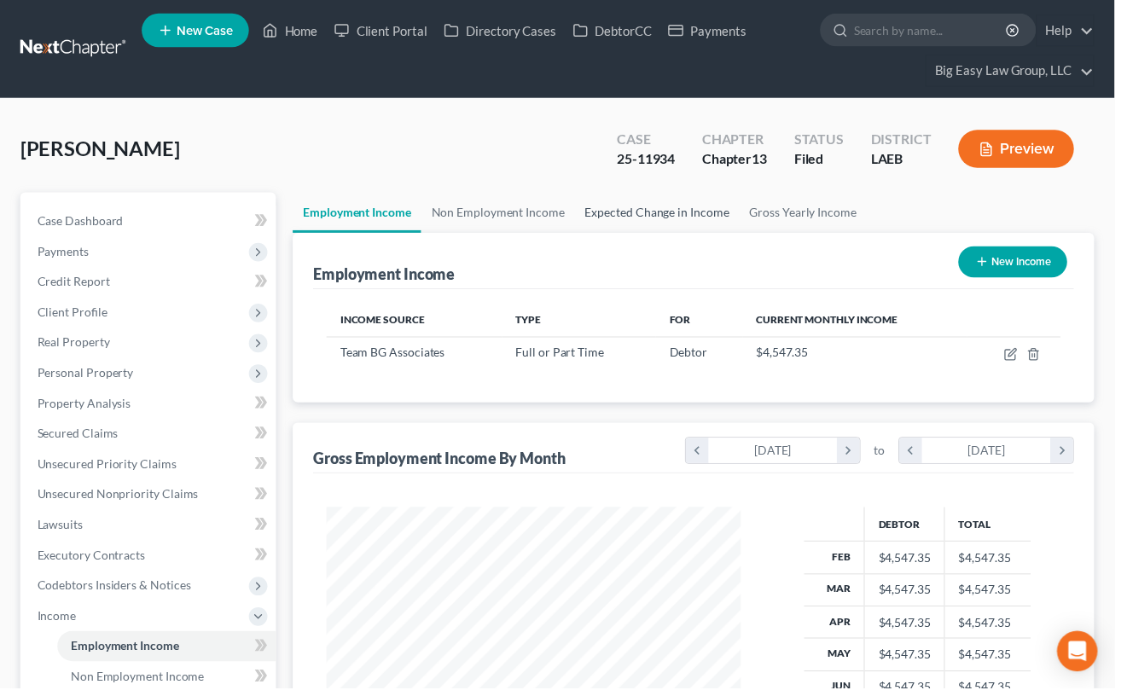
scroll to position [853005, 852857]
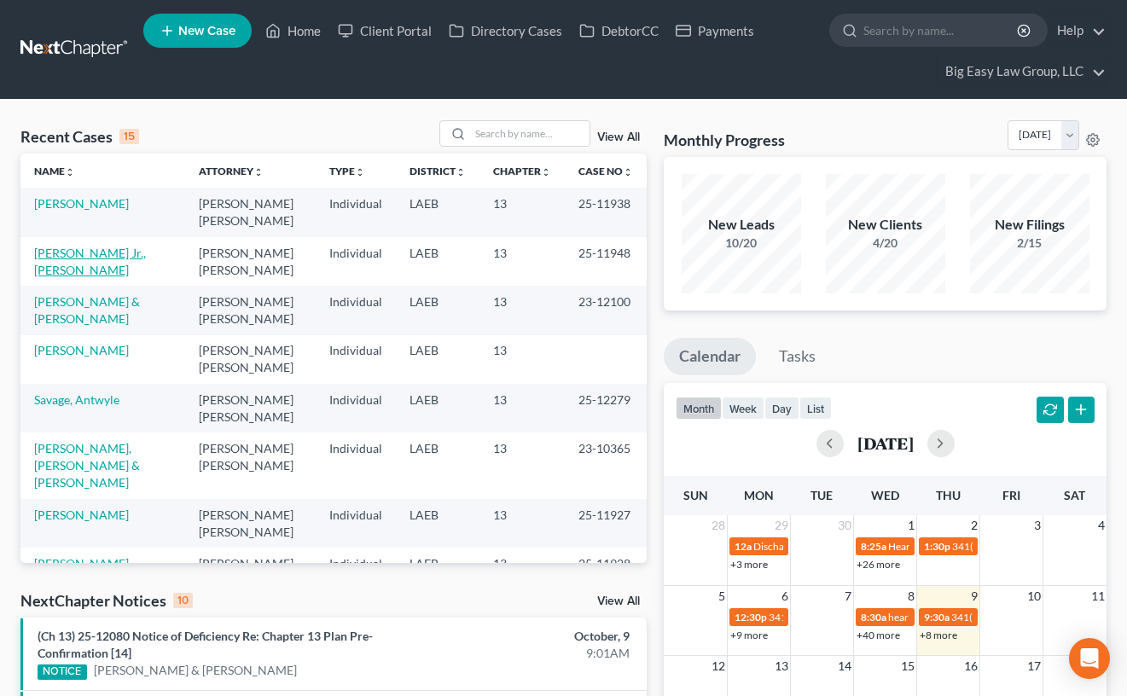
click at [94, 246] on link "[PERSON_NAME] Jr., [PERSON_NAME]" at bounding box center [90, 262] width 112 height 32
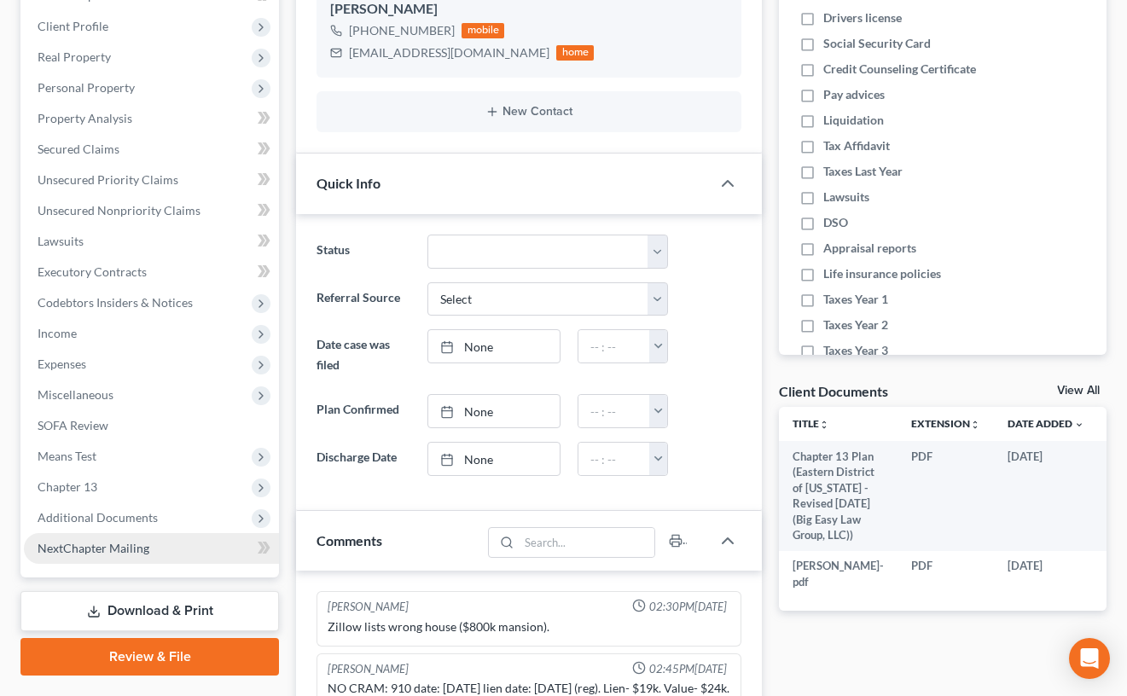
scroll to position [3433, 0]
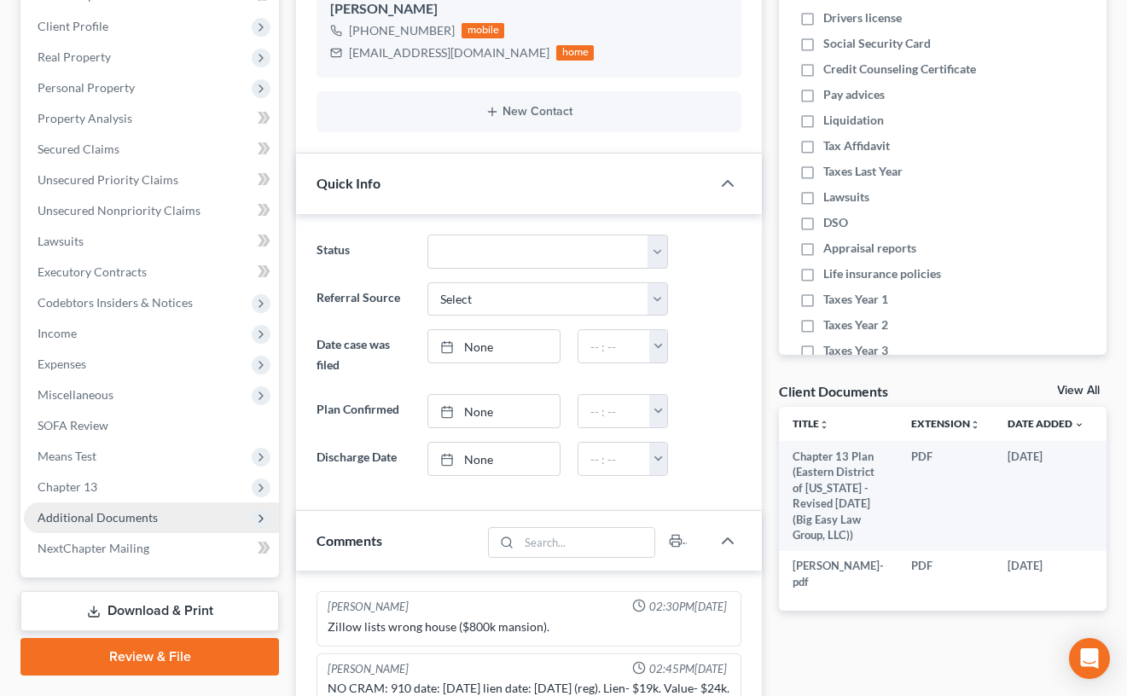
click at [168, 521] on span "Additional Documents" at bounding box center [151, 518] width 255 height 31
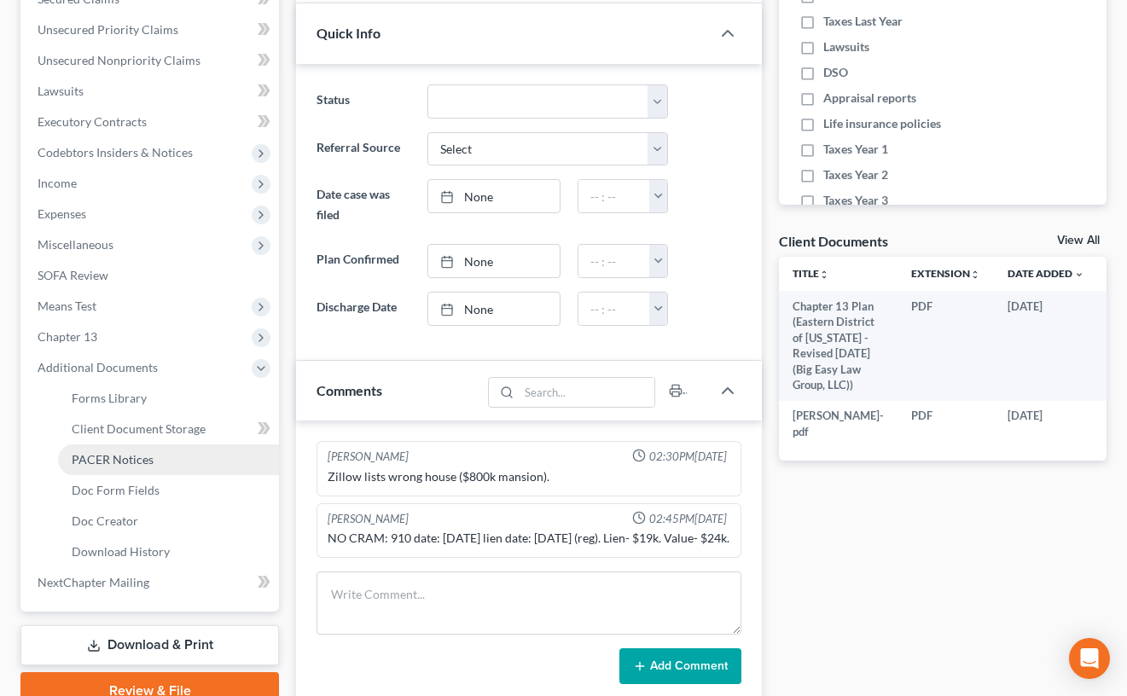
click at [170, 468] on link "PACER Notices" at bounding box center [168, 460] width 221 height 31
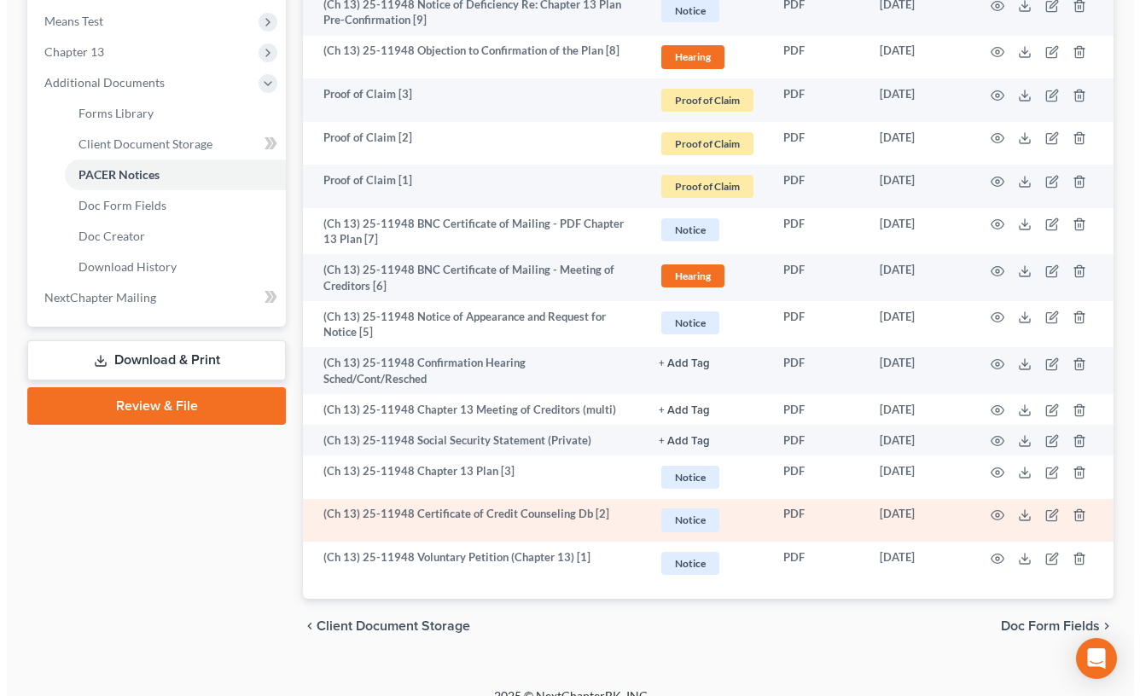
scroll to position [727, 0]
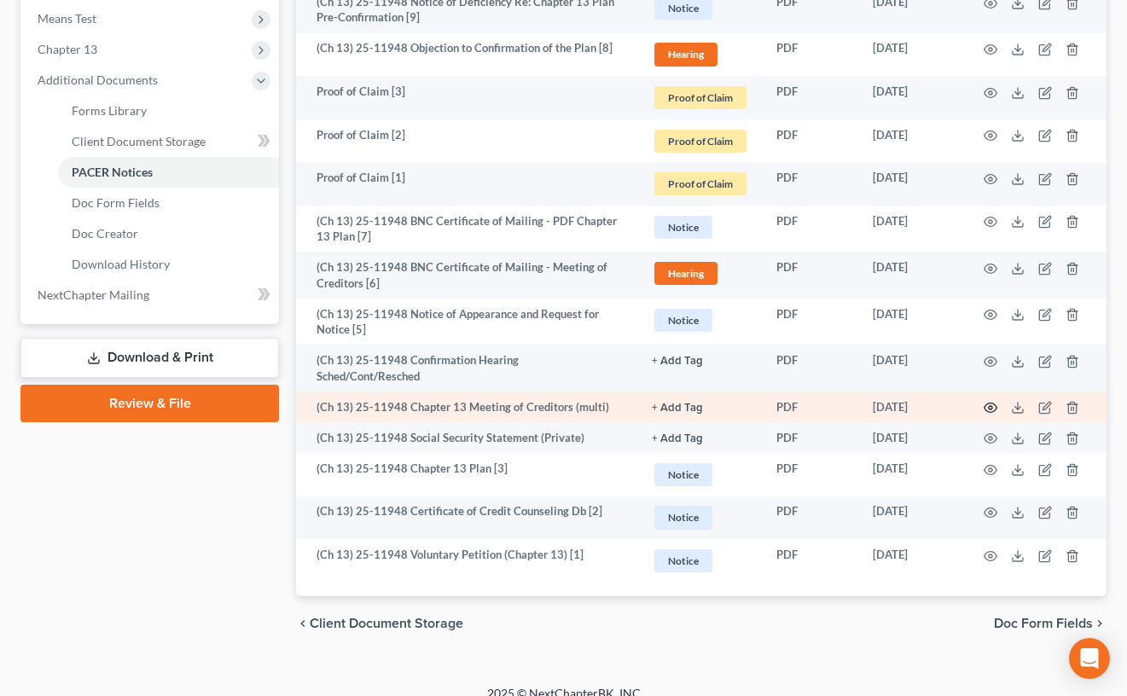
click at [987, 401] on icon "button" at bounding box center [991, 408] width 14 height 14
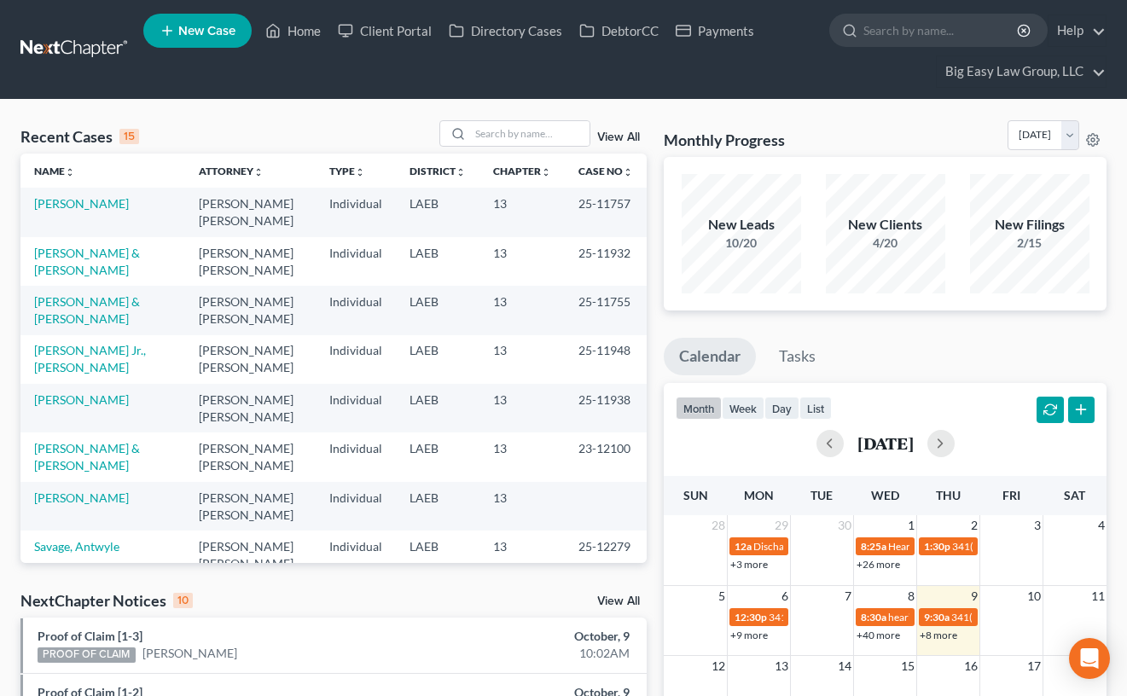
click at [96, 261] on td "[PERSON_NAME] & [PERSON_NAME]" at bounding box center [102, 261] width 165 height 49
click at [99, 255] on link "[PERSON_NAME] & [PERSON_NAME]" at bounding box center [87, 262] width 106 height 32
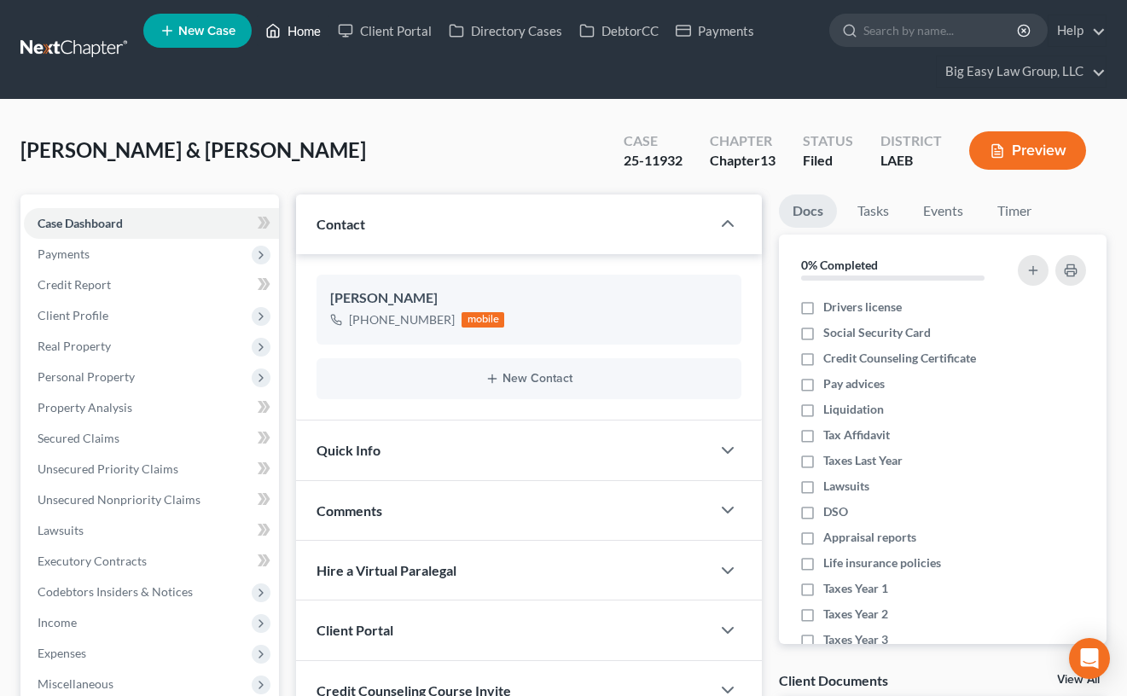
click at [305, 25] on link "Home" at bounding box center [293, 30] width 73 height 31
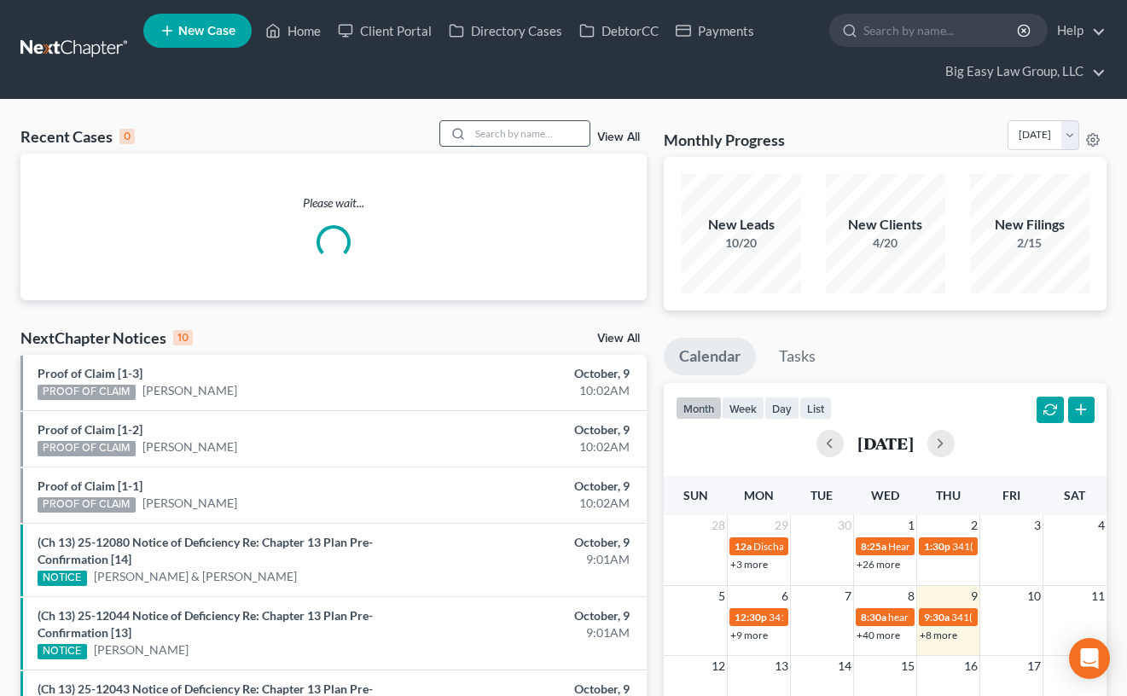
click at [521, 140] on input "search" at bounding box center [529, 133] width 119 height 25
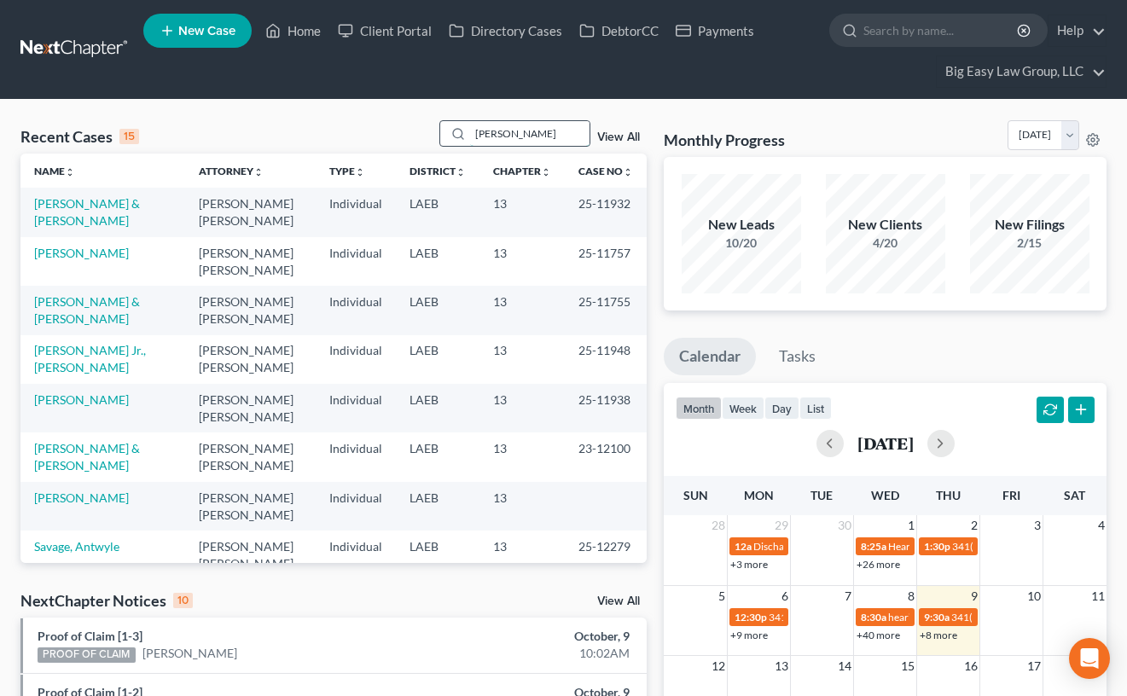
type input "guidry"
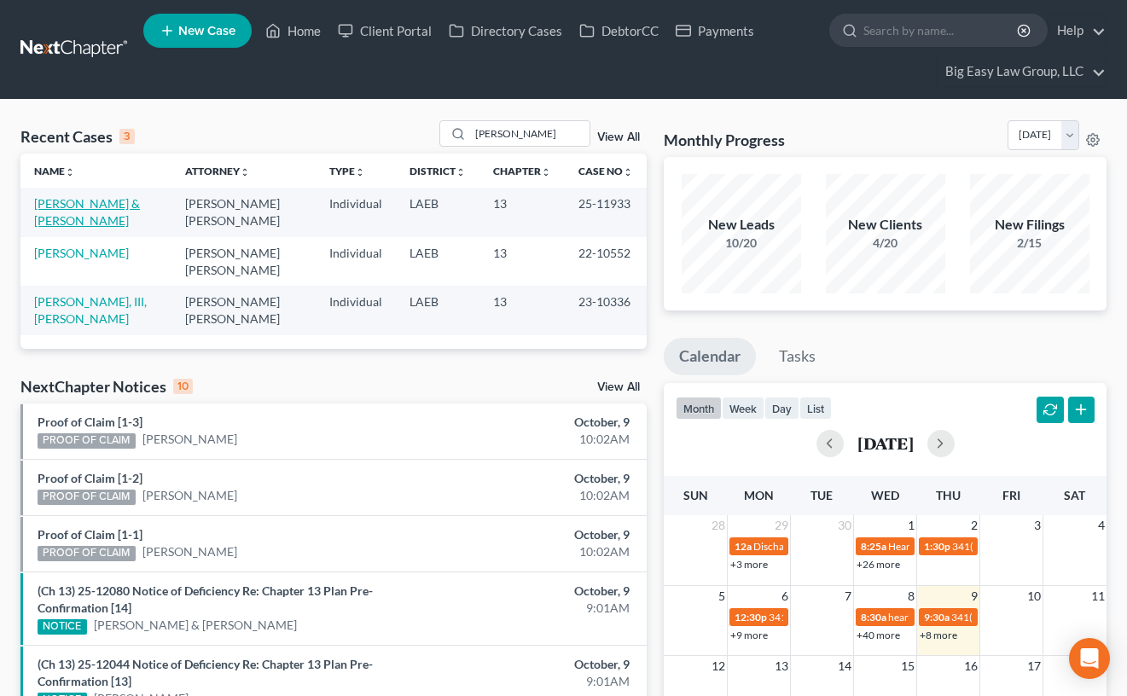
click at [87, 203] on link "[PERSON_NAME] & [PERSON_NAME]" at bounding box center [87, 212] width 106 height 32
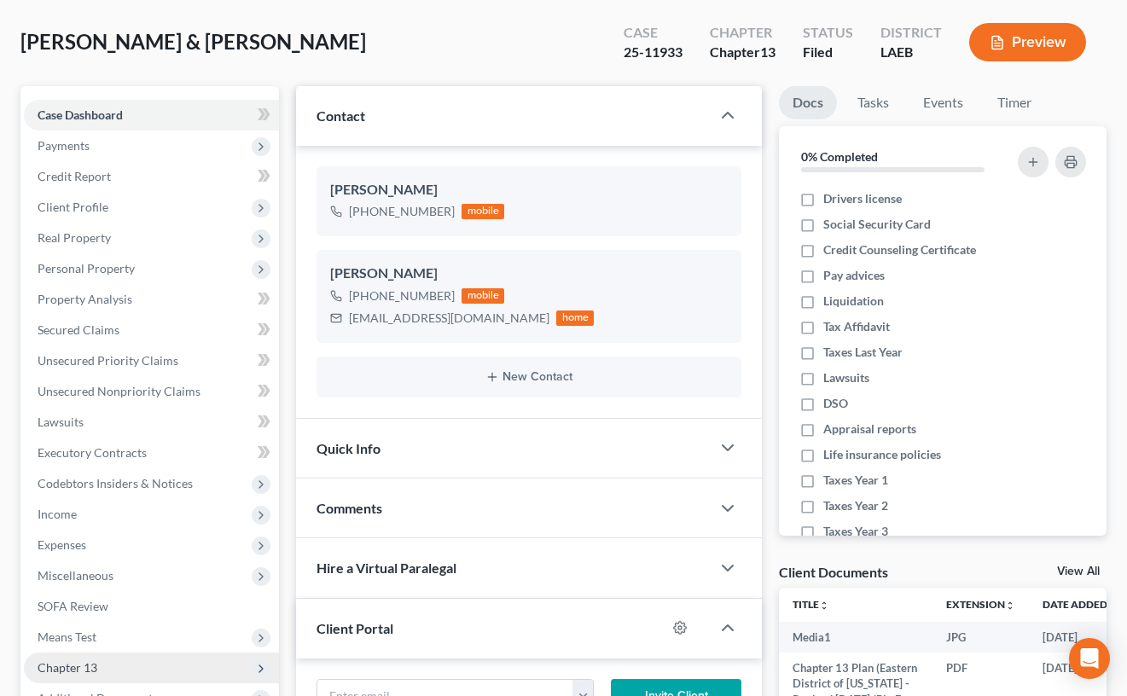
scroll to position [299, 0]
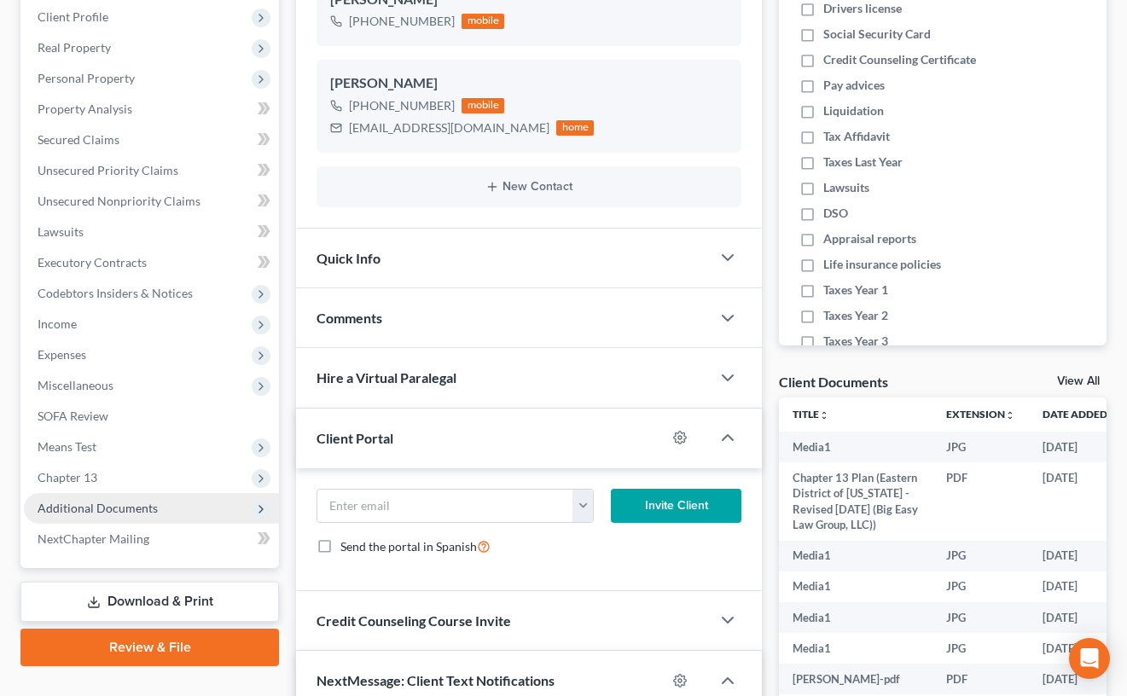
click at [148, 505] on span "Additional Documents" at bounding box center [98, 508] width 120 height 15
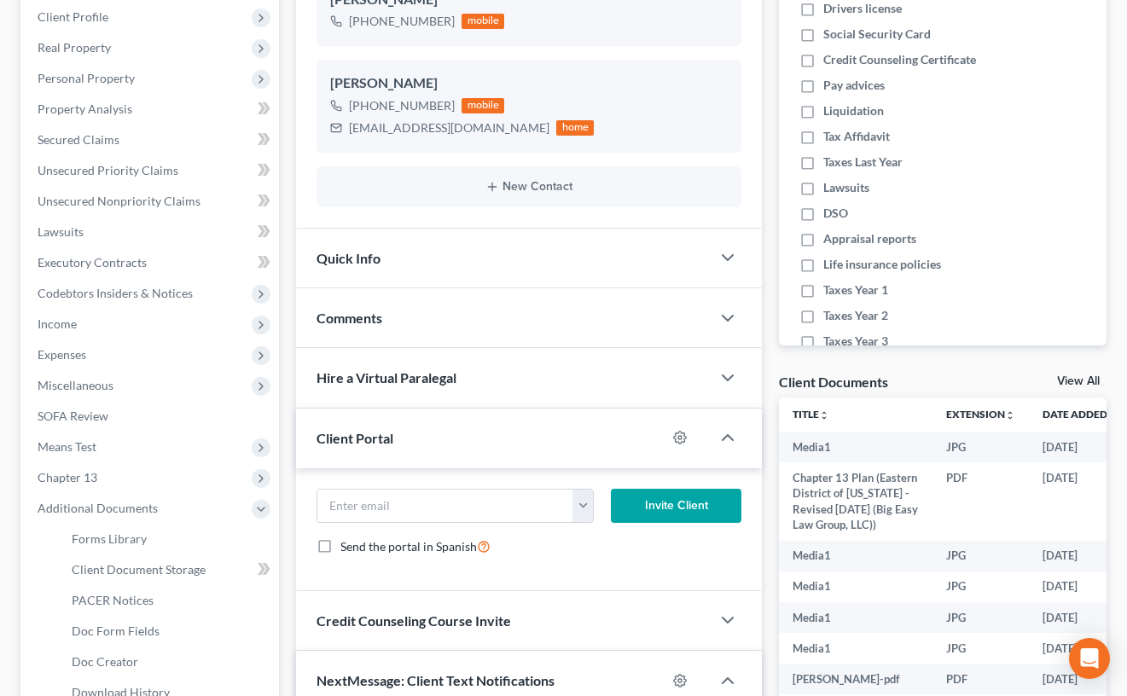
scroll to position [4360, 0]
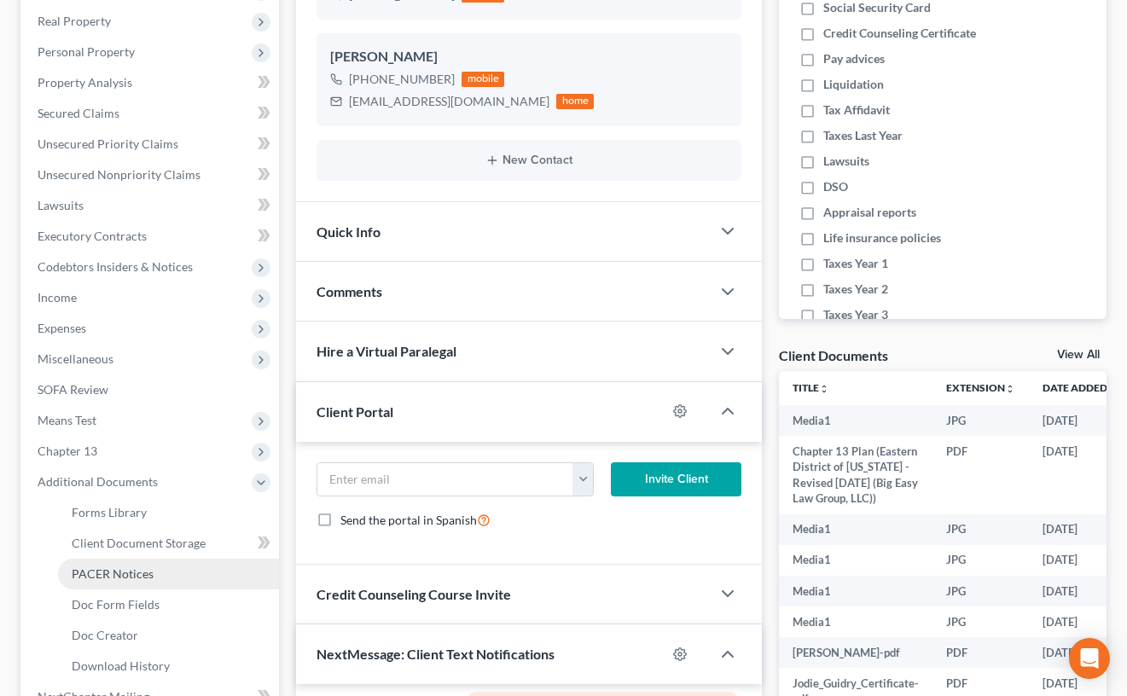
click at [166, 584] on link "PACER Notices" at bounding box center [168, 574] width 221 height 31
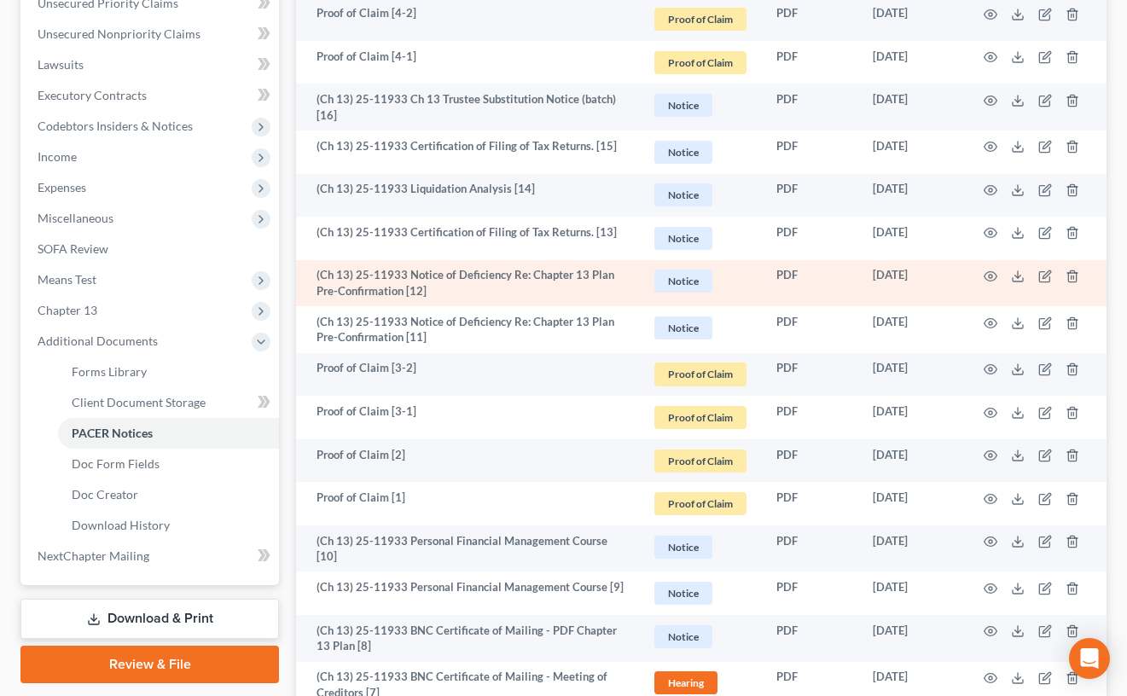
scroll to position [462, 0]
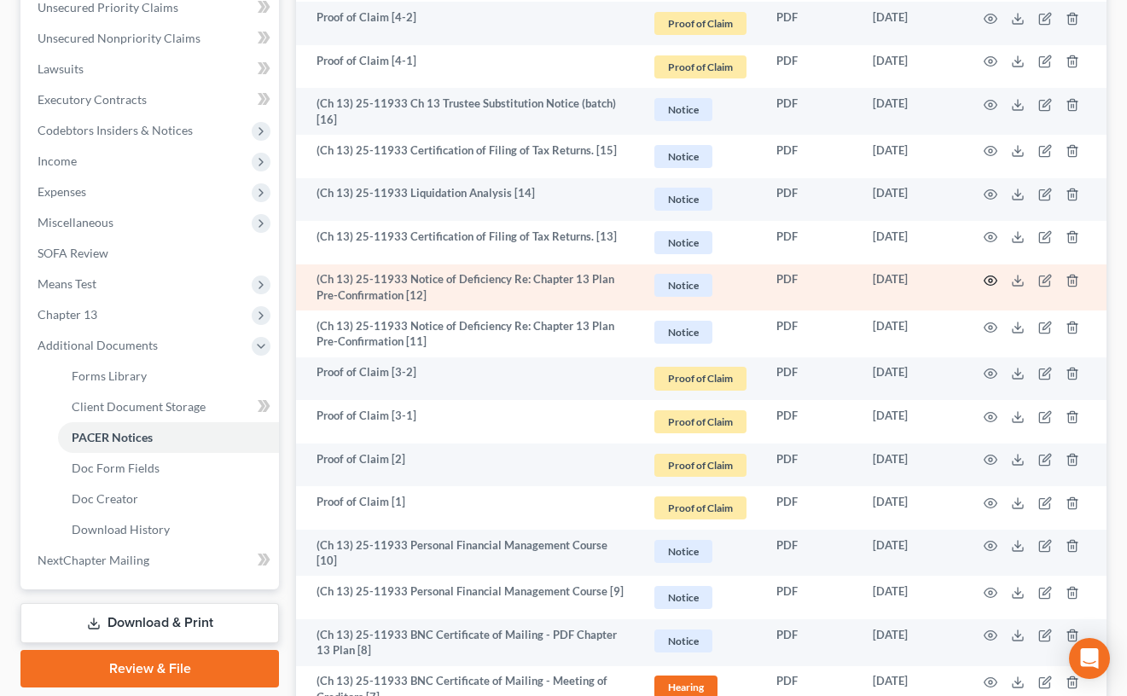
click at [988, 281] on icon "button" at bounding box center [991, 281] width 14 height 14
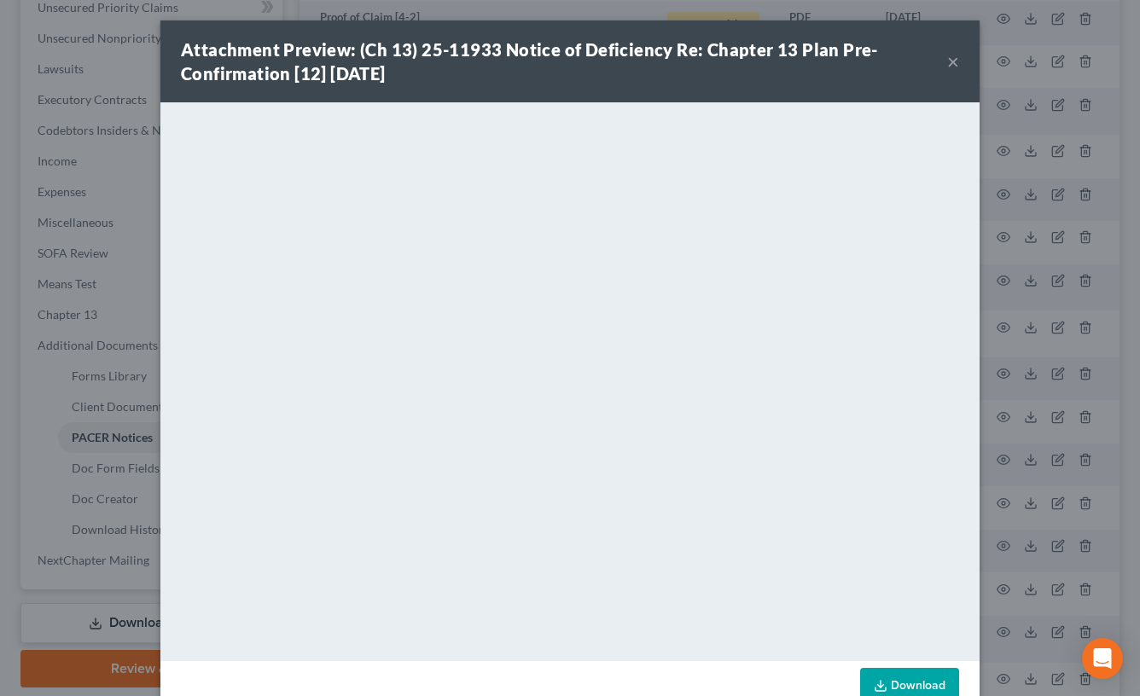
click at [947, 64] on button "×" at bounding box center [953, 61] width 12 height 20
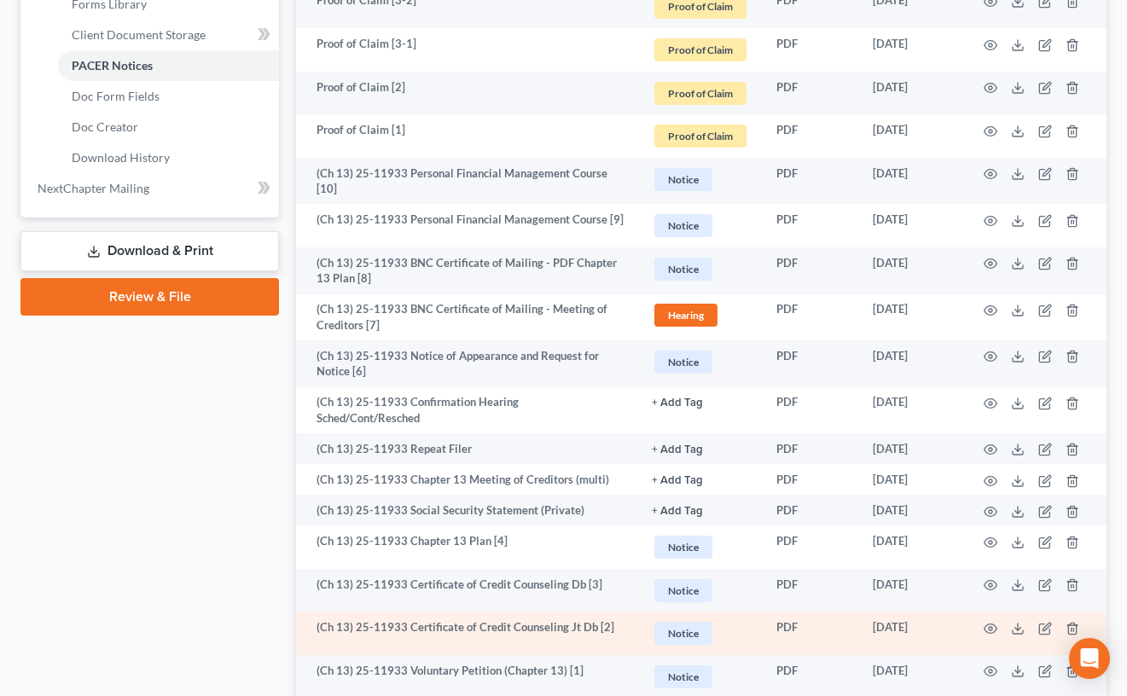
scroll to position [852, 0]
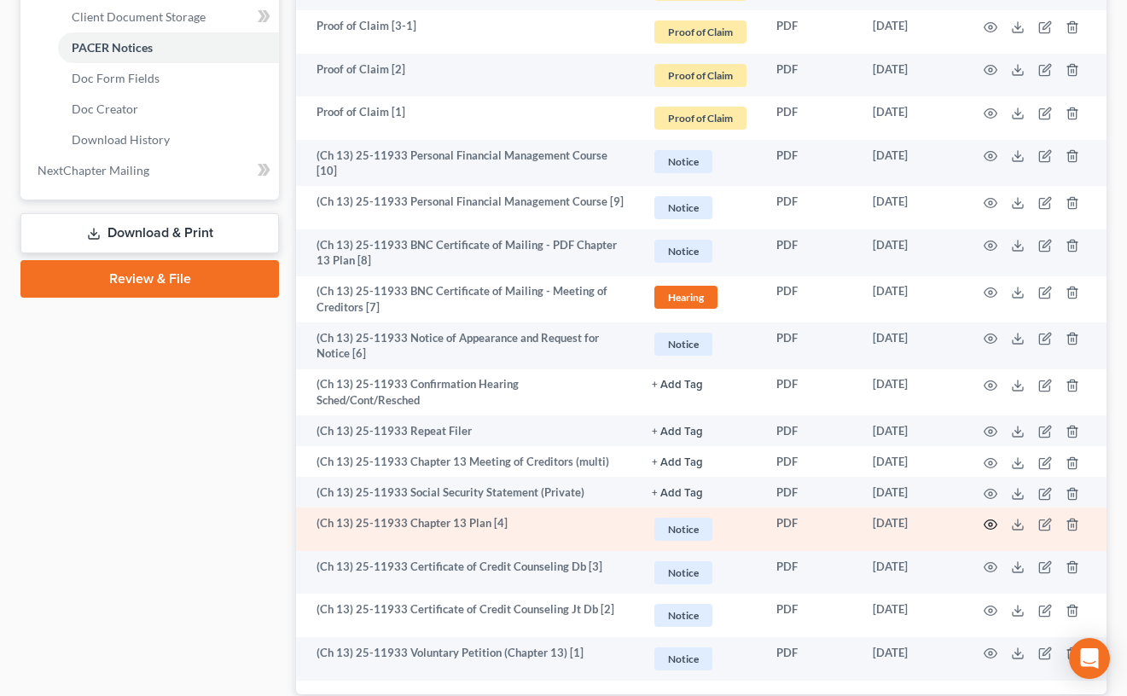
click at [995, 518] on icon "button" at bounding box center [991, 525] width 14 height 14
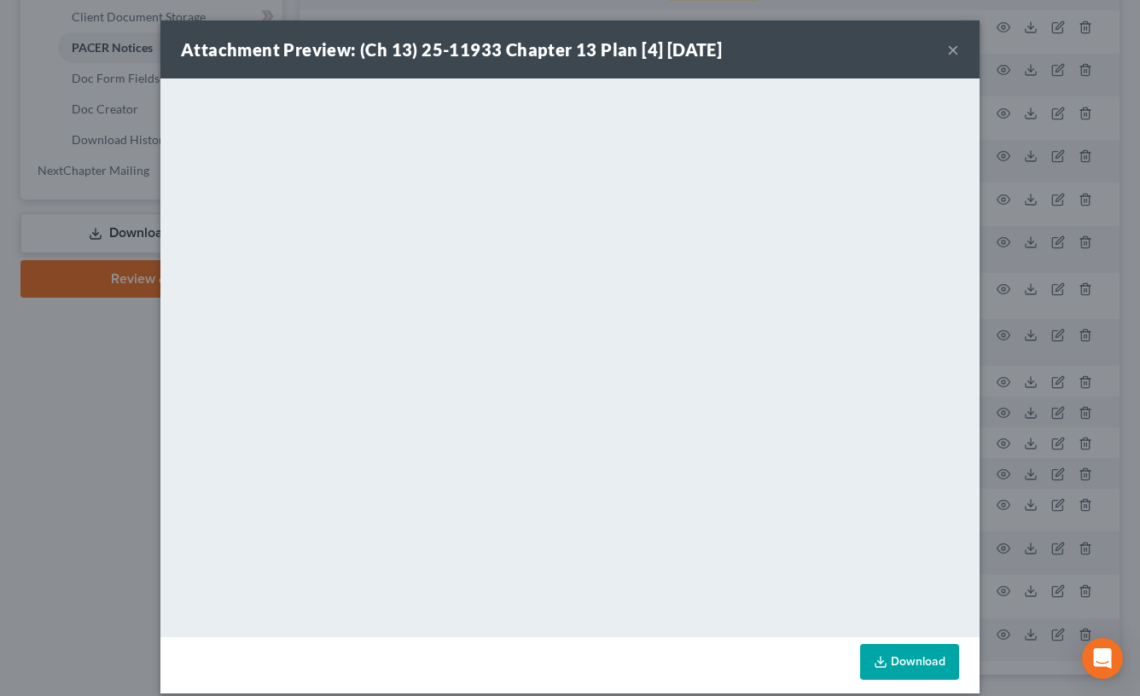
click at [947, 52] on button "×" at bounding box center [953, 49] width 12 height 20
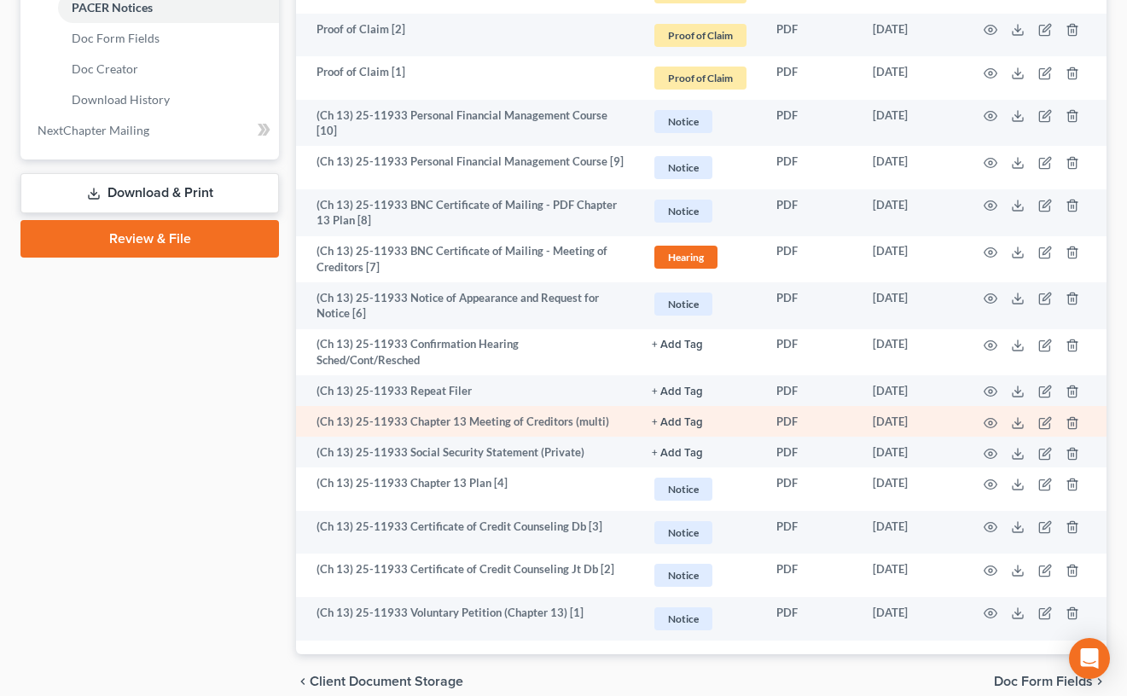
scroll to position [950, 0]
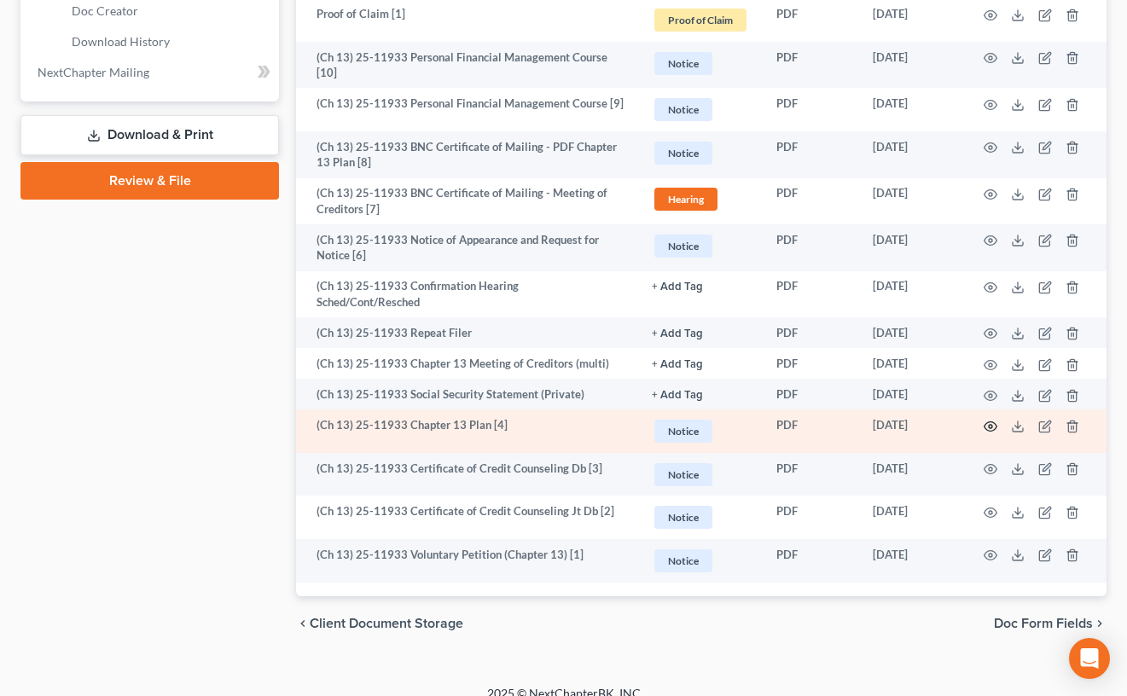
click at [986, 422] on icon "button" at bounding box center [991, 426] width 13 height 9
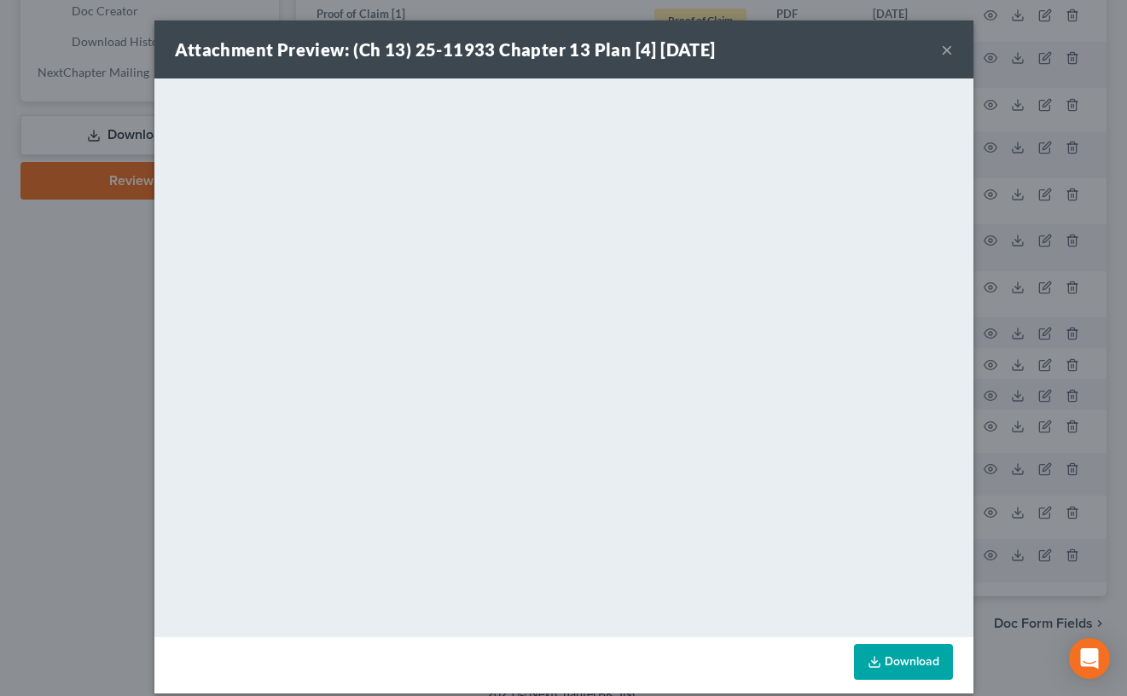
scroll to position [946, 0]
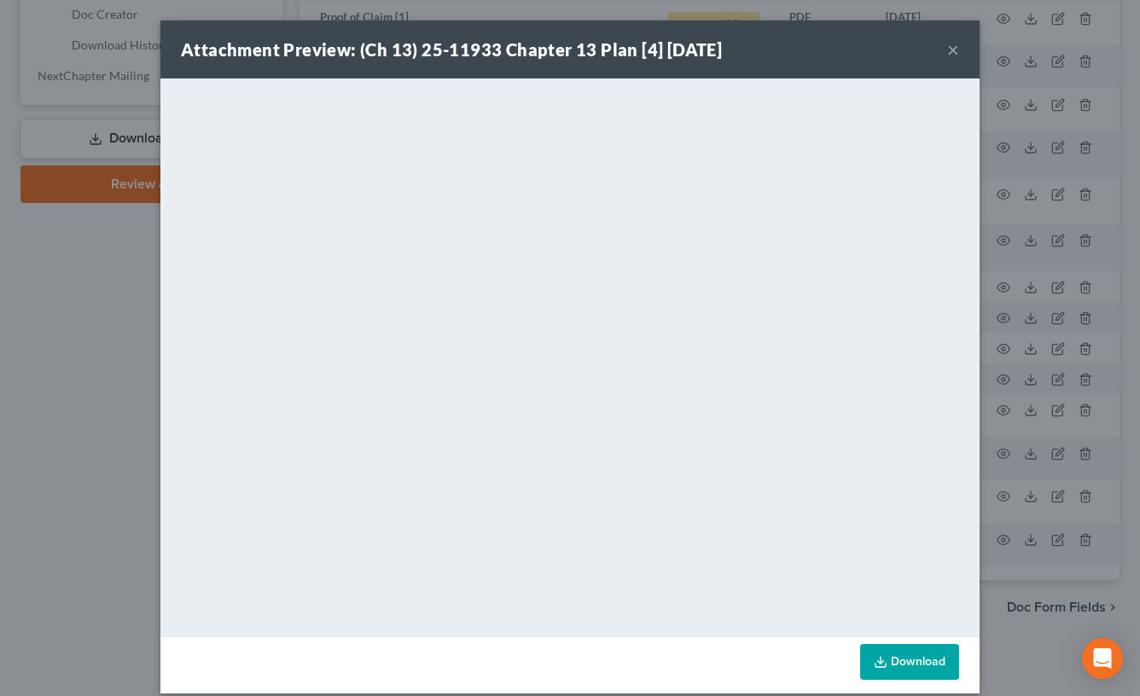
click at [950, 45] on button "×" at bounding box center [953, 49] width 12 height 20
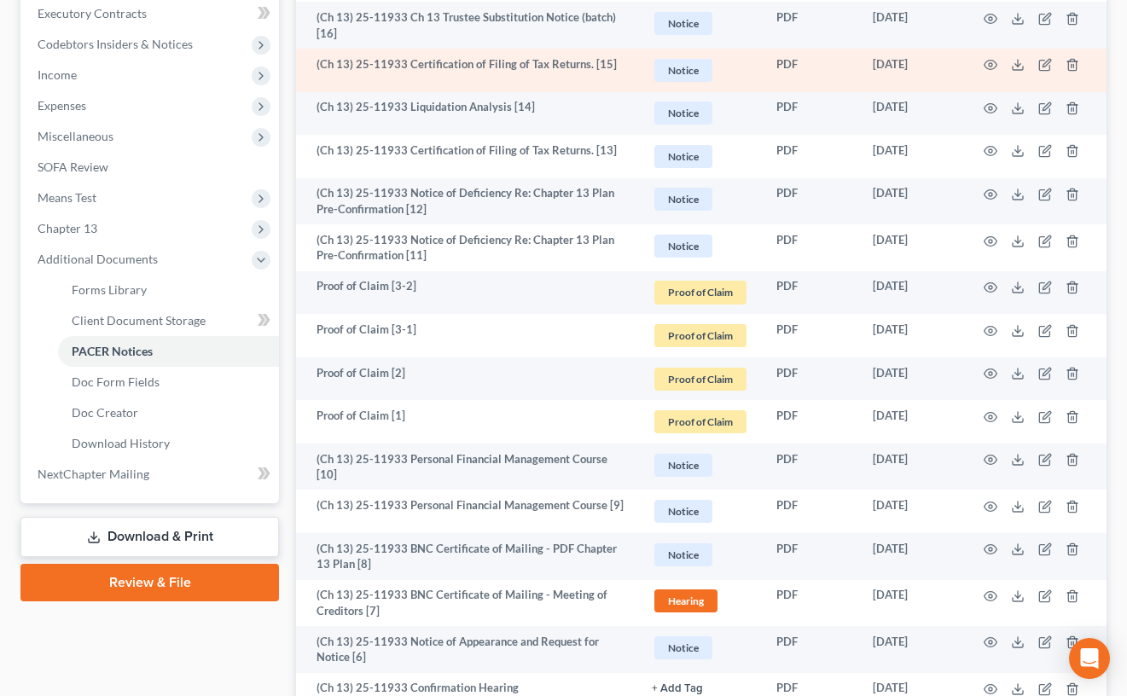
scroll to position [422, 0]
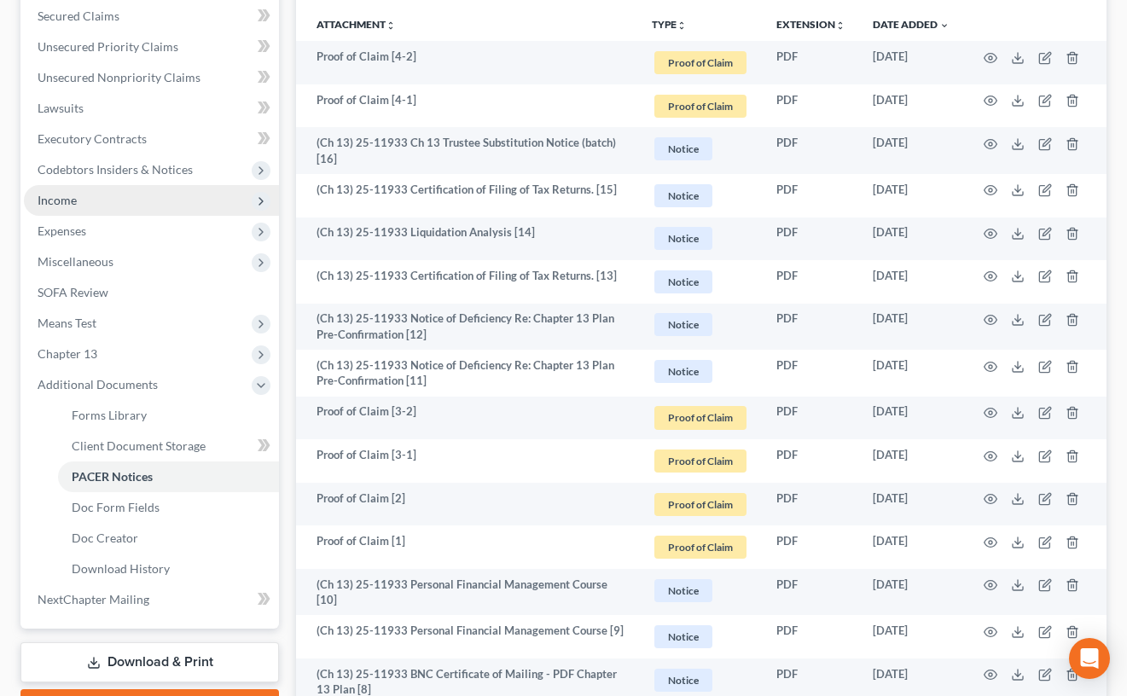
click at [165, 199] on span "Income" at bounding box center [151, 200] width 255 height 31
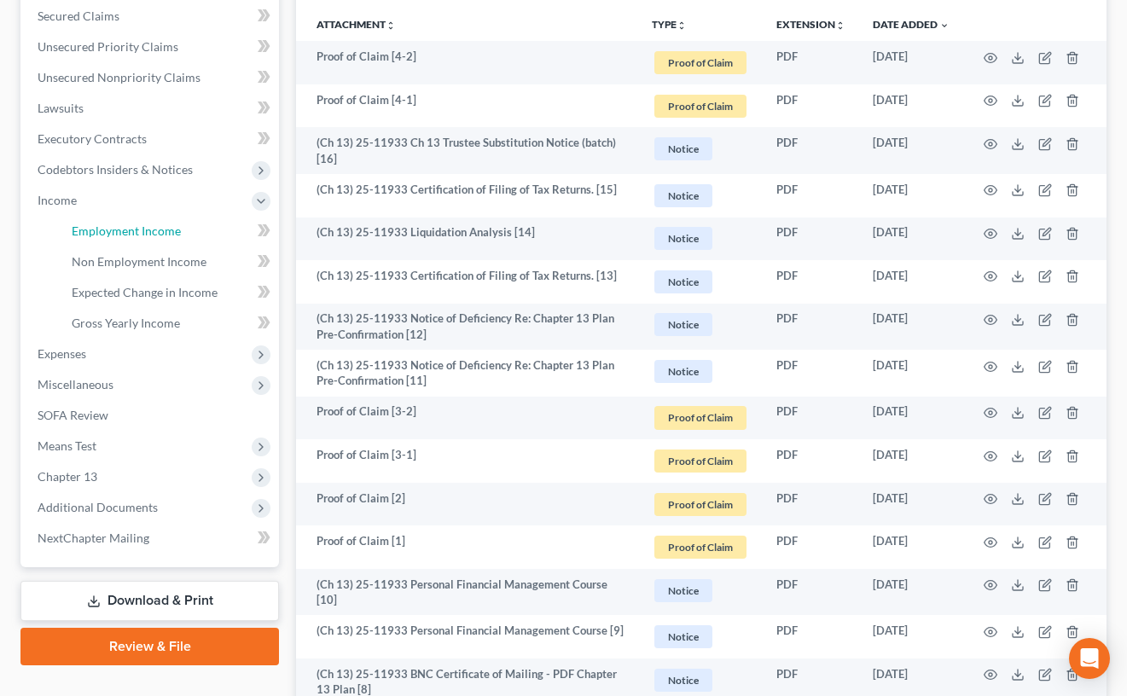
click at [211, 236] on link "Employment Income" at bounding box center [168, 231] width 221 height 31
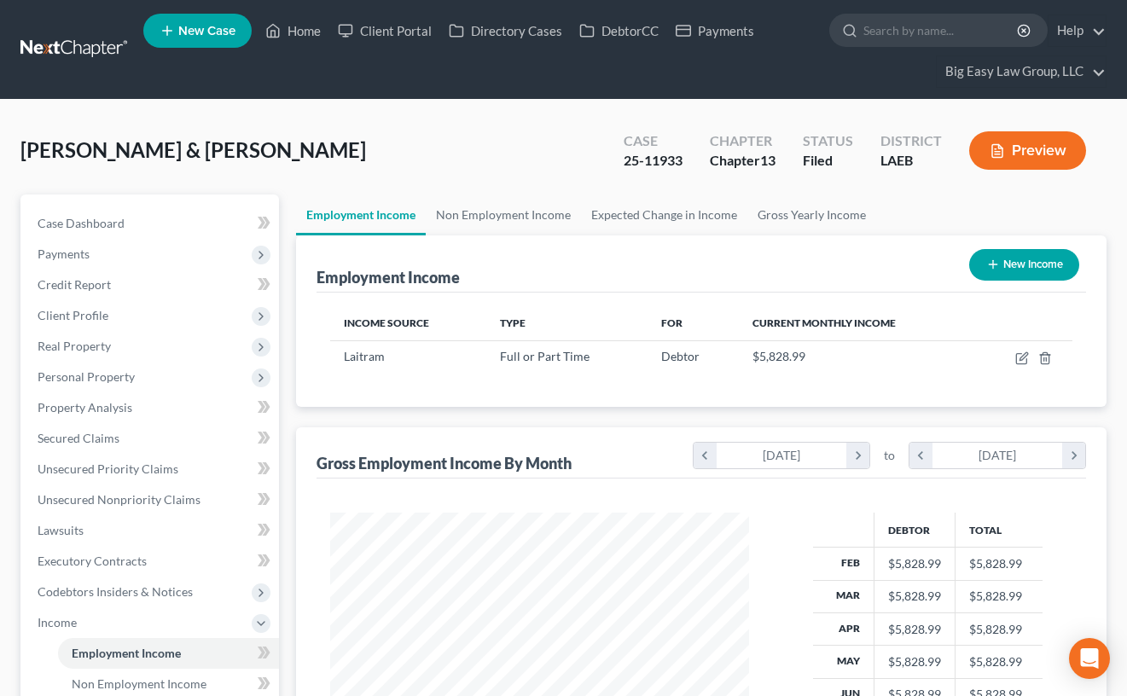
scroll to position [306, 452]
click at [144, 287] on link "Credit Report" at bounding box center [151, 285] width 255 height 31
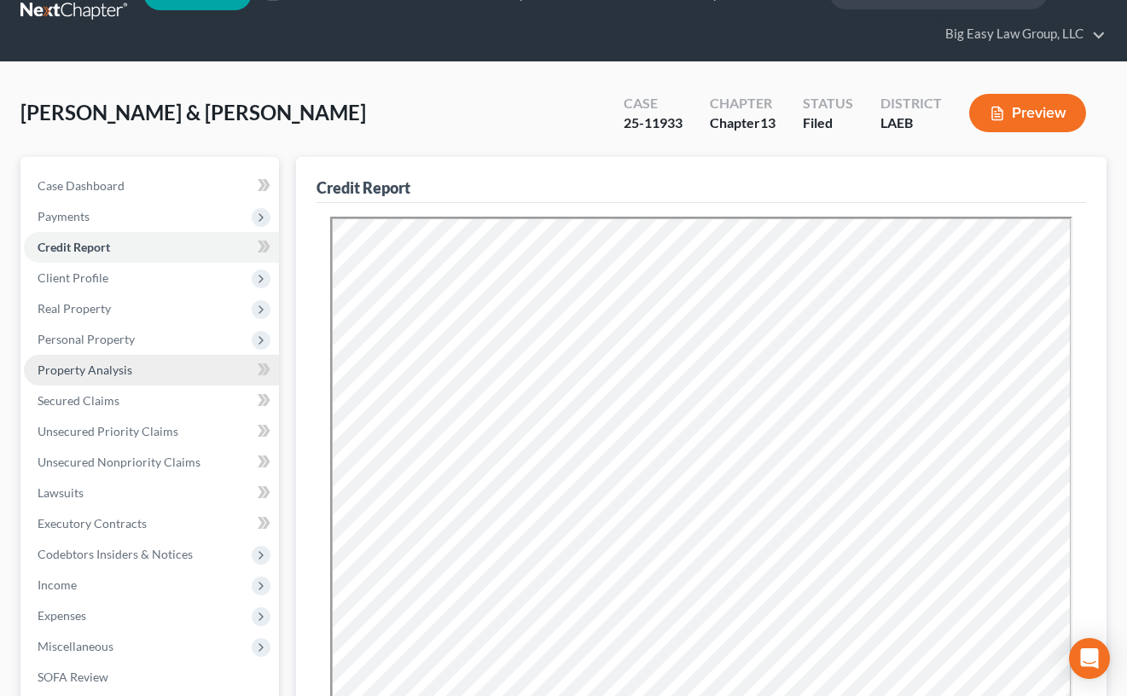
scroll to position [38, 0]
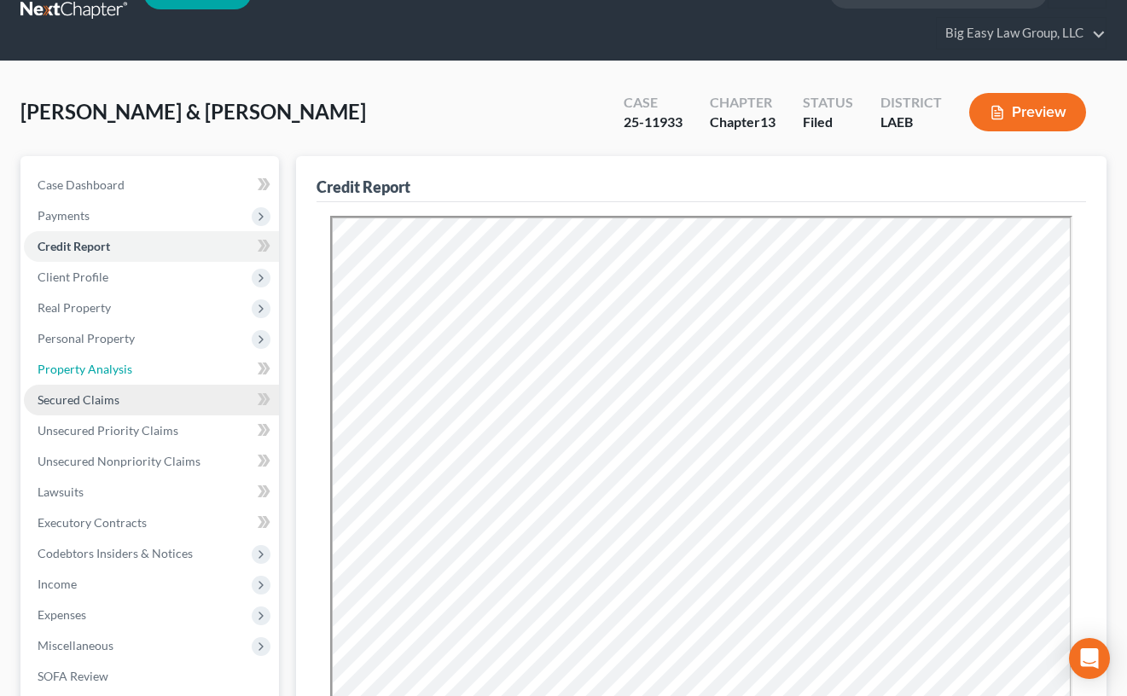
click at [207, 383] on ul "Case Dashboard Payments Invoices Payments Payments Credit Report Client Profile" at bounding box center [151, 492] width 255 height 645
click at [211, 390] on link "Secured Claims" at bounding box center [151, 400] width 255 height 31
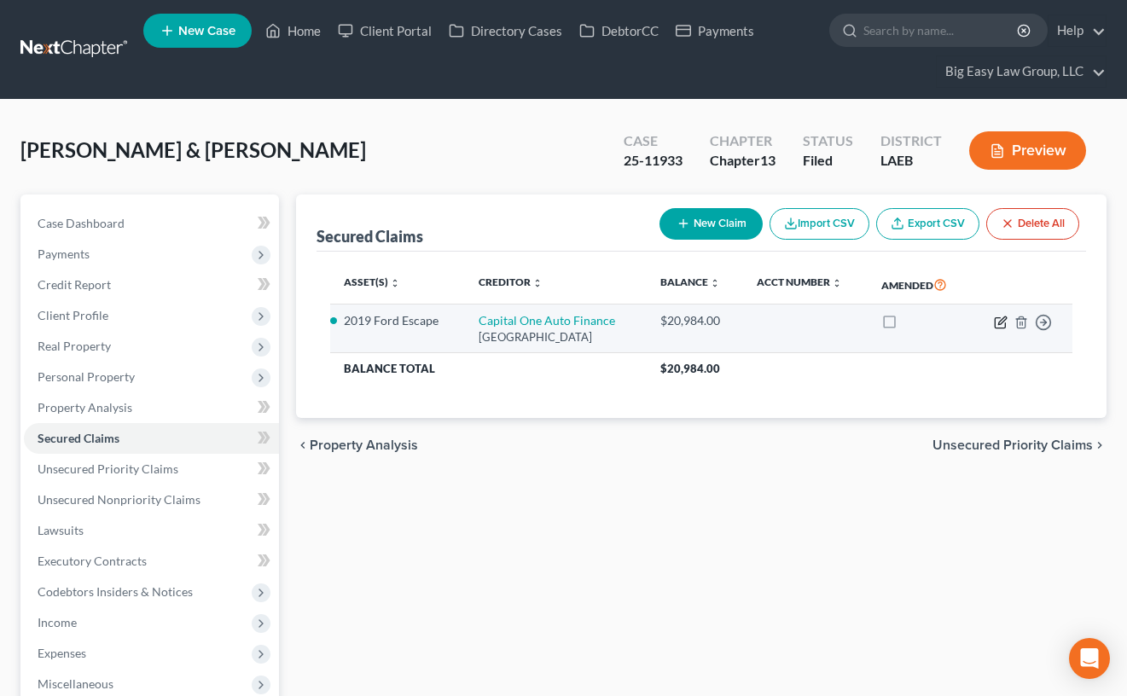
click at [992, 317] on td "Move to E Move to F Move to G Move to Notice Only" at bounding box center [1021, 329] width 102 height 49
click at [1000, 321] on icon "button" at bounding box center [1002, 321] width 8 height 8
select select "4"
select select "2"
select select "4"
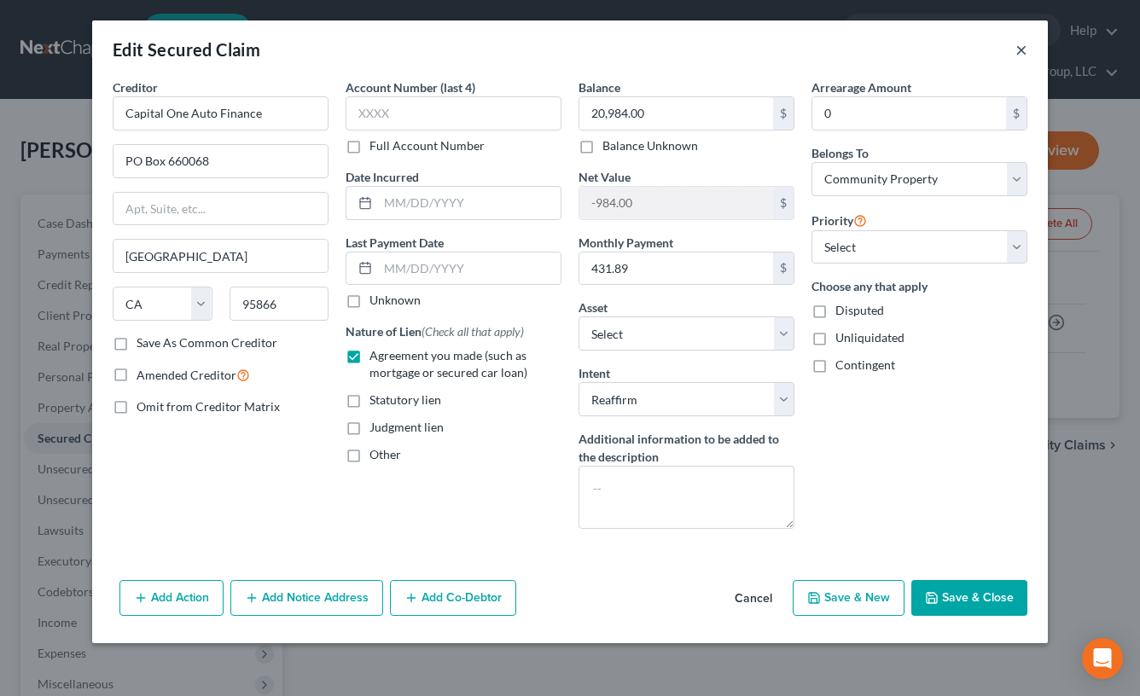
click at [1015, 50] on button "×" at bounding box center [1021, 49] width 12 height 20
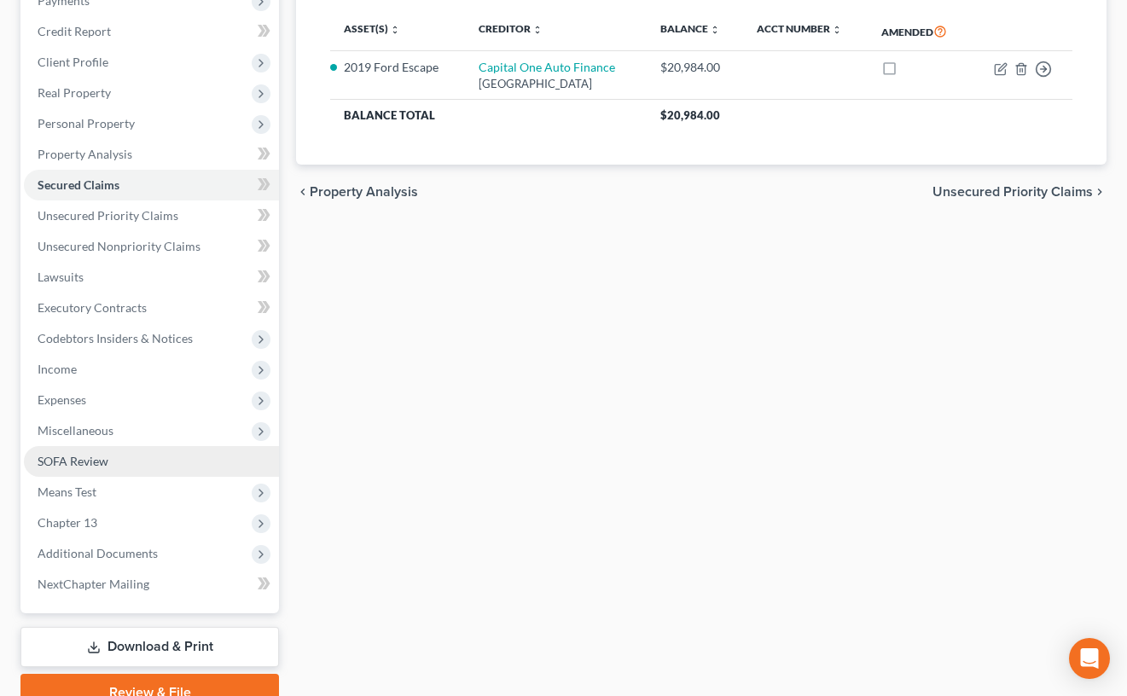
scroll to position [334, 0]
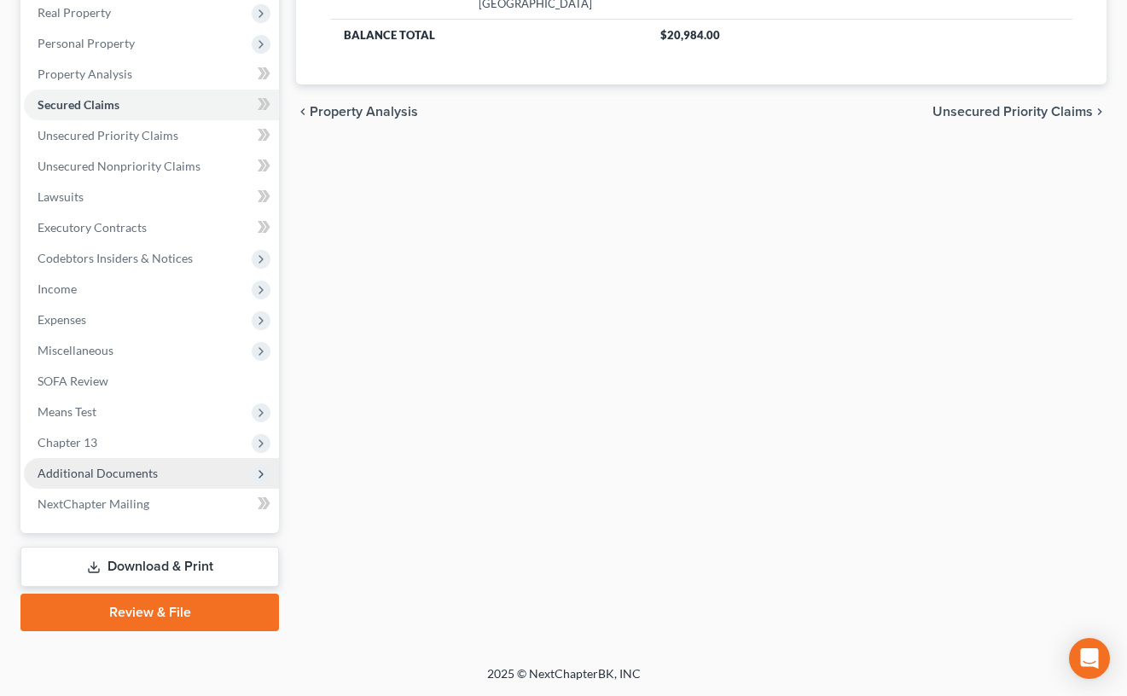
click at [176, 462] on span "Additional Documents" at bounding box center [151, 473] width 255 height 31
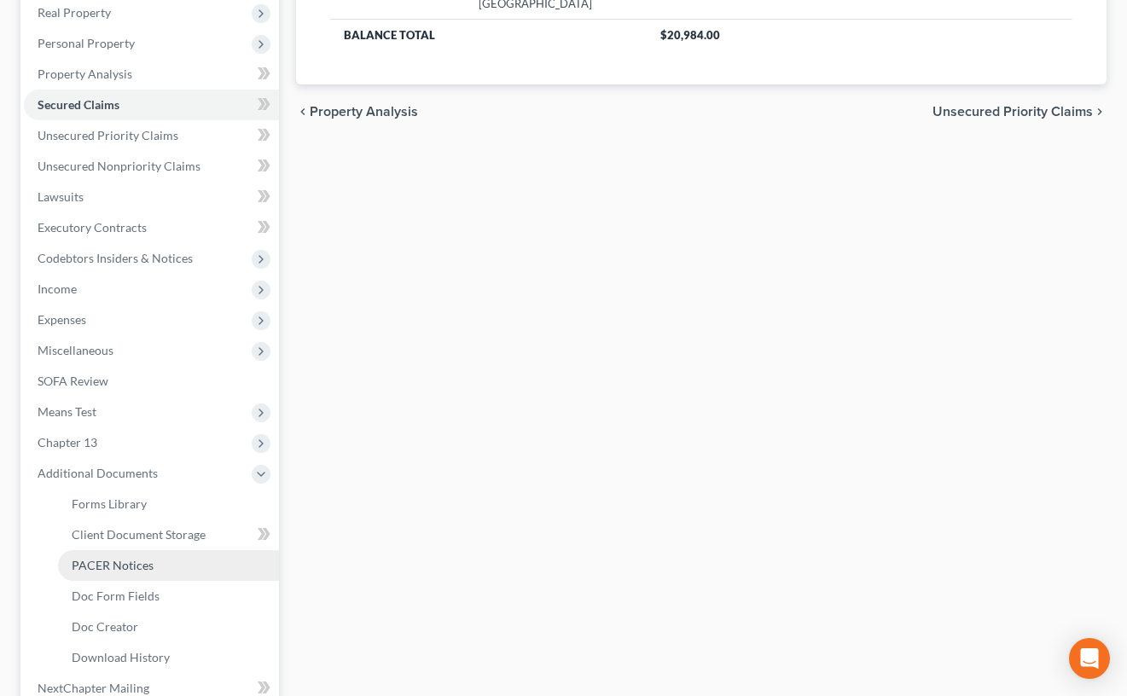
click at [227, 555] on link "PACER Notices" at bounding box center [168, 565] width 221 height 31
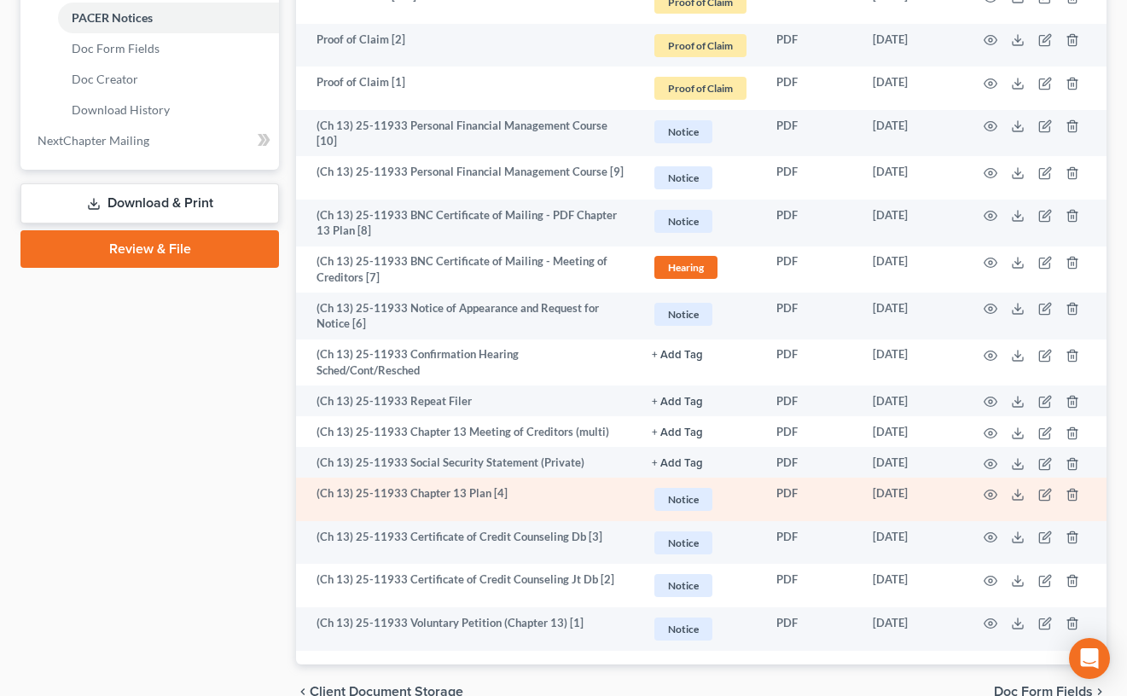
scroll to position [896, 0]
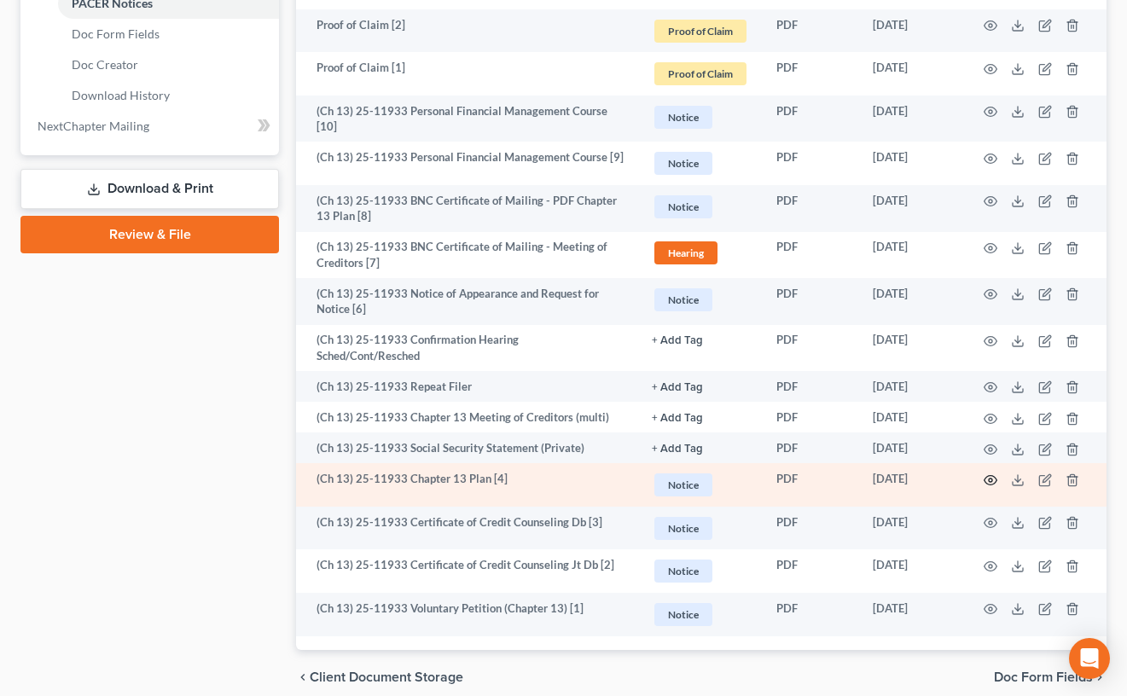
click at [994, 474] on icon "button" at bounding box center [991, 481] width 14 height 14
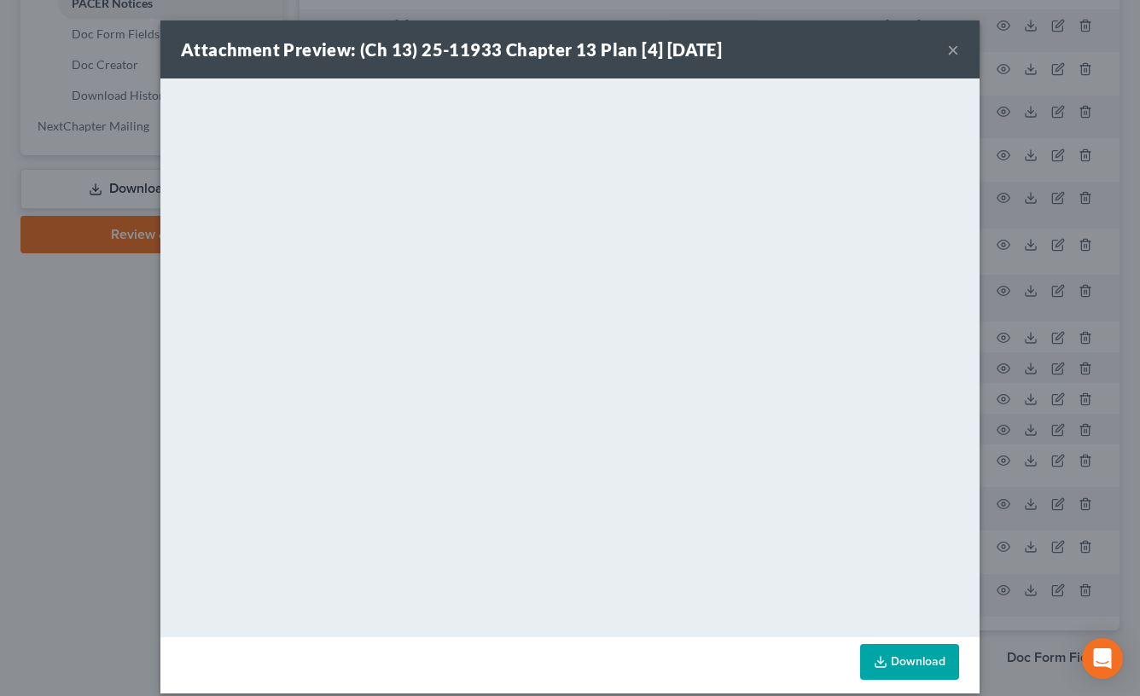
click at [947, 45] on button "×" at bounding box center [953, 49] width 12 height 20
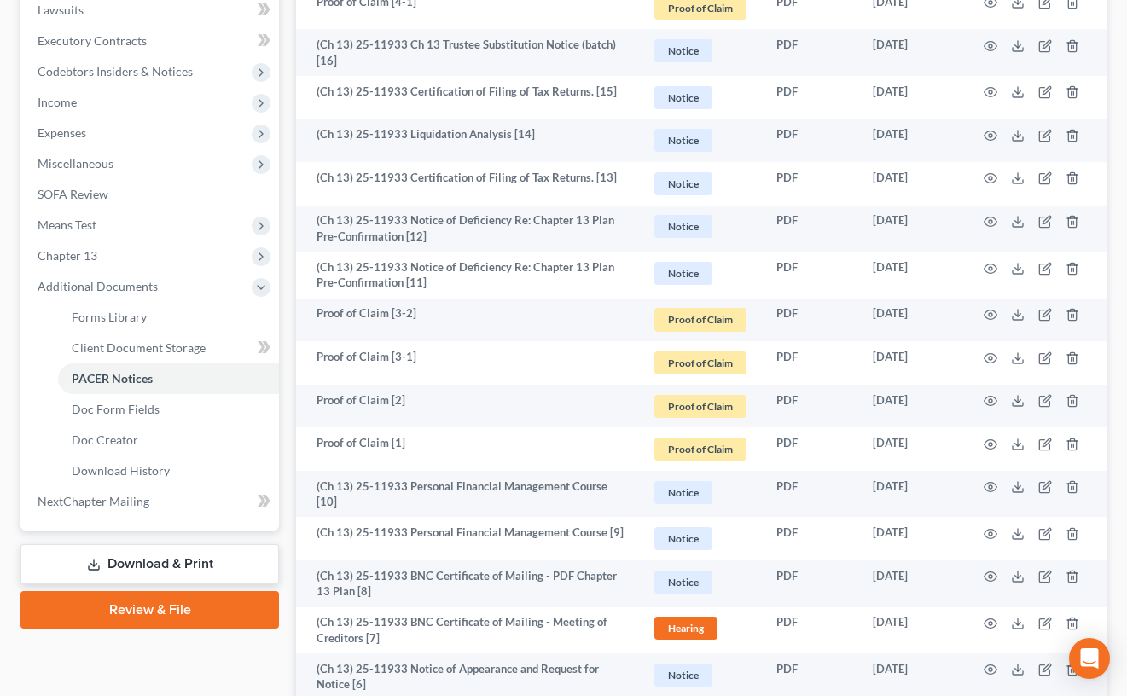
scroll to position [0, 0]
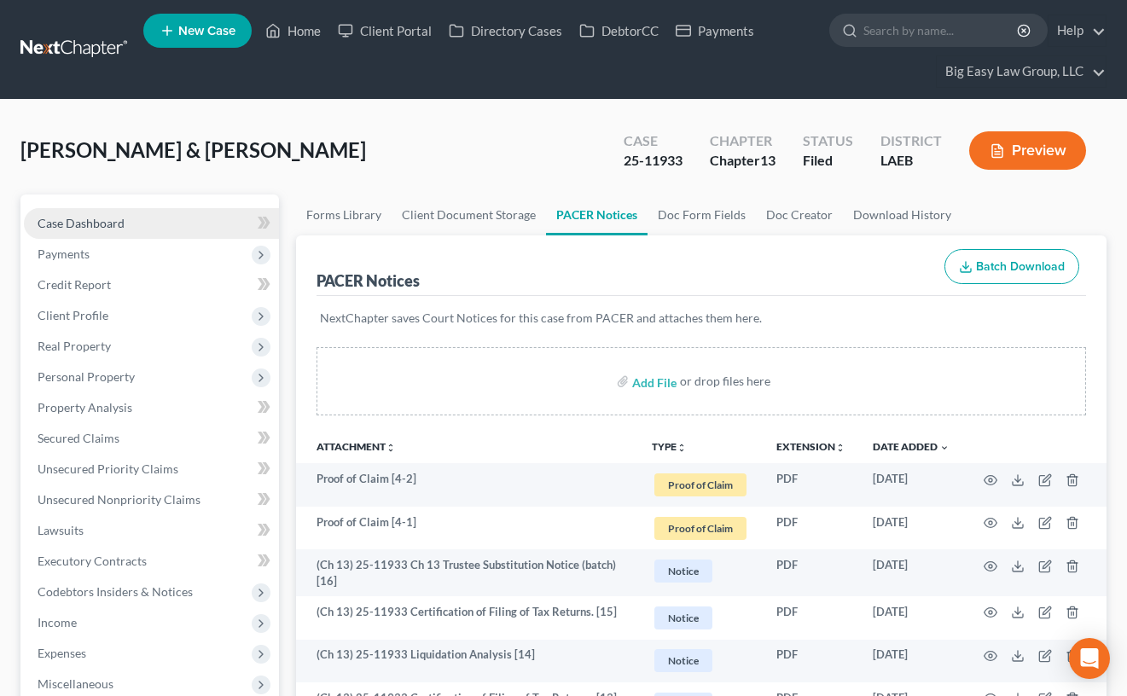
click at [120, 224] on span "Case Dashboard" at bounding box center [81, 223] width 87 height 15
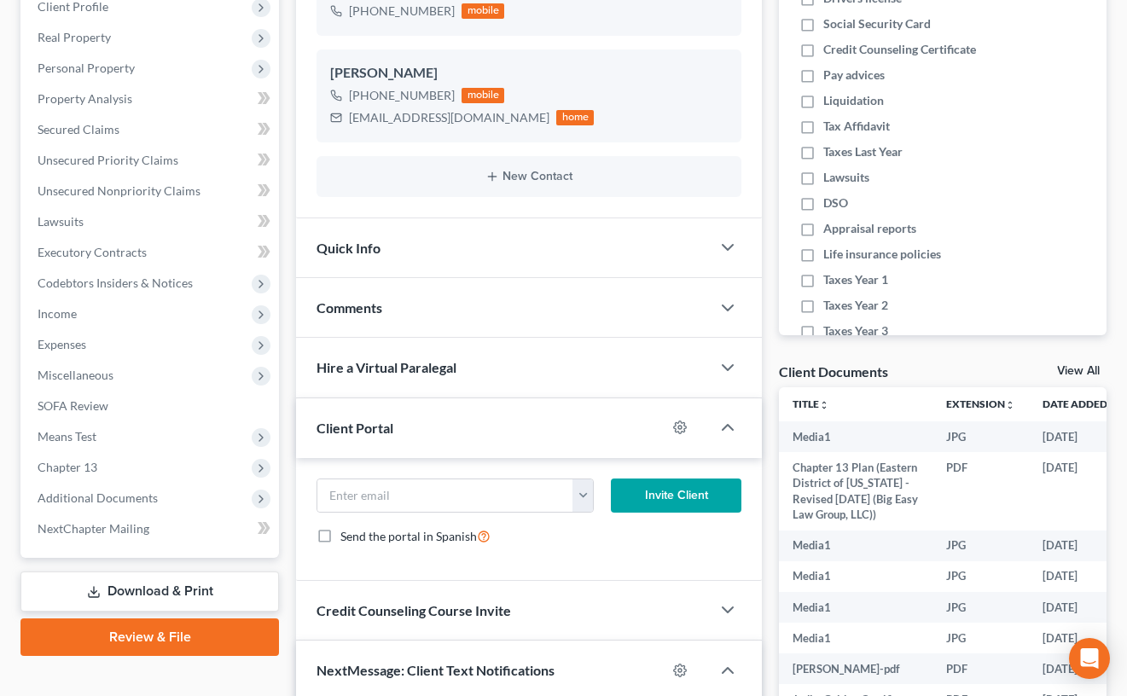
scroll to position [312, 0]
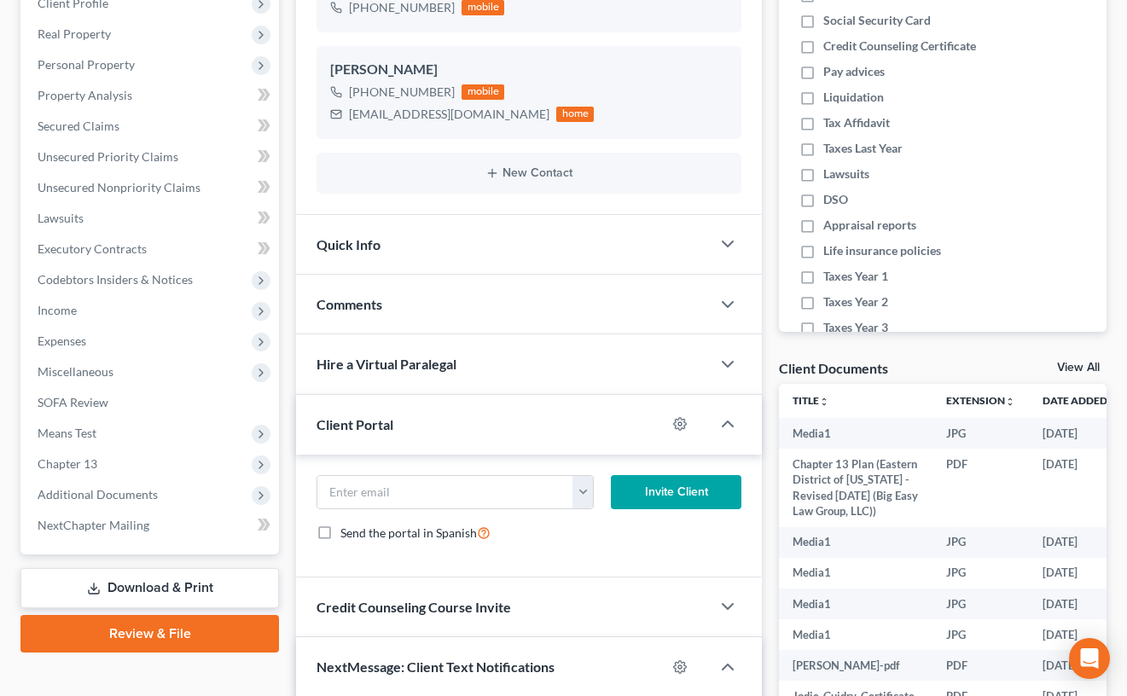
click at [407, 290] on div "Comments" at bounding box center [503, 304] width 415 height 59
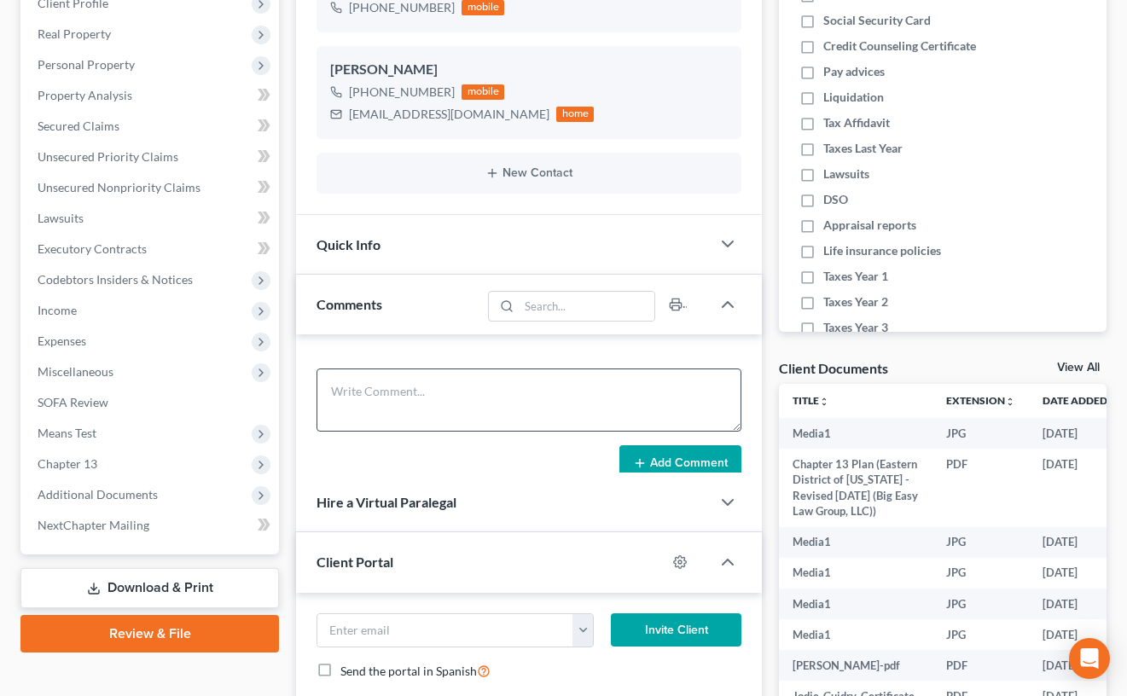
scroll to position [4360, 0]
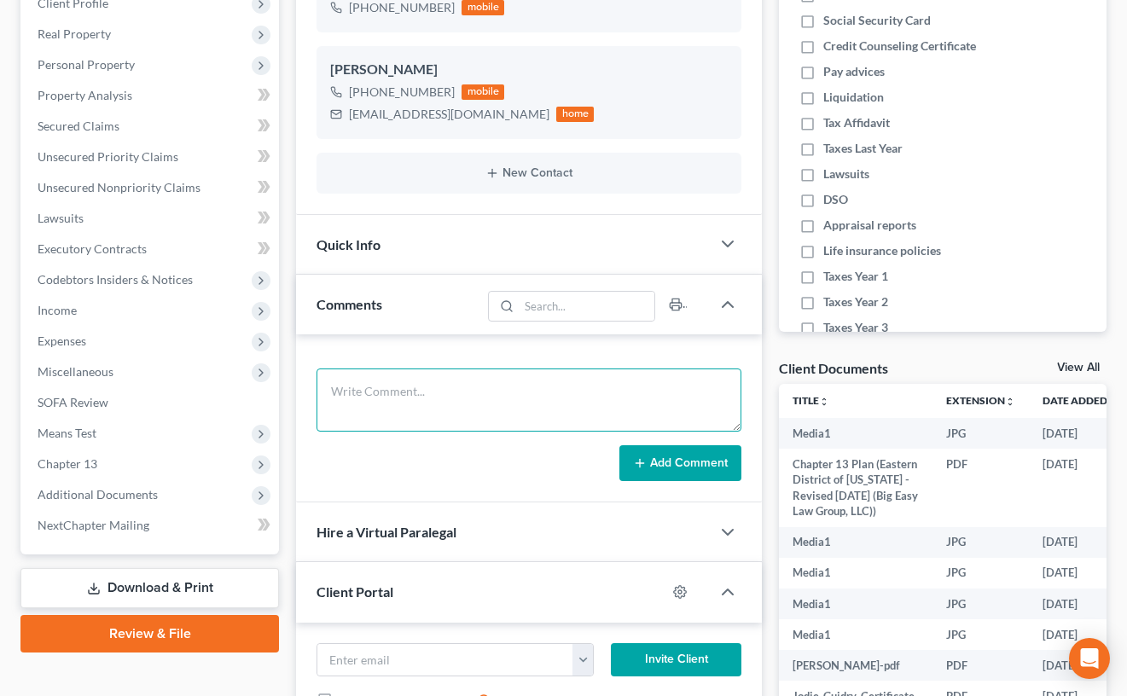
drag, startPoint x: 447, startPoint y: 393, endPoint x: 456, endPoint y: 375, distance: 19.8
click at [447, 393] on textarea at bounding box center [529, 400] width 425 height 63
type textarea "341 note s- good - need to amend to fix line 7.3"
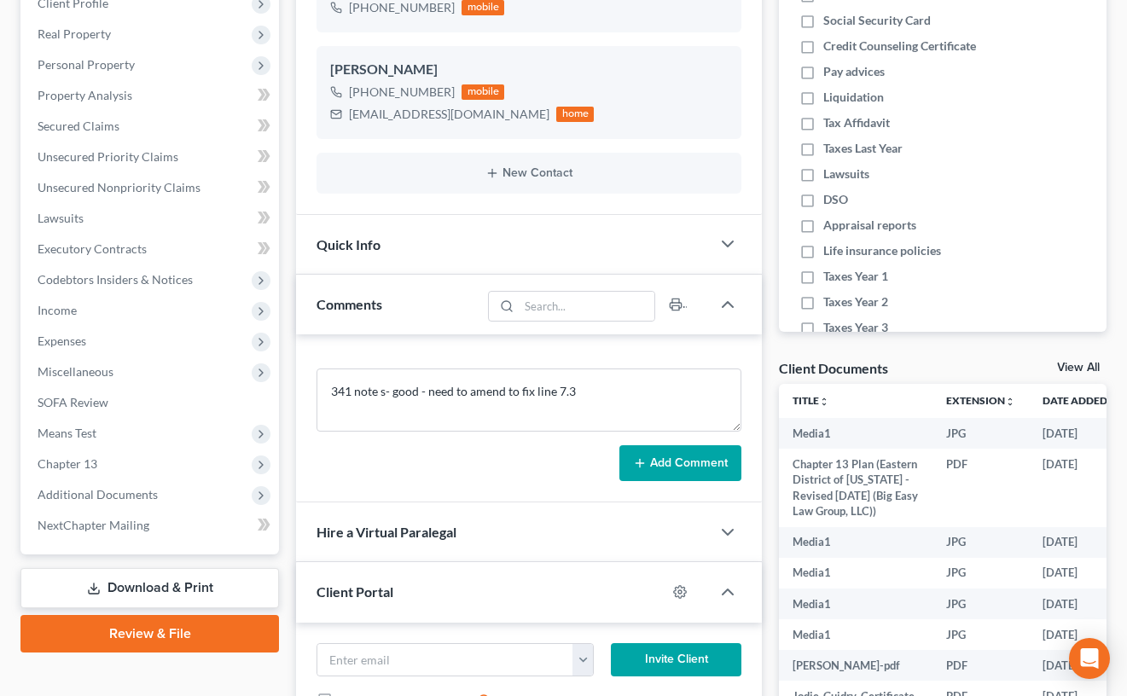
drag, startPoint x: 713, startPoint y: 459, endPoint x: 717, endPoint y: 474, distance: 15.7
click at [713, 459] on button "Add Comment" at bounding box center [681, 463] width 122 height 36
